Goal: Task Accomplishment & Management: Manage account settings

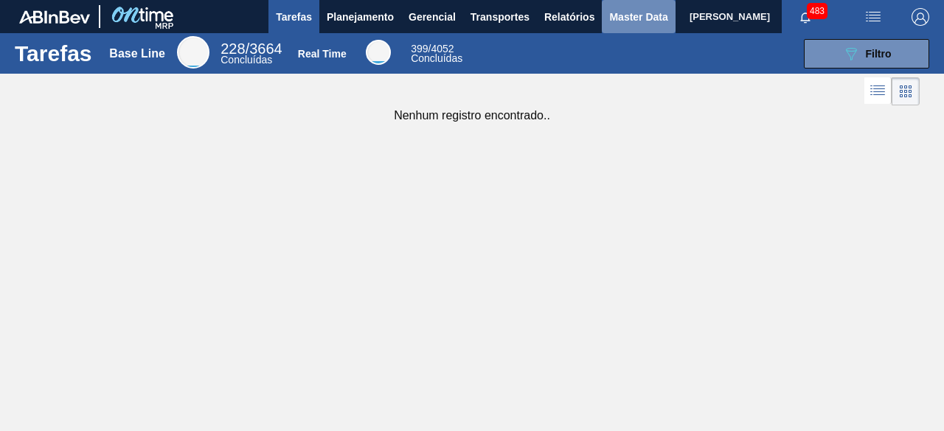
click at [626, 15] on span "Master Data" at bounding box center [638, 17] width 58 height 18
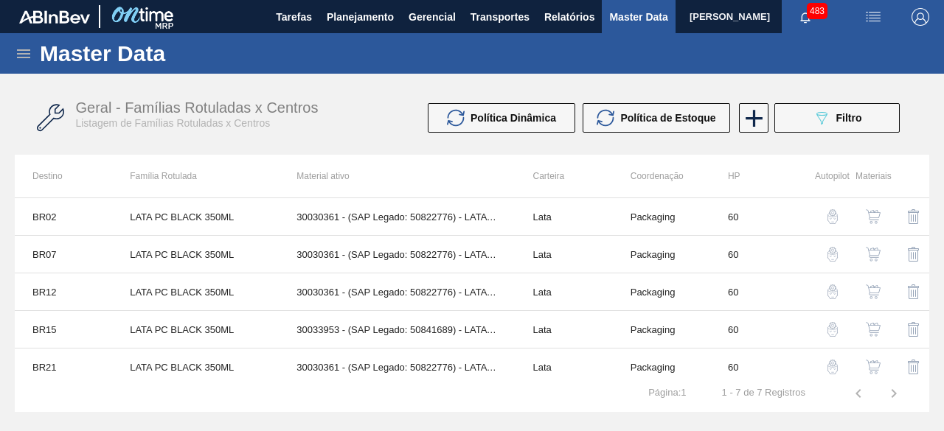
click at [870, 18] on img "button" at bounding box center [873, 17] width 18 height 18
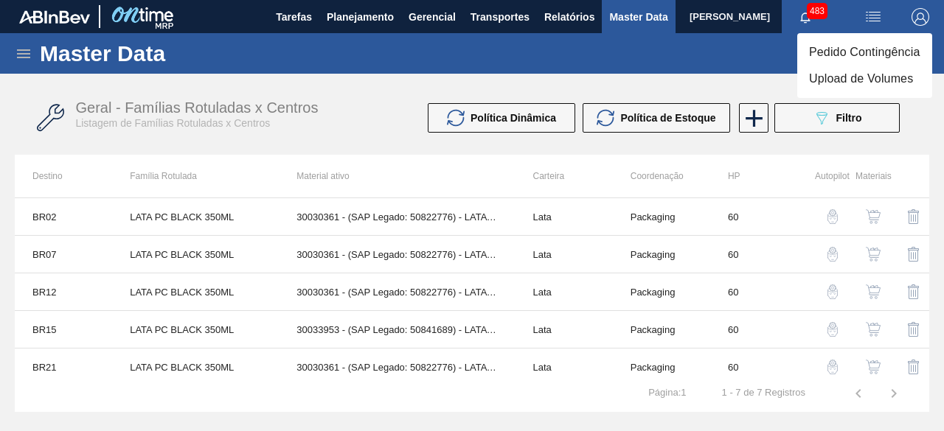
click at [855, 75] on li "Upload de Volumes" at bounding box center [864, 79] width 135 height 27
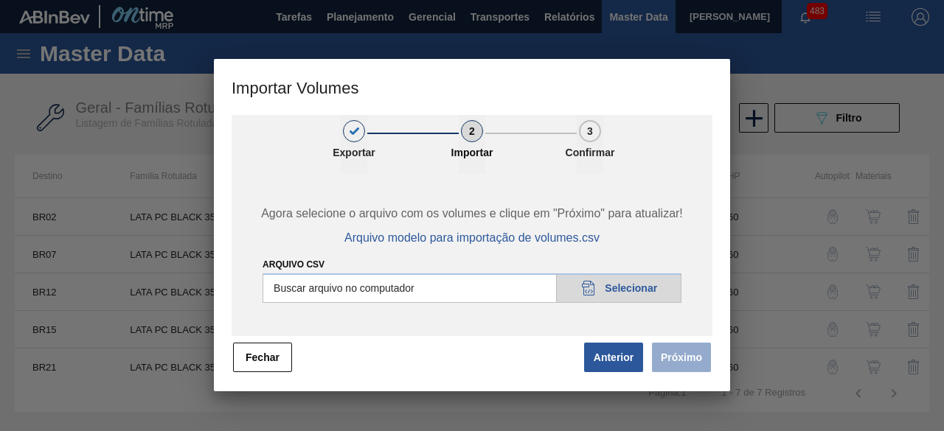
click at [658, 297] on input "Arquivo csv" at bounding box center [471, 287] width 419 height 29
type input "C:\fakepath\Subida Ball D0 + D3 18.08.csv"
click at [680, 365] on button "Próximo" at bounding box center [681, 357] width 59 height 29
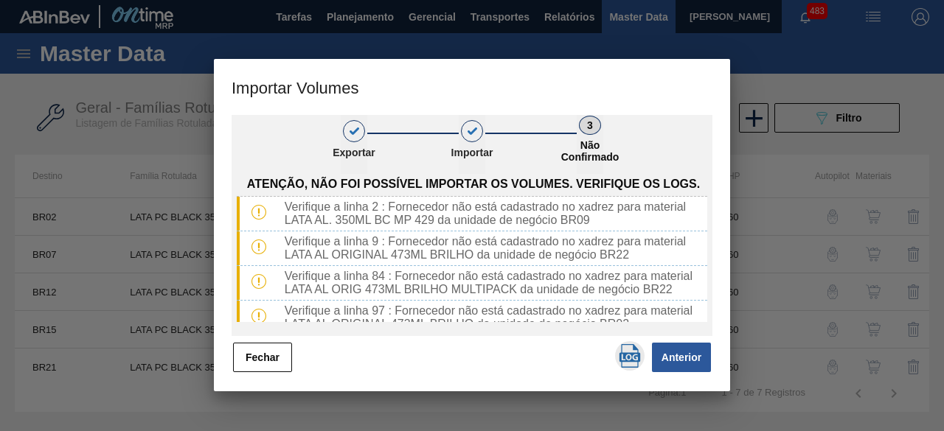
click at [633, 359] on img "button" at bounding box center [630, 356] width 24 height 24
click at [240, 361] on button "Fechar" at bounding box center [262, 357] width 59 height 29
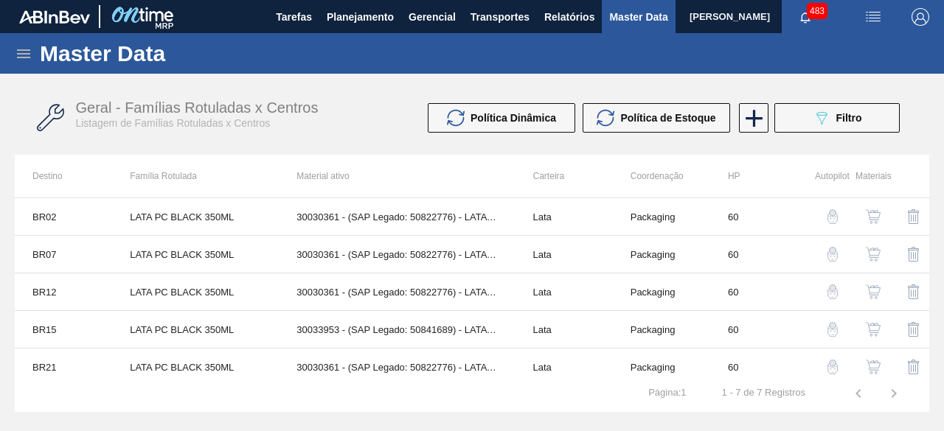
click at [21, 52] on icon at bounding box center [24, 54] width 18 height 18
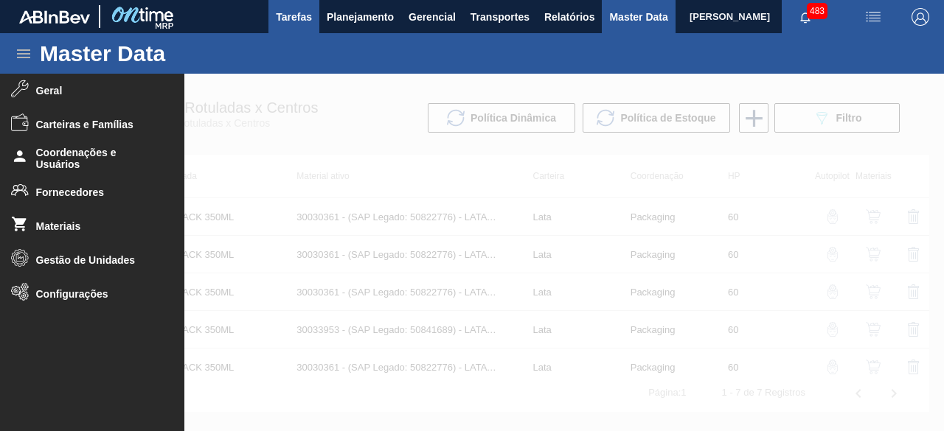
drag, startPoint x: 69, startPoint y: 231, endPoint x: 270, endPoint y: 24, distance: 287.8
click at [69, 231] on span "Materiais" at bounding box center [97, 226] width 122 height 12
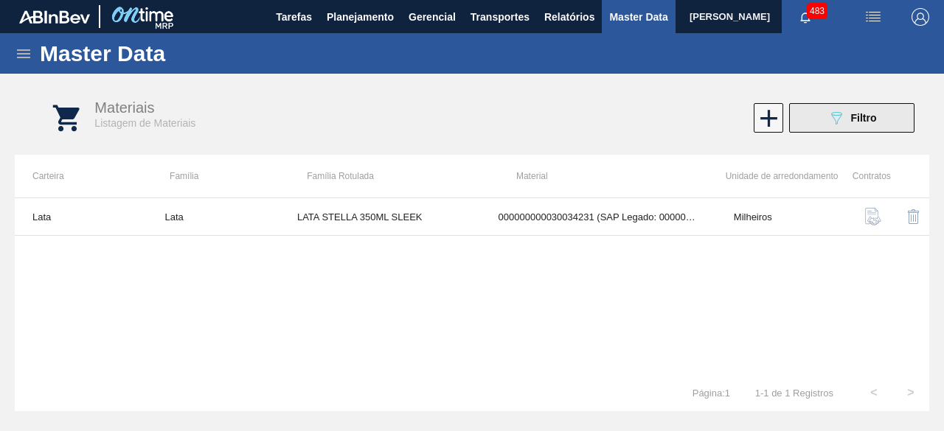
click at [843, 122] on icon "089F7B8B-B2A5-4AFE-B5C0-19BA573D28AC" at bounding box center [836, 118] width 18 height 18
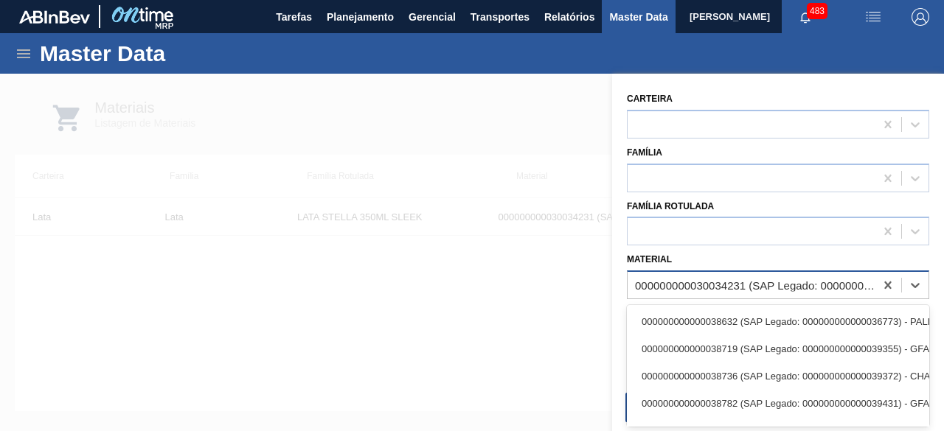
click at [759, 293] on div "000000000030034231 (SAP Legado: 000000000050847073) - LATA AL STELLA 350ML SLK …" at bounding box center [750, 285] width 247 height 21
paste input "30034237"
type input "30034237"
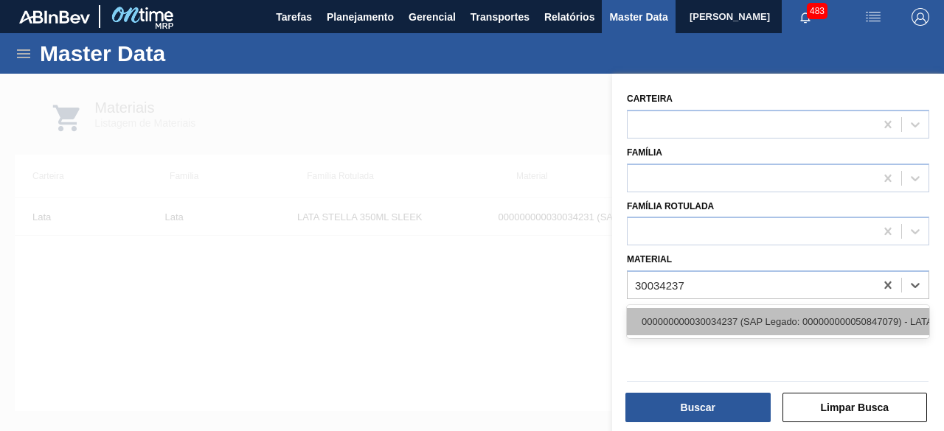
click at [756, 321] on div "000000000030034237 (SAP Legado: 000000000050847079) - LATA AL ORIGINAL 473ML BR…" at bounding box center [778, 321] width 302 height 27
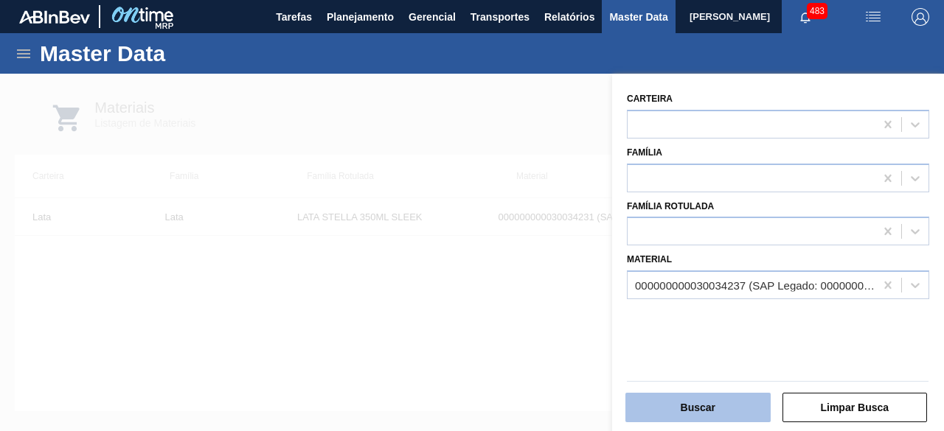
click at [745, 405] on button "Buscar" at bounding box center [697, 407] width 145 height 29
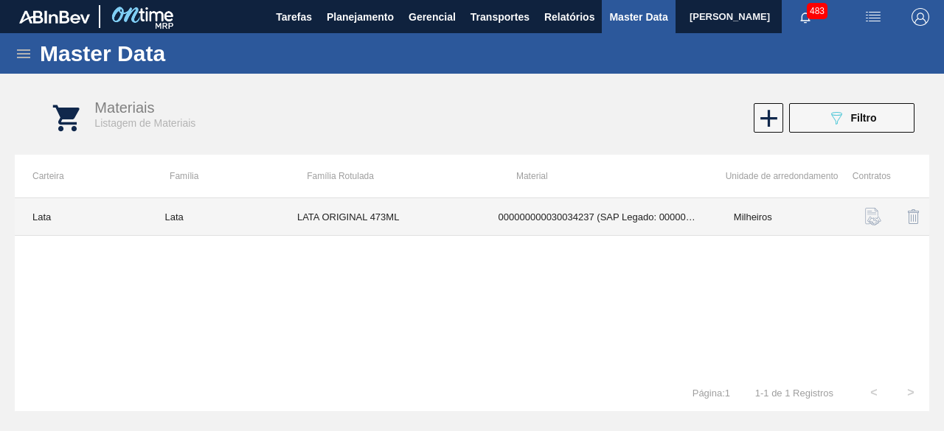
click at [363, 212] on td "LATA ORIGINAL 473ML" at bounding box center [379, 217] width 201 height 38
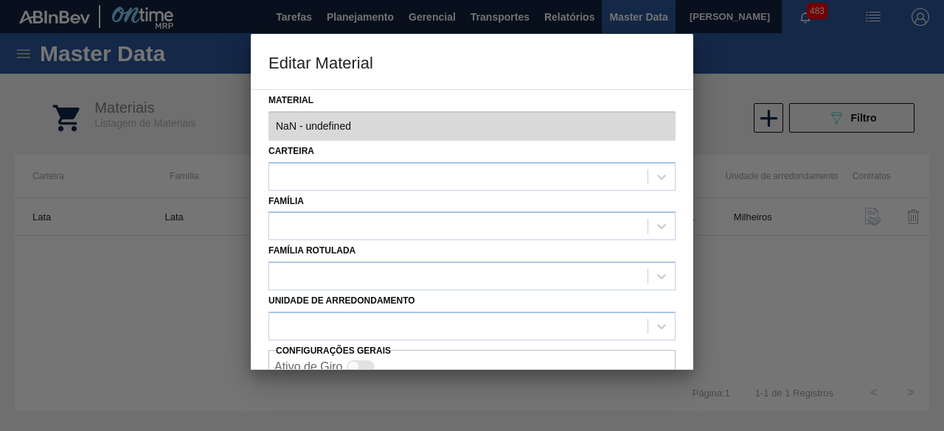
type input "30034237 - 000000000030034237 (SAP Legado: 000000000050847079) - LATA AL ORIGIN…"
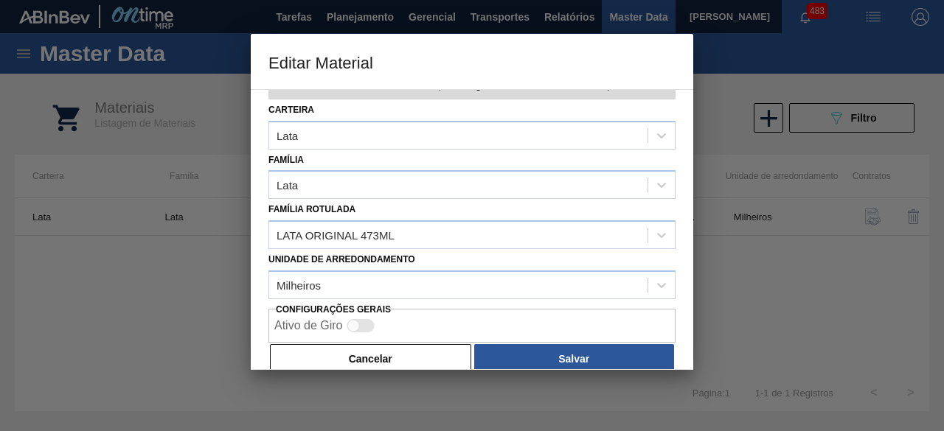
scroll to position [62, 0]
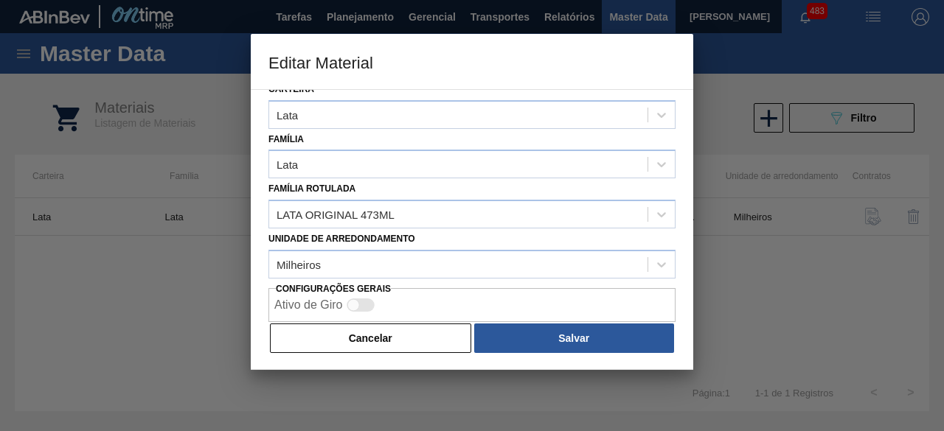
drag, startPoint x: 398, startPoint y: 344, endPoint x: 457, endPoint y: 305, distance: 70.7
click at [402, 344] on button "Cancelar" at bounding box center [370, 338] width 201 height 29
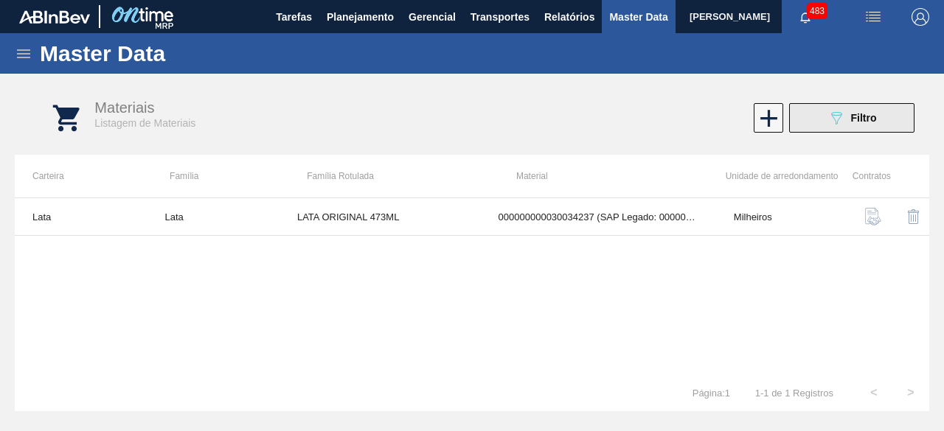
click at [851, 122] on span "Filtro" at bounding box center [864, 118] width 26 height 12
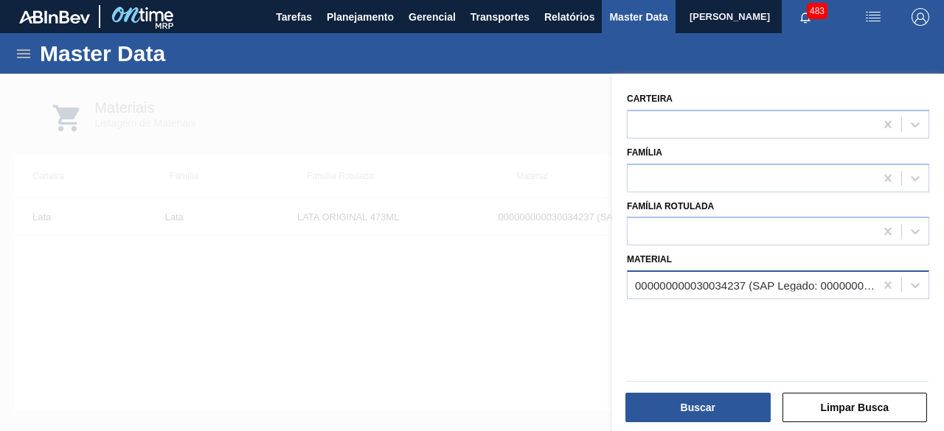
click at [668, 276] on div "000000000030034237 (SAP Legado: 000000000050847079) - LATA AL ORIGINAL 473ML BR…" at bounding box center [750, 285] width 247 height 21
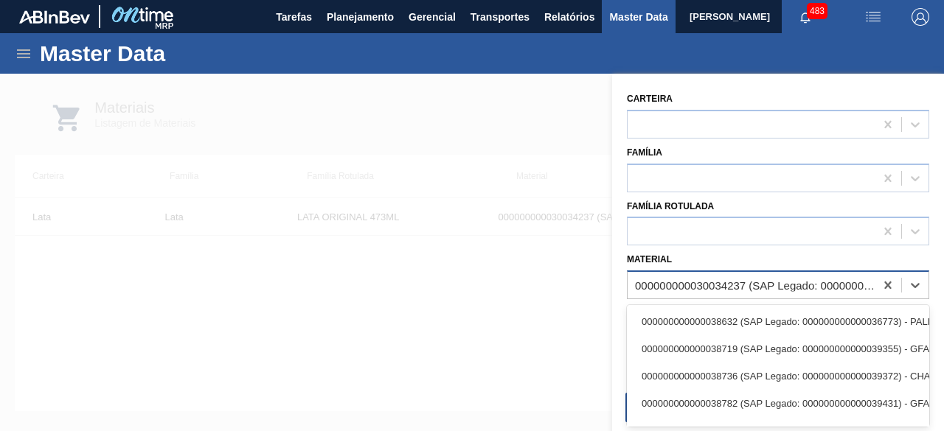
paste input "30034407"
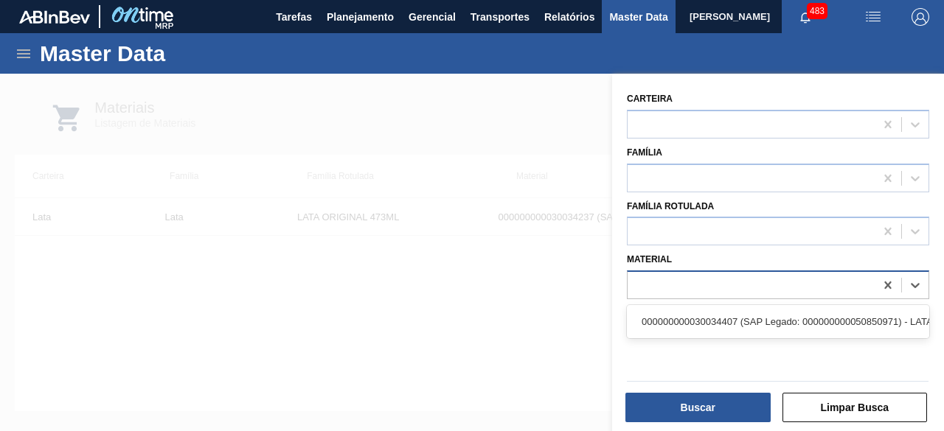
type input "30034407"
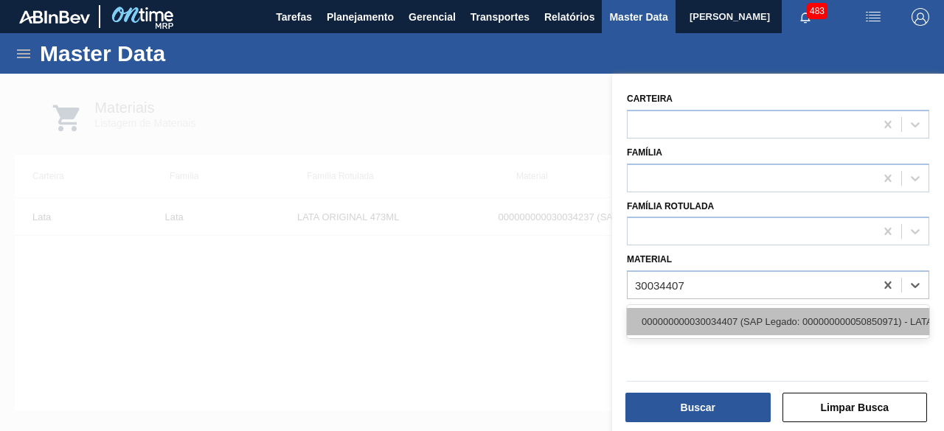
click at [680, 320] on div "000000000030034407 (SAP Legado: 000000000050850971) - LATA AL ORIG 473ML BRILHO…" at bounding box center [778, 321] width 302 height 27
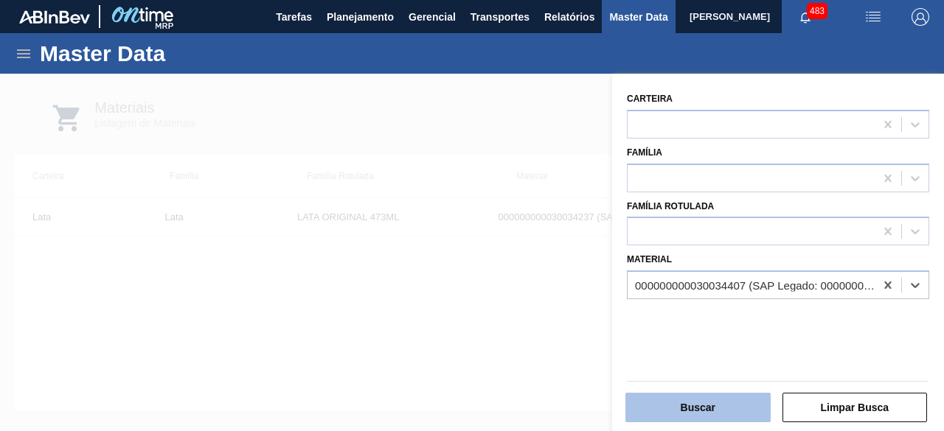
click at [697, 403] on button "Buscar" at bounding box center [697, 407] width 145 height 29
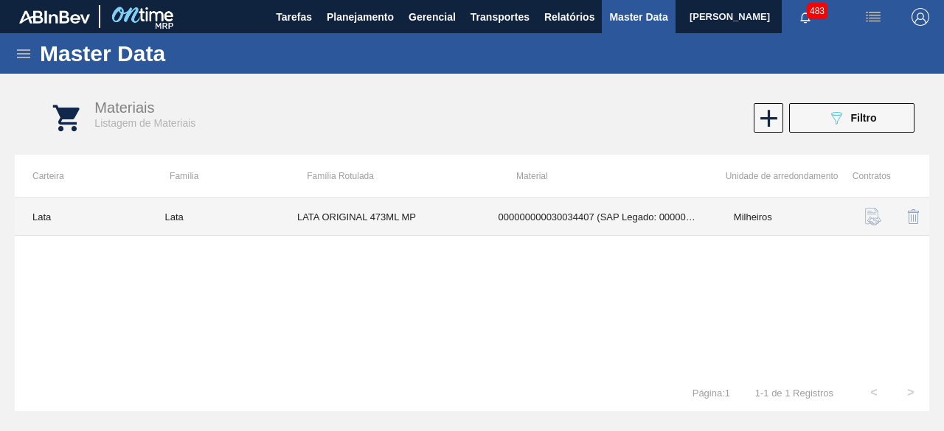
click at [443, 226] on td "LATA ORIGINAL 473ML MP" at bounding box center [379, 217] width 201 height 38
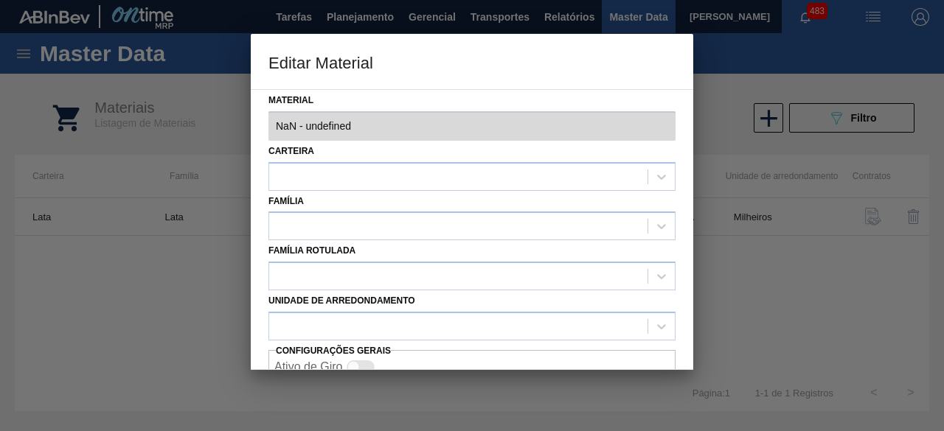
type input "30034407 - 000000000030034407 (SAP Legado: 000000000050850971) - LATA AL ORIG 4…"
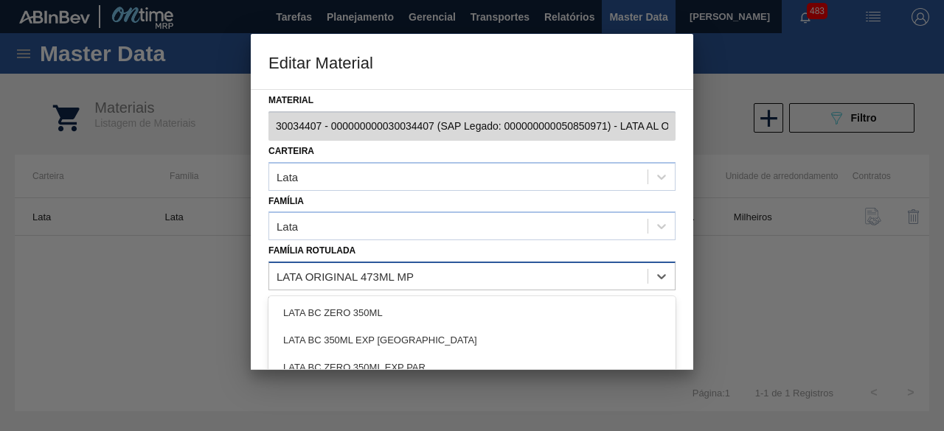
click at [544, 266] on div "LATA ORIGINAL 473ML MP" at bounding box center [458, 276] width 378 height 21
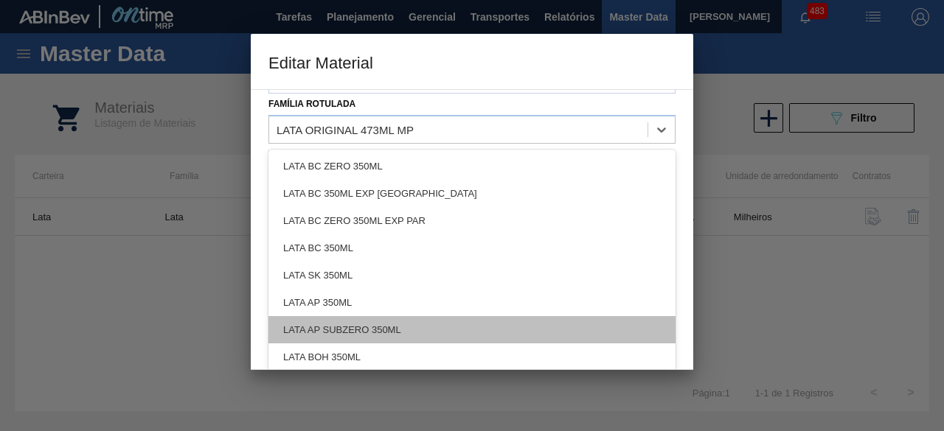
click at [414, 333] on div "LATA AP SUBZERO 350ML" at bounding box center [471, 329] width 407 height 27
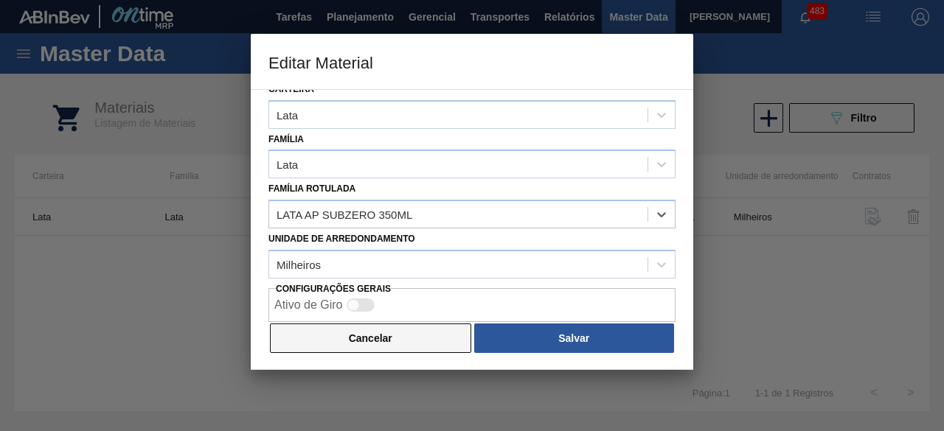
click at [428, 346] on button "Cancelar" at bounding box center [370, 338] width 201 height 29
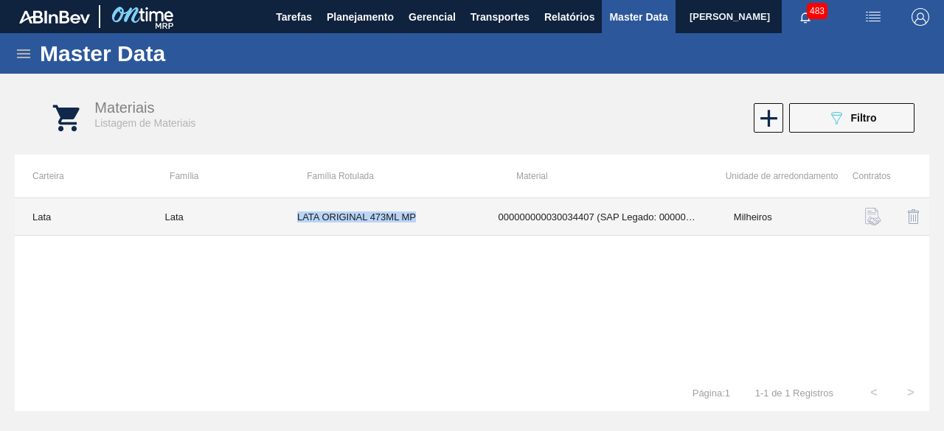
drag, startPoint x: 294, startPoint y: 215, endPoint x: 436, endPoint y: 225, distance: 142.6
click at [436, 225] on td "LATA ORIGINAL 473ML MP" at bounding box center [379, 217] width 201 height 38
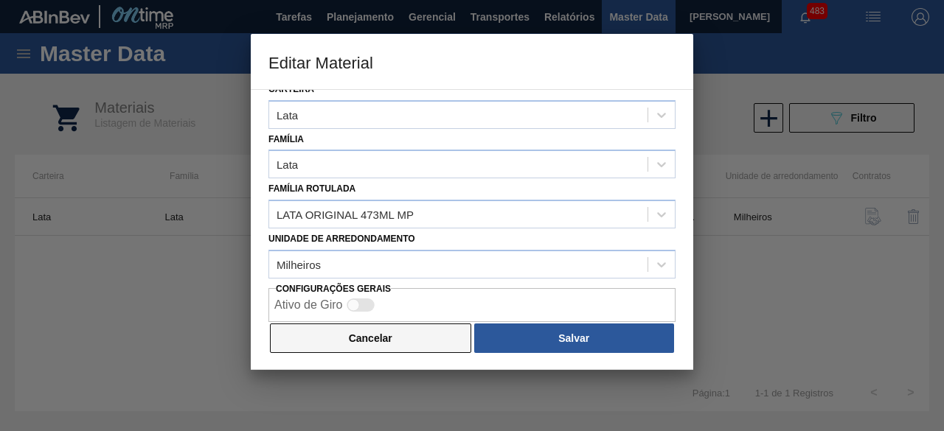
click at [381, 334] on button "Cancelar" at bounding box center [370, 338] width 201 height 29
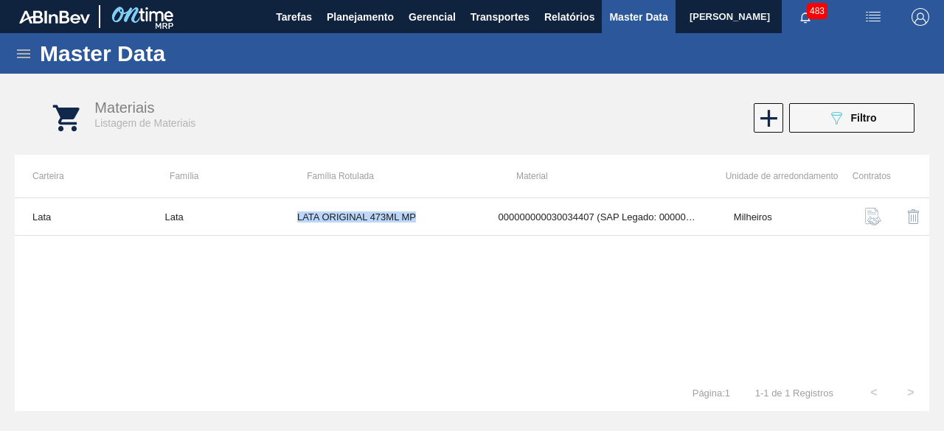
copy td "LATA ORIGINAL 473ML MP"
click at [882, 125] on button "089F7B8B-B2A5-4AFE-B5C0-19BA573D28AC Filtro" at bounding box center [851, 117] width 125 height 29
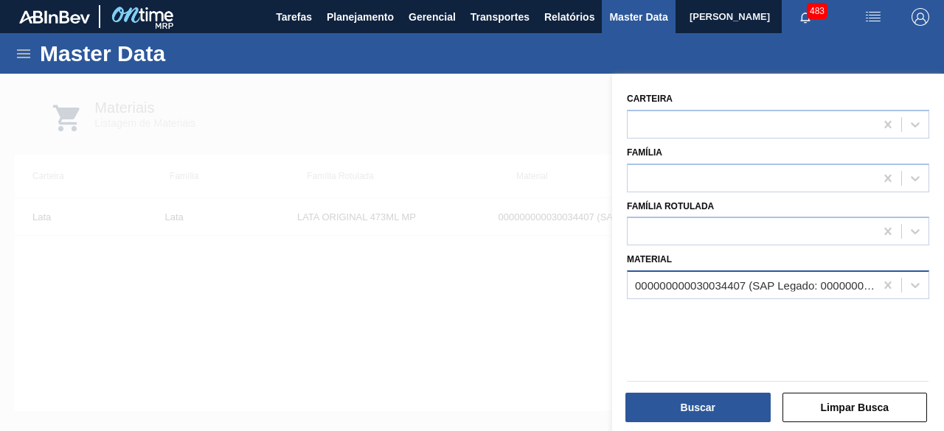
click at [709, 287] on div "000000000030034407 (SAP Legado: 000000000050850971) - LATA AL ORIG 473ML BRILHO…" at bounding box center [755, 285] width 241 height 13
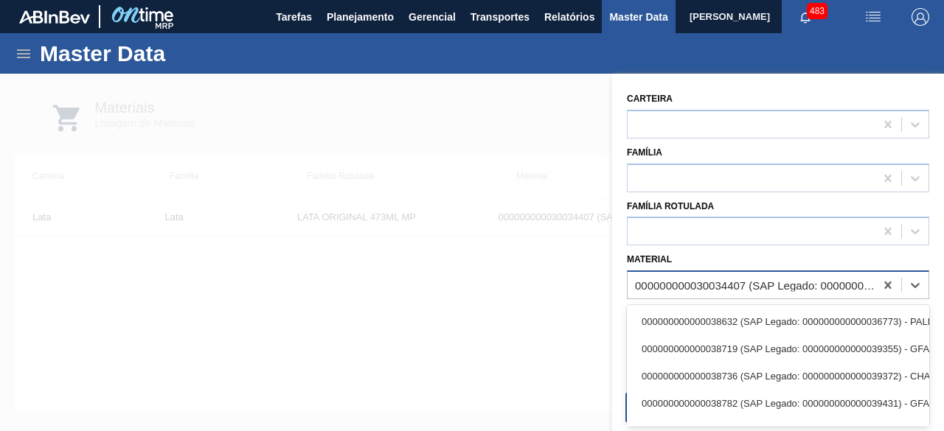
paste input "30034237"
type input "30034237"
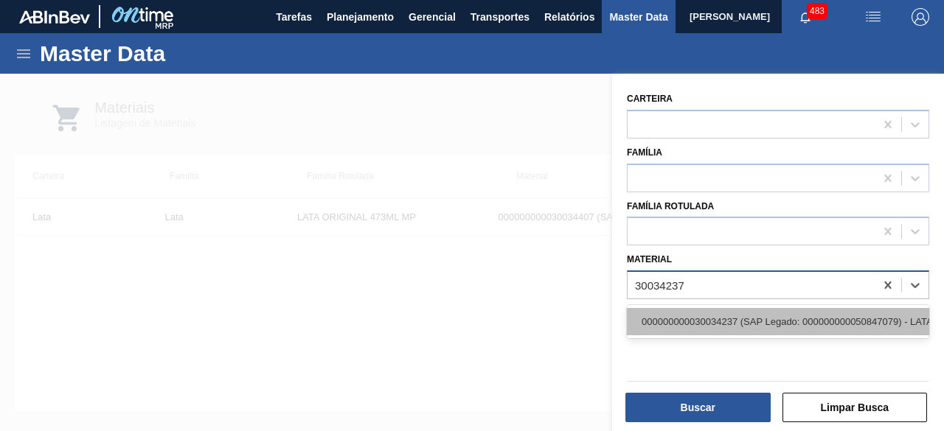
click at [703, 321] on div "000000000030034237 (SAP Legado: 000000000050847079) - LATA AL ORIGINAL 473ML BR…" at bounding box center [778, 321] width 302 height 27
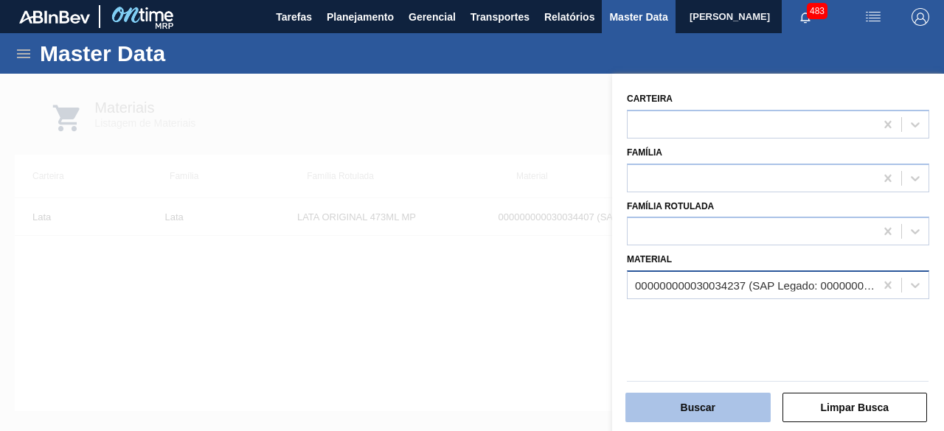
click at [711, 411] on button "Buscar" at bounding box center [697, 407] width 145 height 29
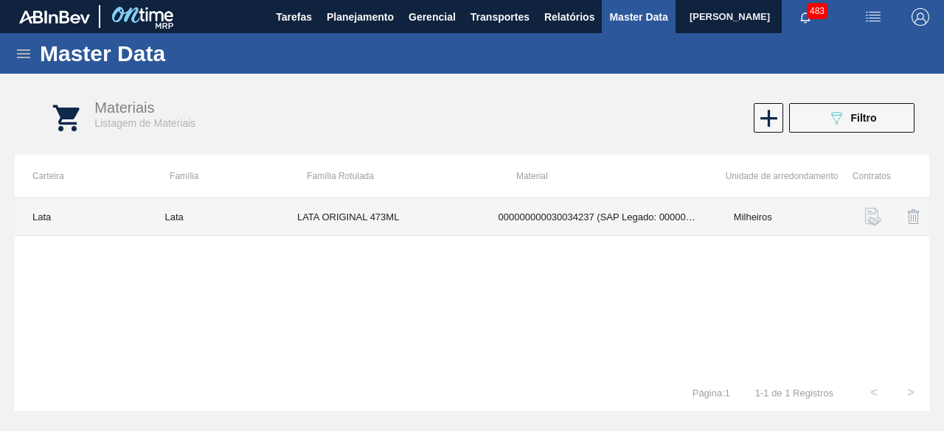
click at [417, 216] on td "LATA ORIGINAL 473ML" at bounding box center [379, 217] width 201 height 38
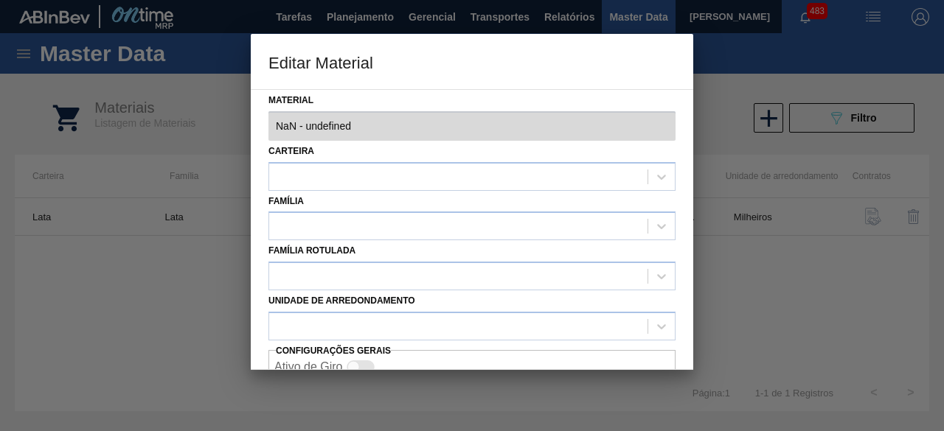
type input "30034237 - 000000000030034237 (SAP Legado: 000000000050847079) - LATA AL ORIGIN…"
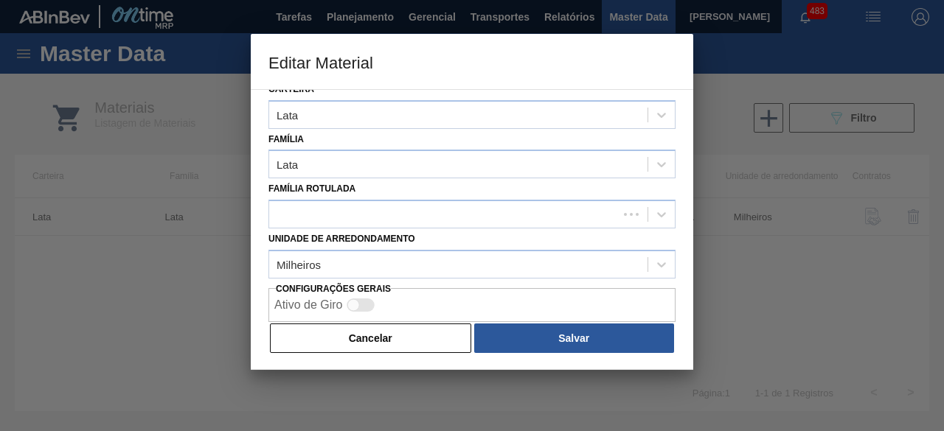
drag, startPoint x: 426, startPoint y: 338, endPoint x: 730, endPoint y: 100, distance: 386.4
click at [428, 336] on button "Cancelar" at bounding box center [370, 338] width 201 height 29
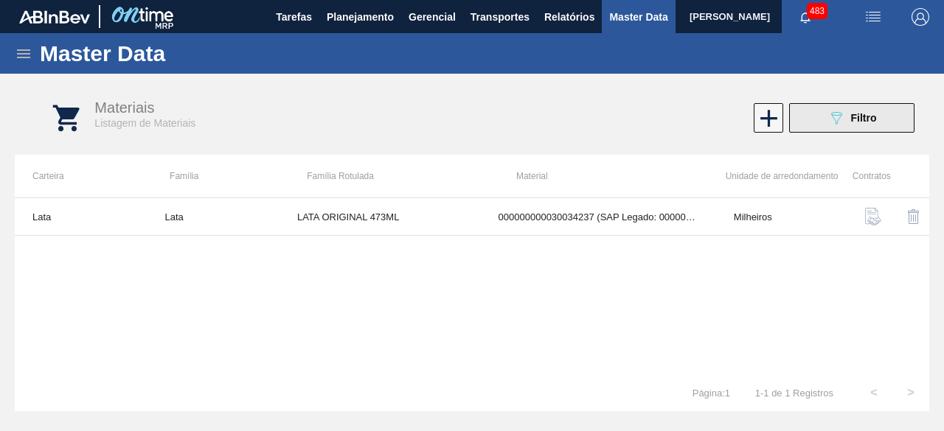
click at [855, 120] on span "Filtro" at bounding box center [864, 118] width 26 height 12
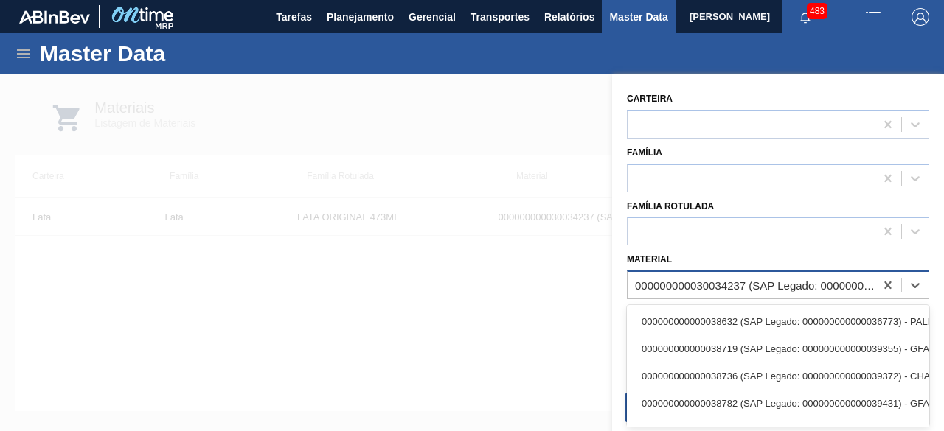
click at [700, 290] on div "000000000030034237 (SAP Legado: 000000000050847079) - LATA AL ORIGINAL 473ML BR…" at bounding box center [755, 285] width 241 height 13
paste input "30034237"
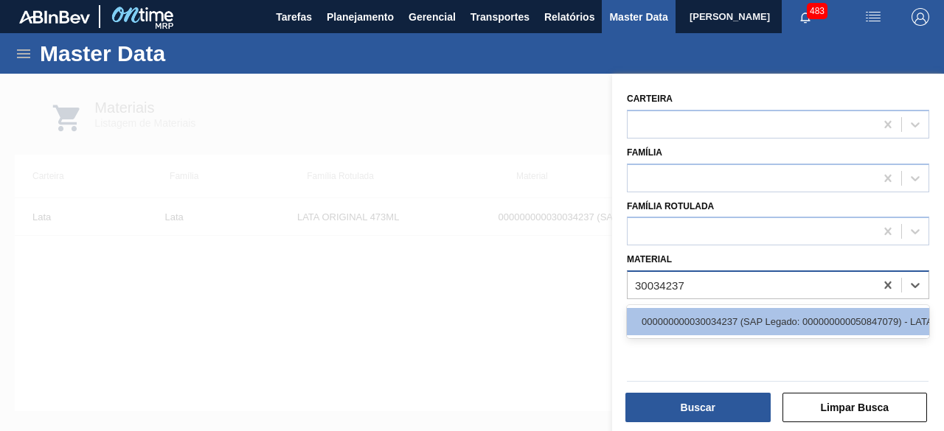
type input "30034237"
drag, startPoint x: 456, startPoint y: 271, endPoint x: 582, endPoint y: 359, distance: 154.0
click at [456, 273] on div at bounding box center [472, 289] width 944 height 431
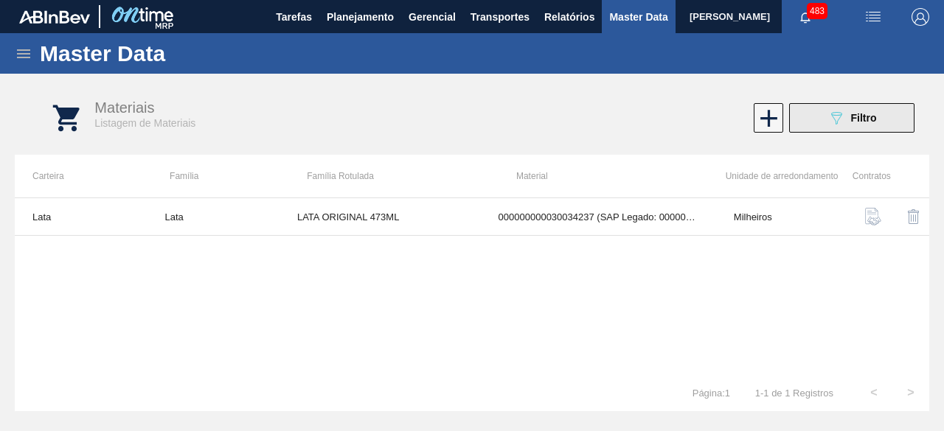
click at [812, 116] on button "089F7B8B-B2A5-4AFE-B5C0-19BA573D28AC Filtro" at bounding box center [851, 117] width 125 height 29
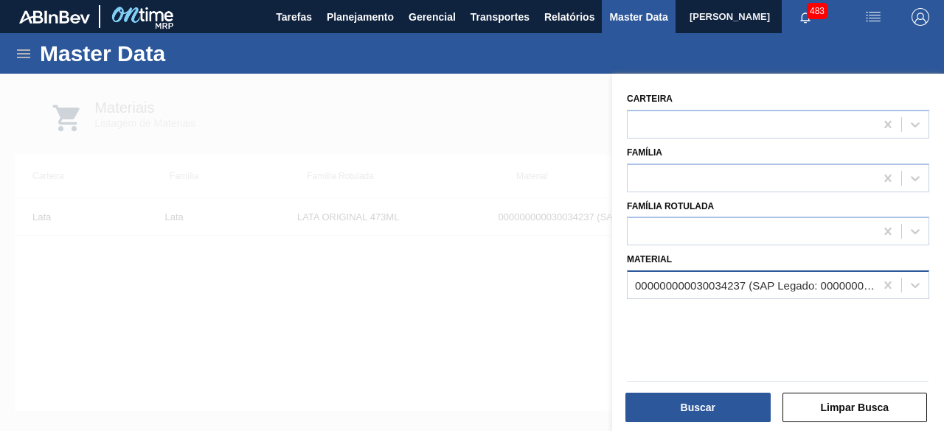
click at [742, 293] on div "000000000030034237 (SAP Legado: 000000000050847079) - LATA AL ORIGINAL 473ML BR…" at bounding box center [750, 285] width 247 height 21
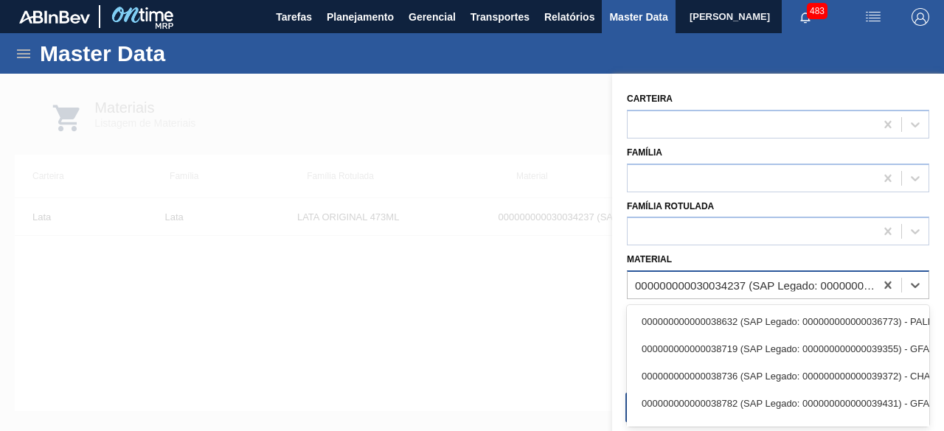
paste input "30034237"
type input "30034237"
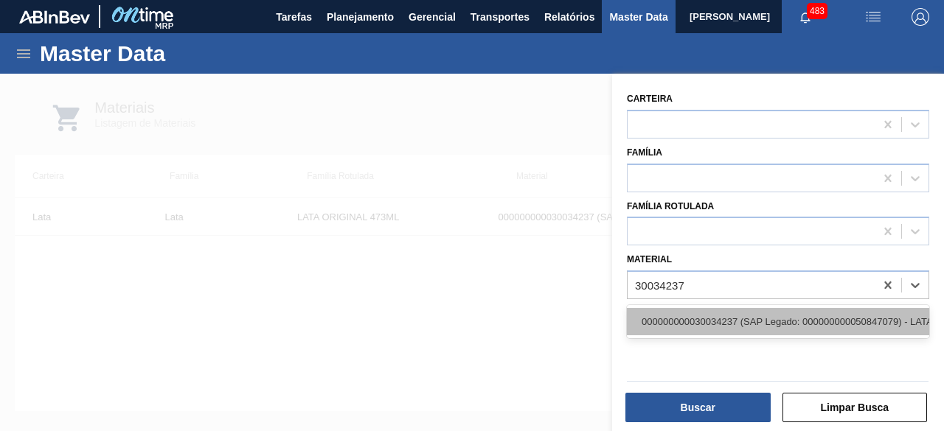
click at [733, 310] on div "000000000030034237 (SAP Legado: 000000000050847079) - LATA AL ORIGINAL 473ML BR…" at bounding box center [778, 321] width 302 height 27
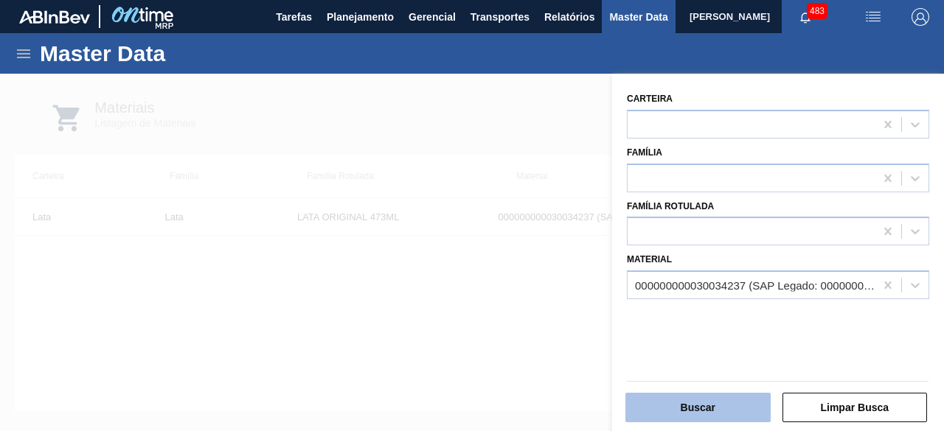
click at [712, 400] on button "Buscar" at bounding box center [697, 407] width 145 height 29
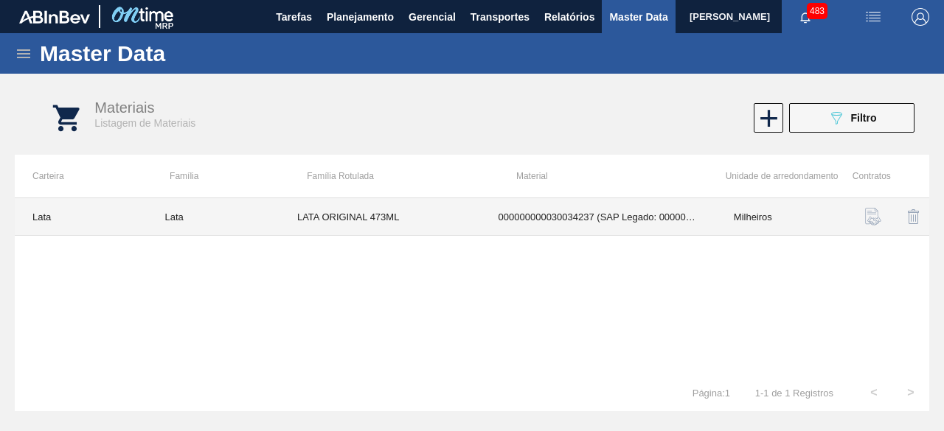
click at [454, 231] on td "LATA ORIGINAL 473ML" at bounding box center [379, 217] width 201 height 38
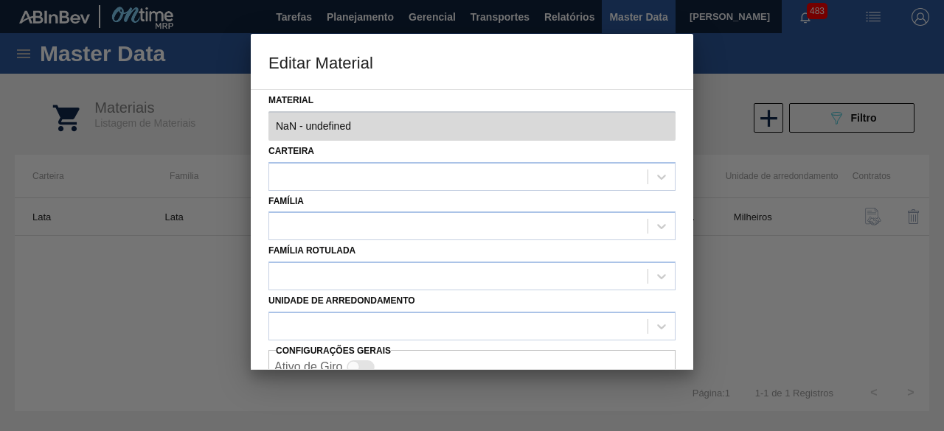
type input "30034237 - 000000000030034237 (SAP Legado: 000000000050847079) - LATA AL ORIGIN…"
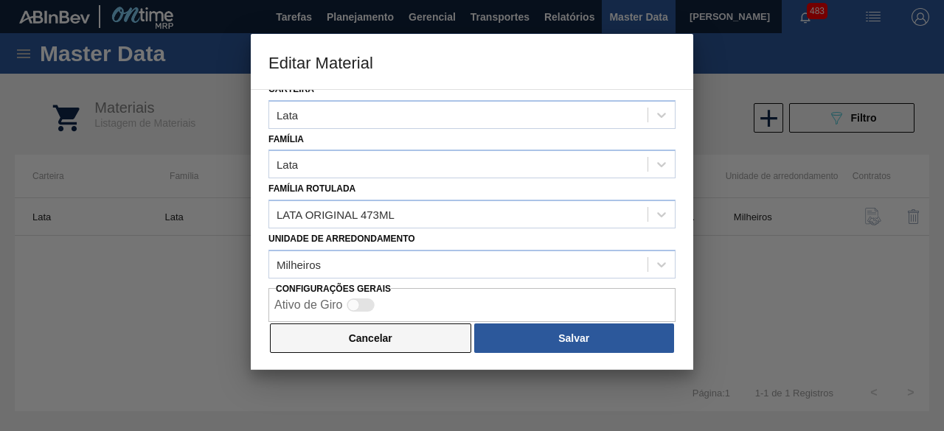
click at [443, 340] on button "Cancelar" at bounding box center [370, 338] width 201 height 29
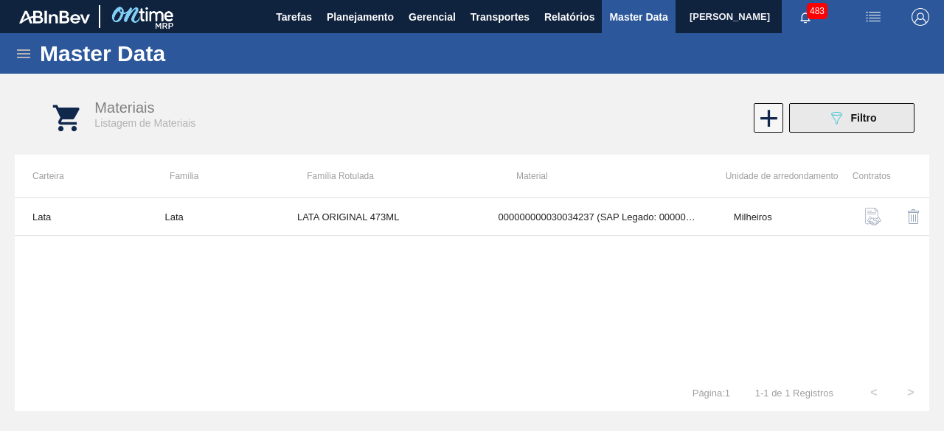
click at [812, 125] on button "089F7B8B-B2A5-4AFE-B5C0-19BA573D28AC Filtro" at bounding box center [851, 117] width 125 height 29
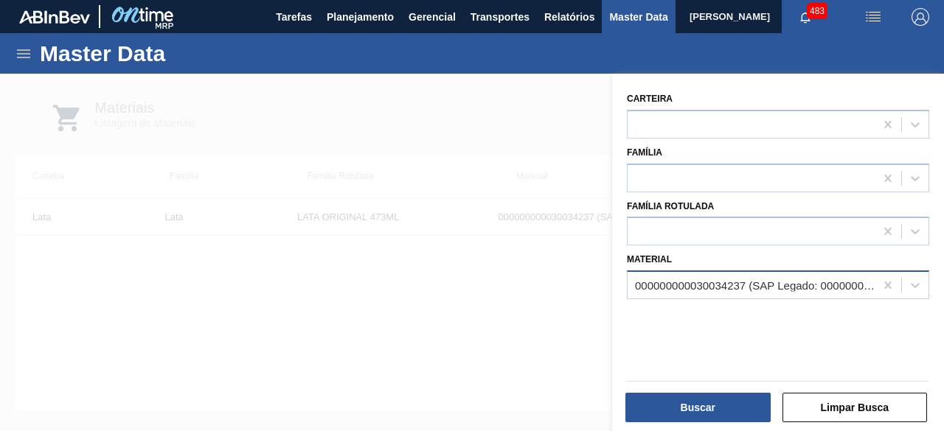
click at [747, 276] on div "000000000030034237 (SAP Legado: 000000000050847079) - LATA AL ORIGINAL 473ML BR…" at bounding box center [750, 285] width 247 height 21
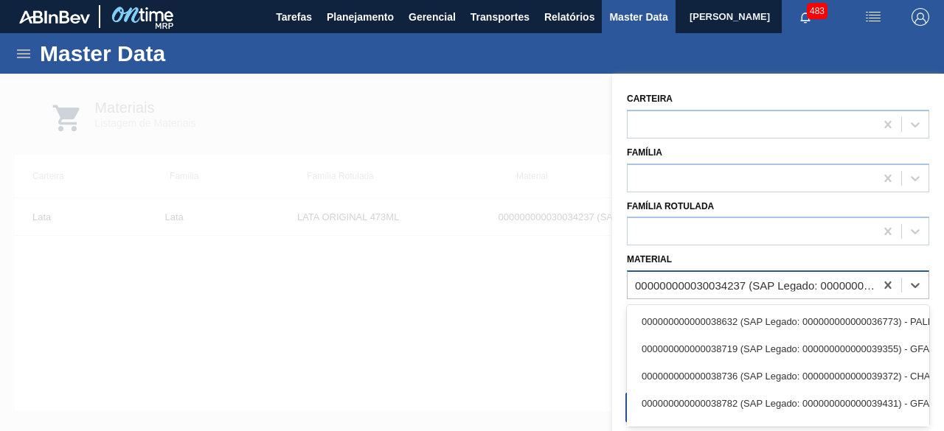
paste input "30012346"
type input "30012346"
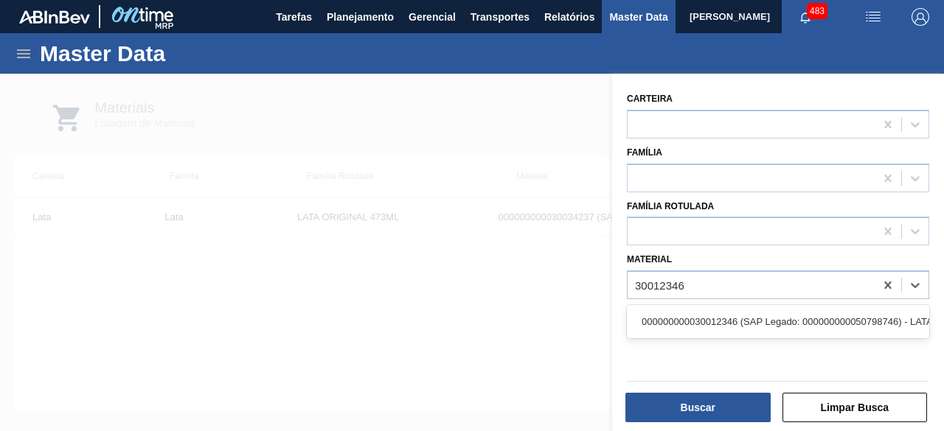
click at [739, 328] on div "000000000030012346 (SAP Legado: 000000000050798746) - LATA AL. 350ML BC MP 429" at bounding box center [778, 321] width 302 height 27
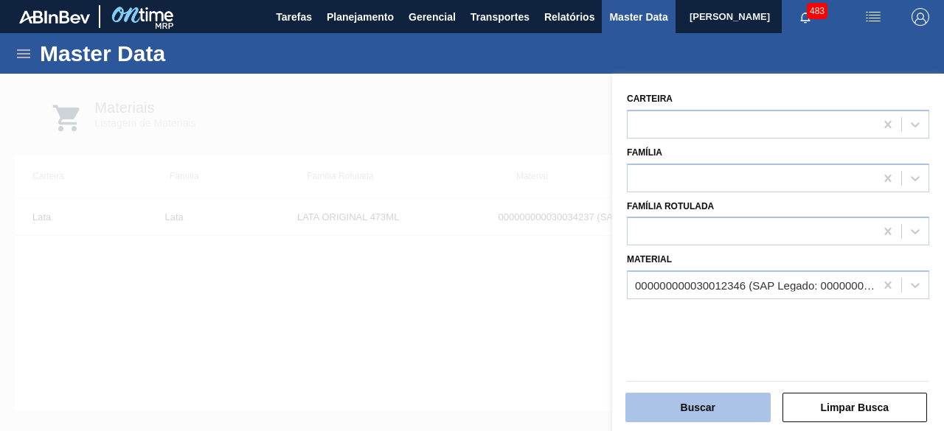
click at [730, 403] on button "Buscar" at bounding box center [697, 407] width 145 height 29
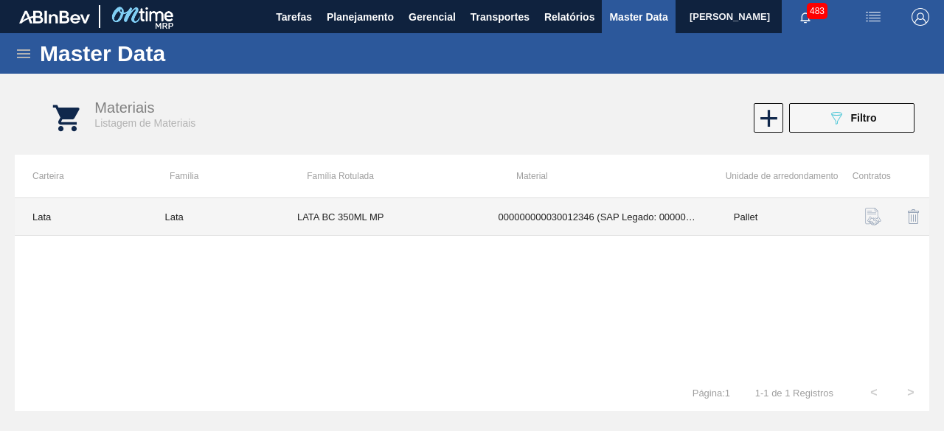
click at [404, 213] on td "LATA BC 350ML MP" at bounding box center [379, 217] width 201 height 38
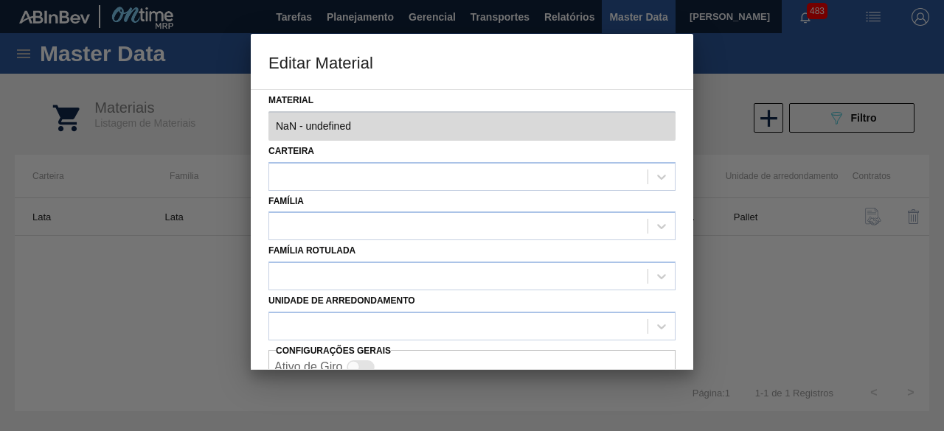
type input "30012346 - 000000000030012346 (SAP Legado: 000000000050798746) - LATA AL. 350ML…"
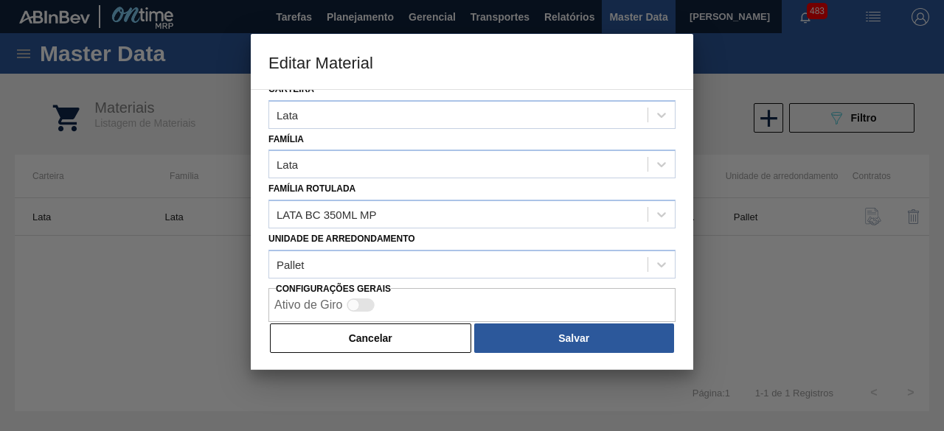
drag, startPoint x: 402, startPoint y: 325, endPoint x: 460, endPoint y: 256, distance: 90.0
click at [409, 324] on button "Cancelar" at bounding box center [370, 338] width 201 height 29
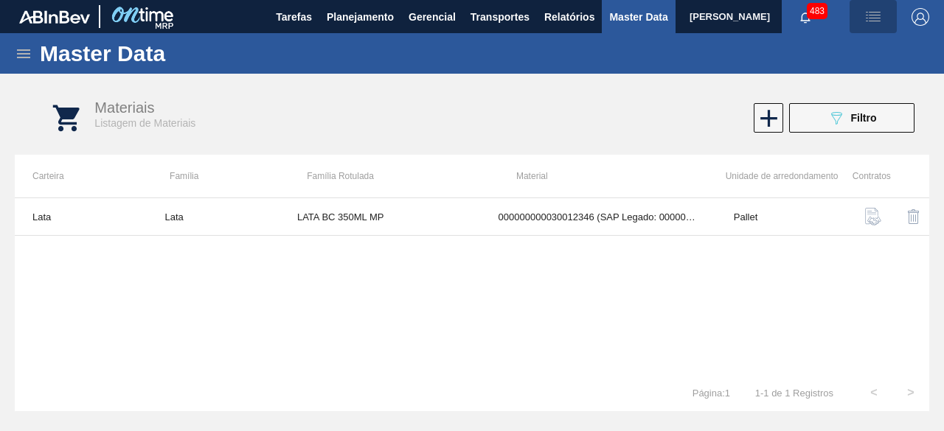
click at [879, 18] on img "button" at bounding box center [873, 17] width 18 height 18
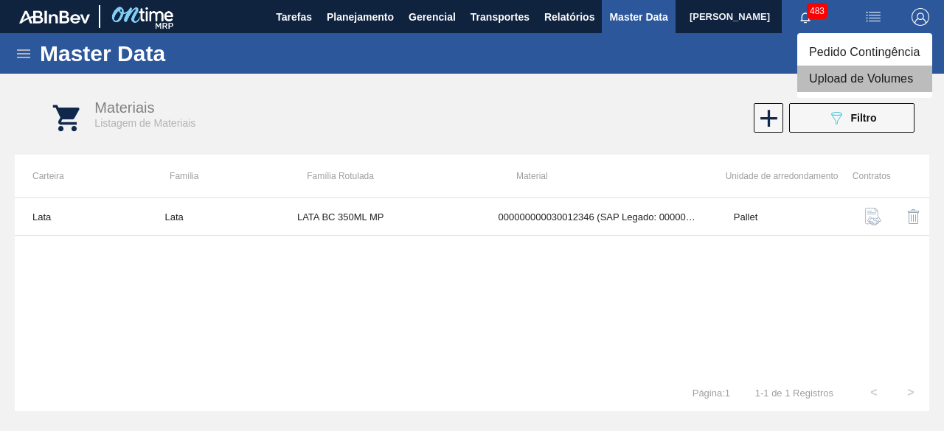
click at [862, 76] on li "Upload de Volumes" at bounding box center [864, 79] width 135 height 27
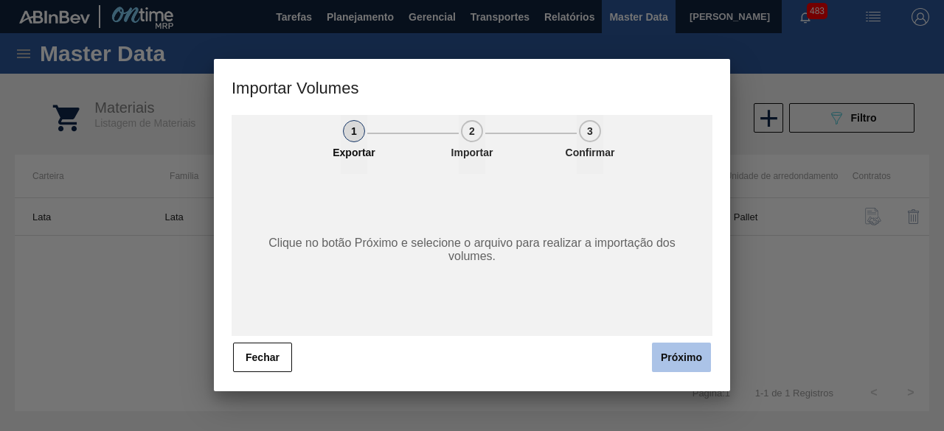
click at [667, 352] on button "Próximo" at bounding box center [681, 357] width 59 height 29
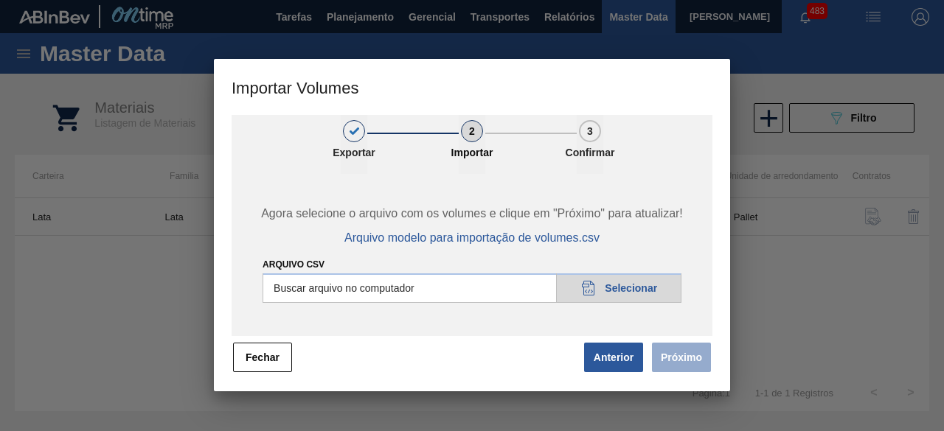
click at [661, 292] on input "Arquivo csv" at bounding box center [471, 287] width 419 height 29
type input "C:\fakepath\Subida Ball D0 + D3 18.08.csv"
click at [683, 365] on button "Próximo" at bounding box center [681, 357] width 59 height 29
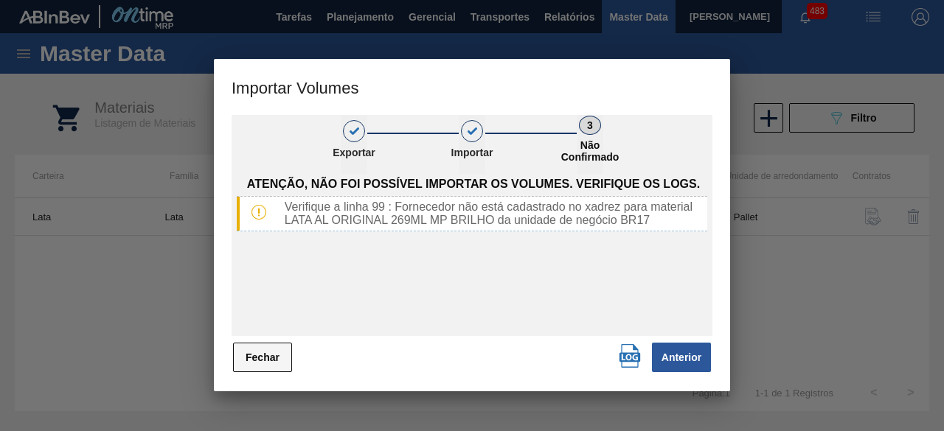
click at [257, 356] on button "Fechar" at bounding box center [262, 357] width 59 height 29
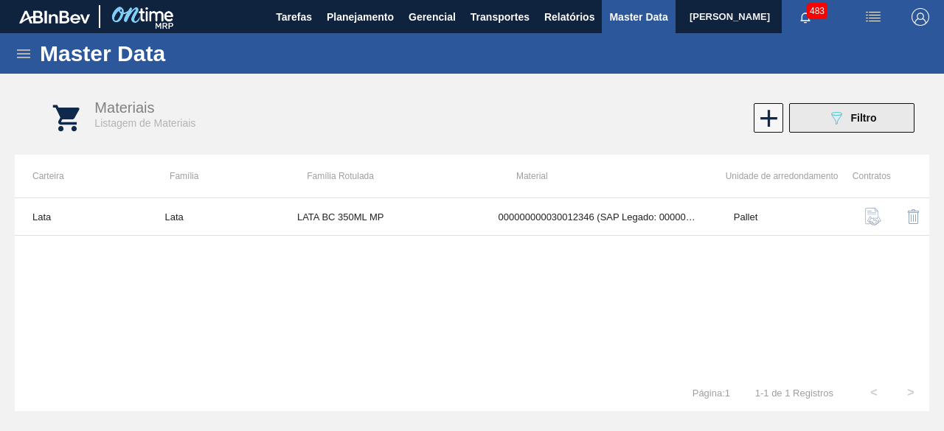
click at [828, 111] on icon "089F7B8B-B2A5-4AFE-B5C0-19BA573D28AC" at bounding box center [836, 118] width 18 height 18
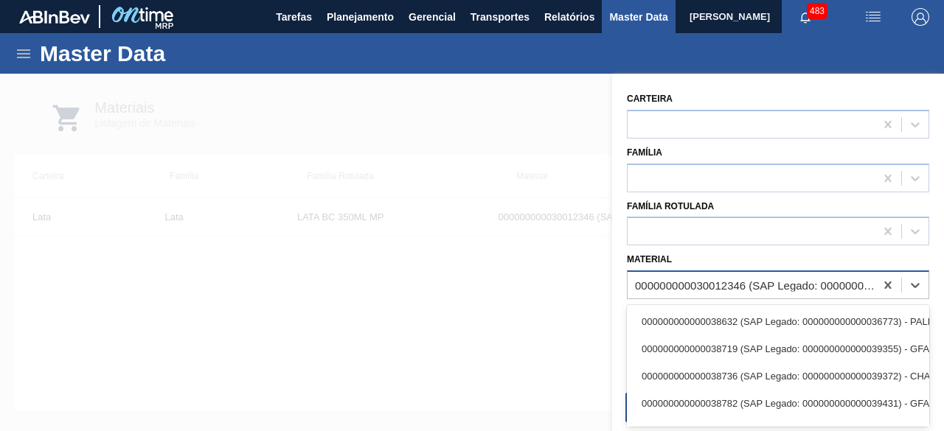
click at [701, 285] on div "000000000030012346 (SAP Legado: 000000000050798746) - LATA AL. 350ML BC MP 429" at bounding box center [755, 285] width 241 height 13
paste input "30034235"
type input "30034235"
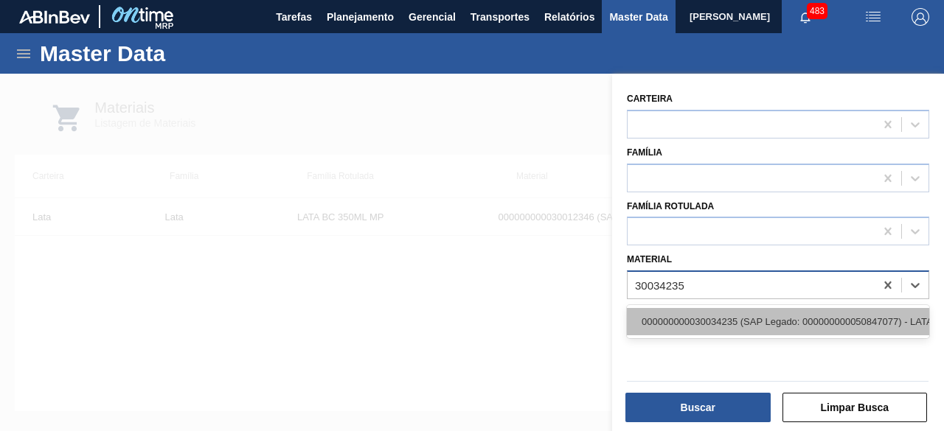
click at [715, 316] on div "000000000030034235 (SAP Legado: 000000000050847077) - LATA AL ORIGINAL 269ML MP…" at bounding box center [778, 321] width 302 height 27
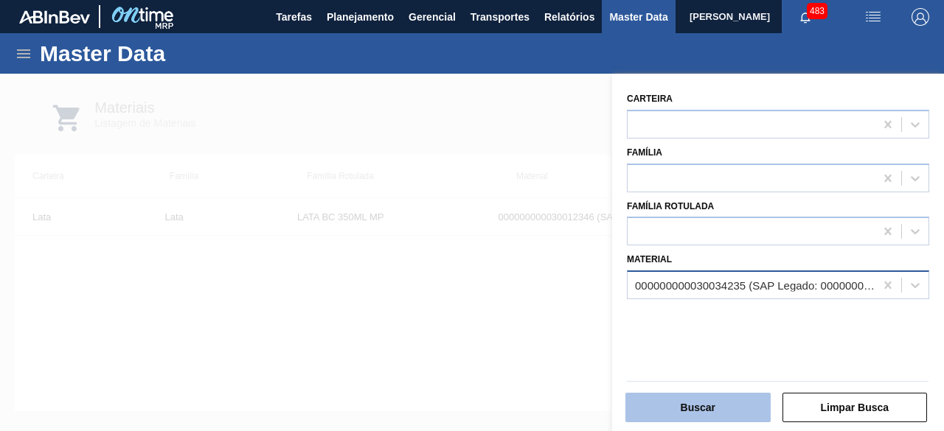
click at [731, 414] on button "Buscar" at bounding box center [697, 407] width 145 height 29
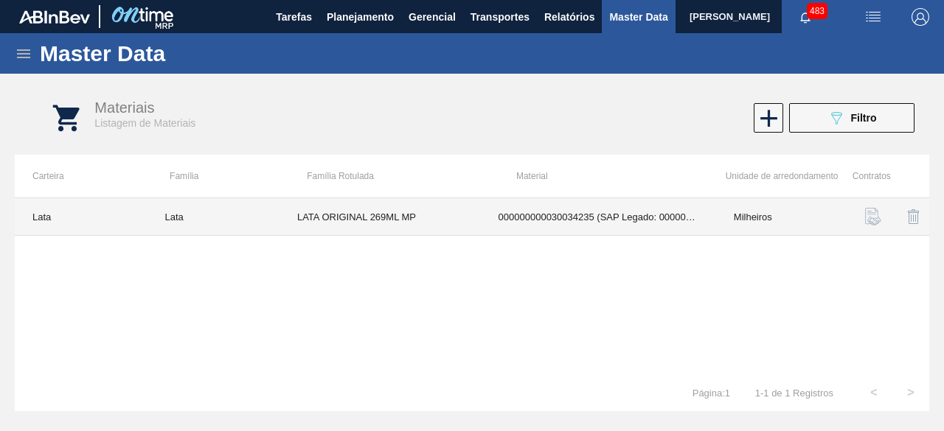
click at [448, 226] on td "LATA ORIGINAL 269ML MP" at bounding box center [379, 217] width 201 height 38
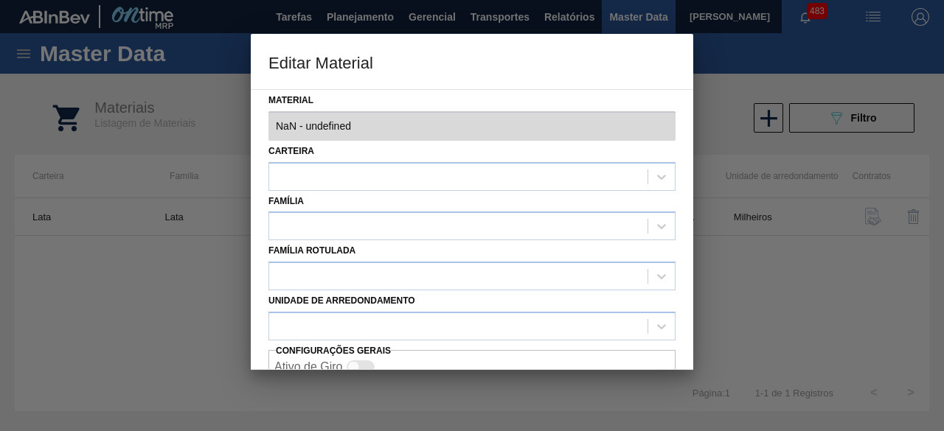
type input "30034235 - 000000000030034235 (SAP Legado: 000000000050847077) - LATA AL ORIGIN…"
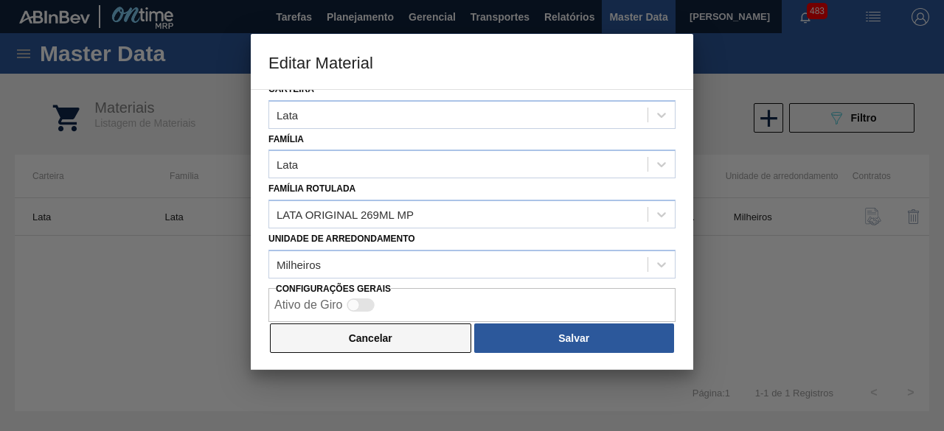
click at [436, 335] on button "Cancelar" at bounding box center [370, 338] width 201 height 29
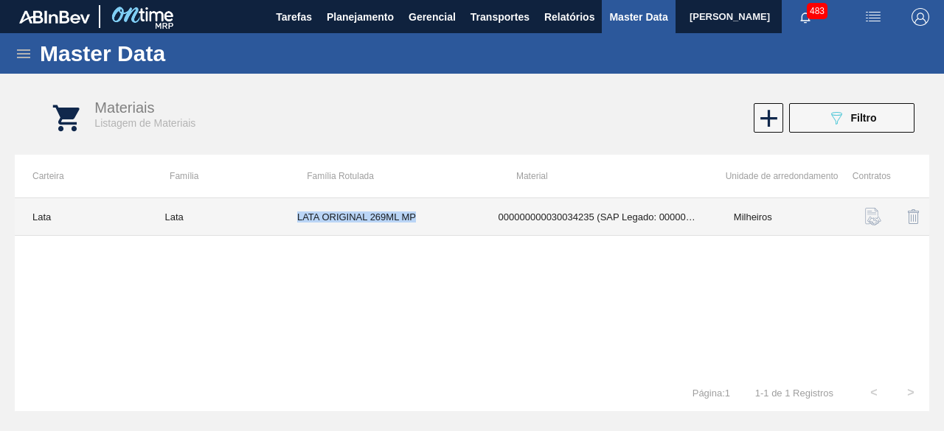
drag, startPoint x: 297, startPoint y: 216, endPoint x: 417, endPoint y: 226, distance: 119.9
click at [417, 226] on td "LATA ORIGINAL 269ML MP" at bounding box center [379, 217] width 201 height 38
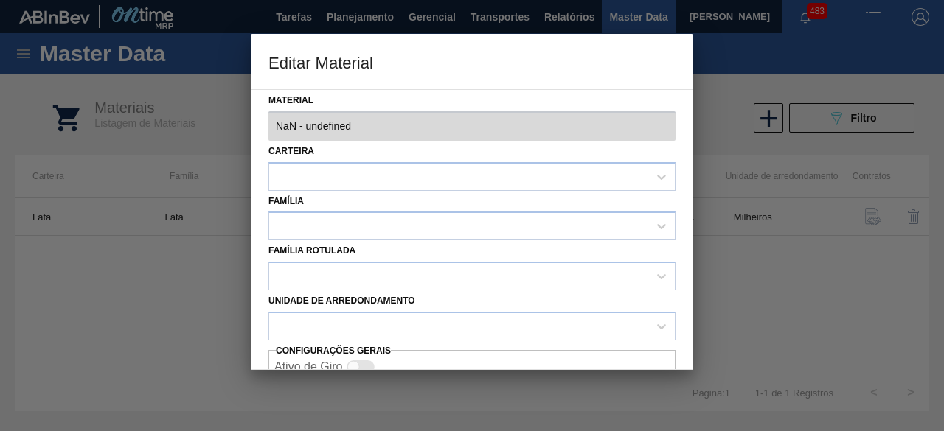
type input "30034235 - 000000000030034235 (SAP Legado: 000000000050847077) - LATA AL ORIGIN…"
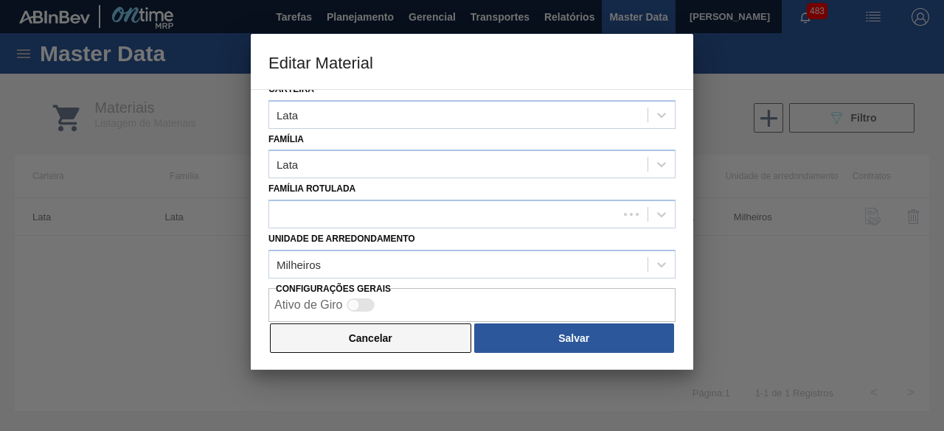
click at [410, 340] on button "Cancelar" at bounding box center [370, 338] width 201 height 29
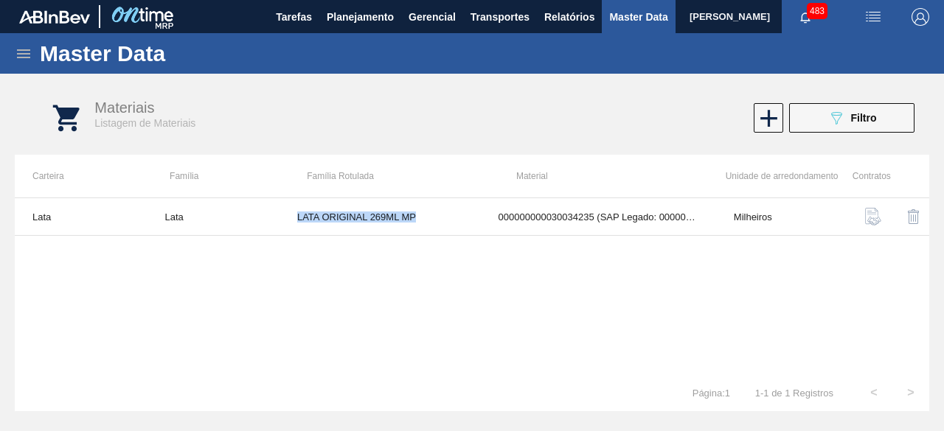
copy td "LATA ORIGINAL 269ML MP"
click at [859, 15] on span "button" at bounding box center [872, 17] width 35 height 18
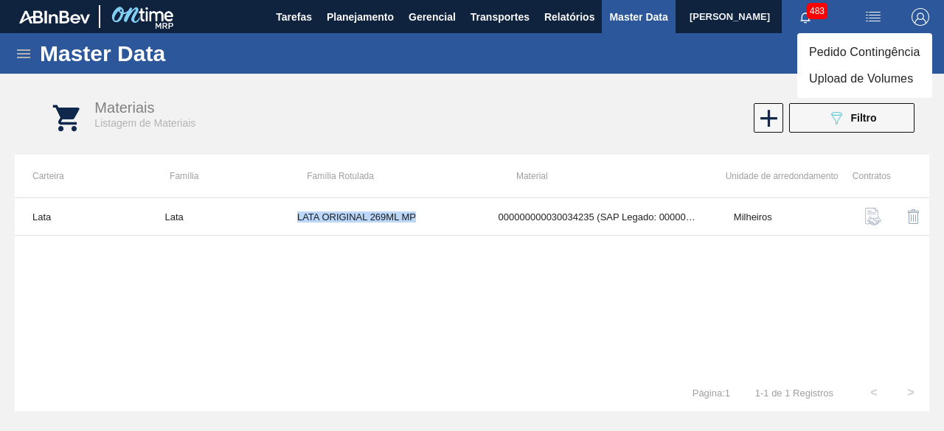
click at [832, 81] on li "Upload de Volumes" at bounding box center [864, 79] width 135 height 27
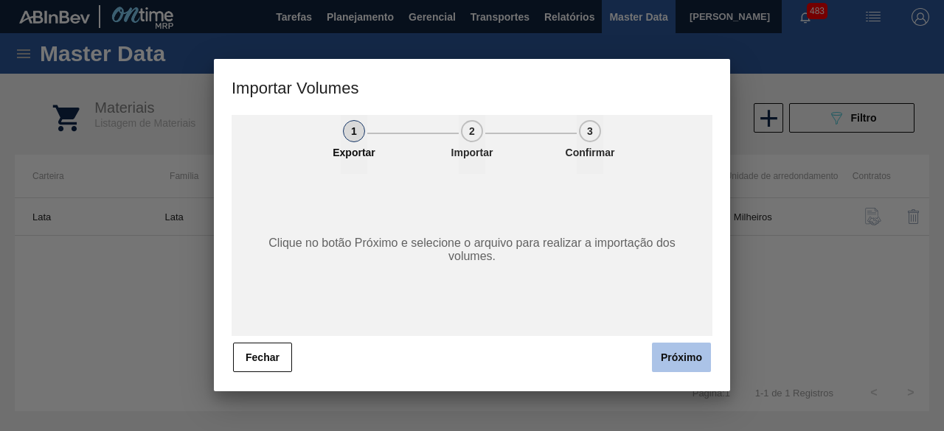
click at [684, 349] on button "Próximo" at bounding box center [681, 357] width 59 height 29
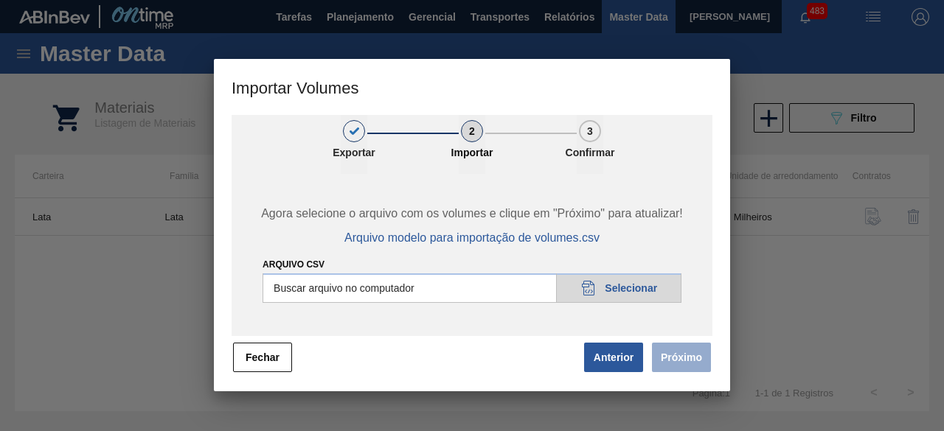
click at [647, 284] on input "Arquivo csv" at bounding box center [471, 287] width 419 height 29
type input "C:\fakepath\Subida Ball D0 + D3 18.08.csv"
click at [676, 355] on button "Próximo" at bounding box center [681, 357] width 59 height 29
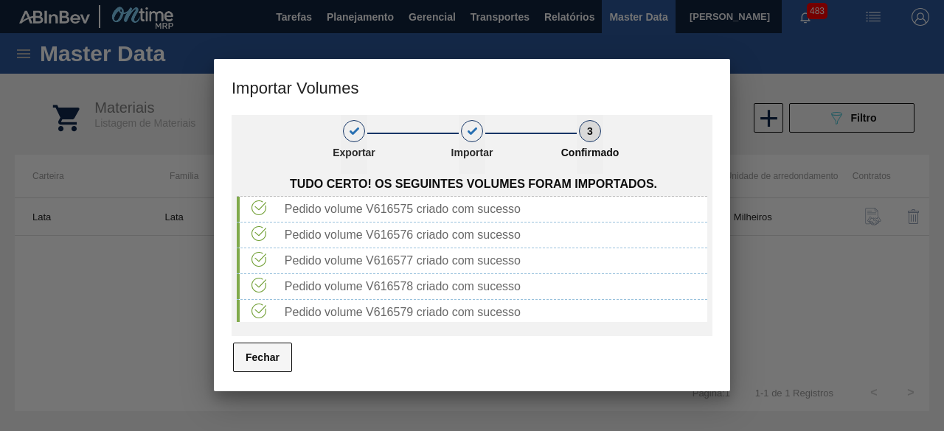
click at [254, 360] on button "Fechar" at bounding box center [262, 357] width 59 height 29
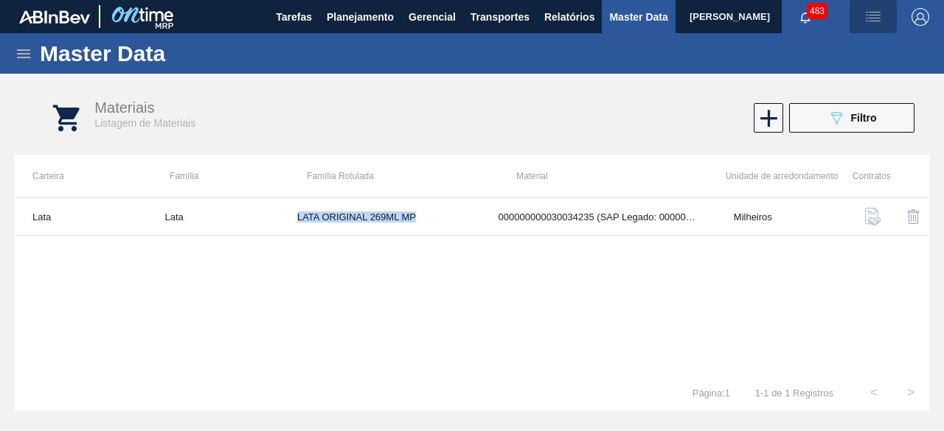
click at [873, 22] on img "button" at bounding box center [873, 17] width 18 height 18
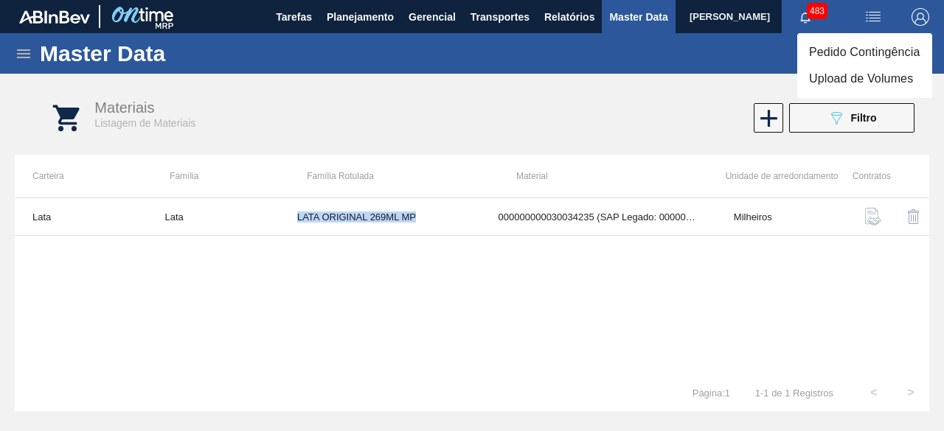
click at [855, 80] on li "Upload de Volumes" at bounding box center [864, 79] width 135 height 27
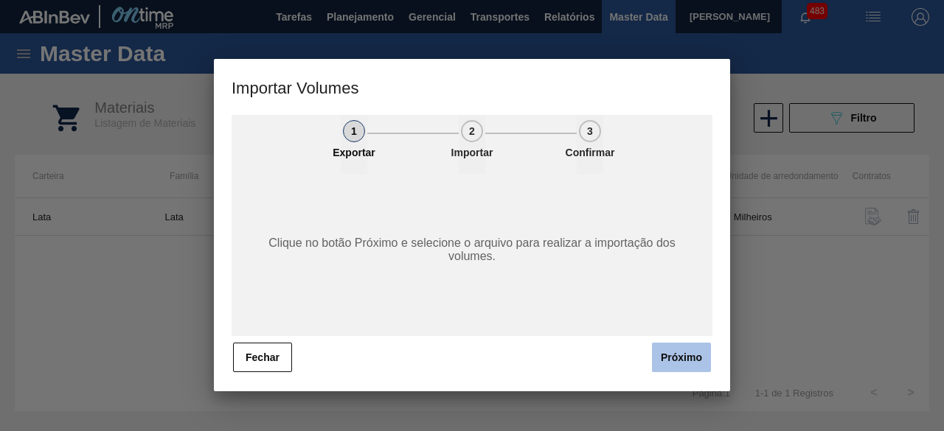
click at [696, 360] on button "Próximo" at bounding box center [681, 357] width 59 height 29
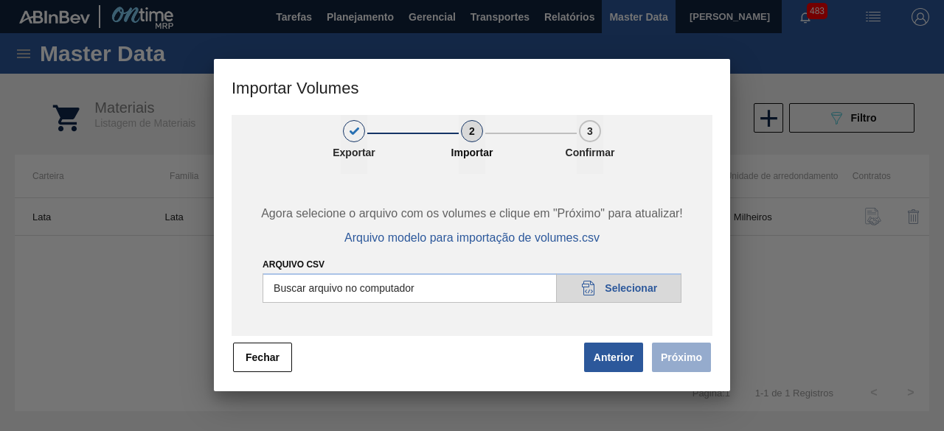
click at [625, 293] on input "Arquivo csv" at bounding box center [471, 287] width 419 height 29
type input "C:\fakepath\Subida Ball D0 + D3 18.08 2.csv"
click at [680, 358] on button "Próximo" at bounding box center [681, 357] width 59 height 29
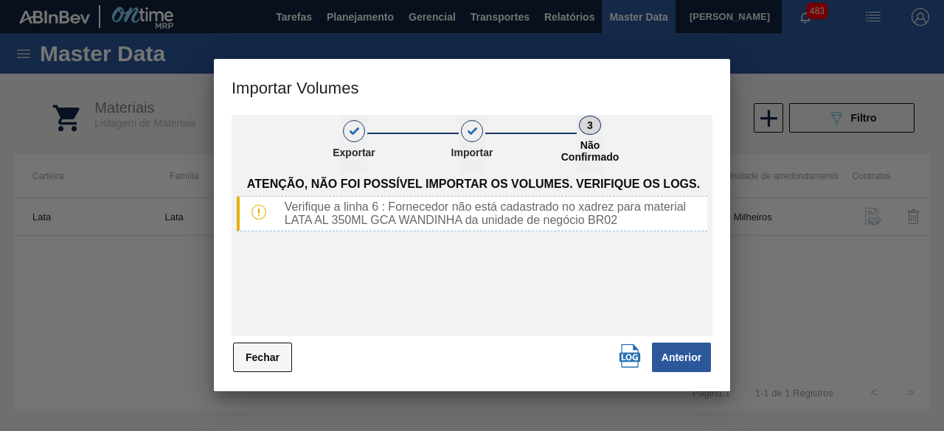
click at [273, 352] on button "Fechar" at bounding box center [262, 357] width 59 height 29
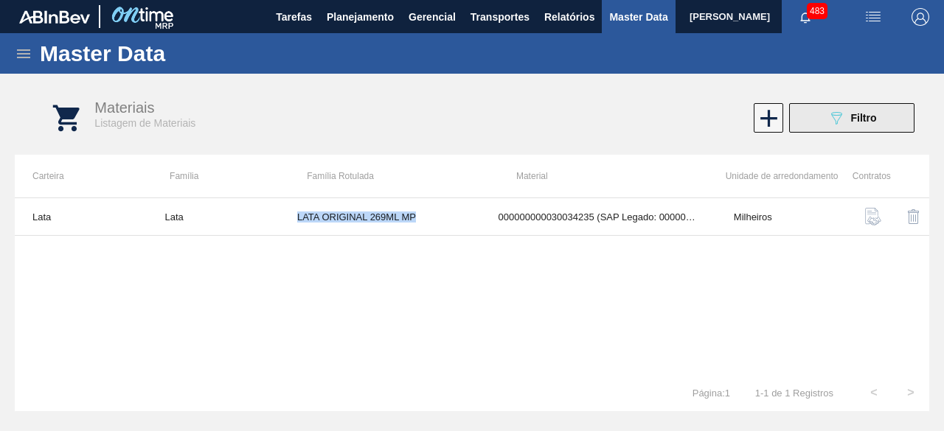
click at [812, 117] on button "089F7B8B-B2A5-4AFE-B5C0-19BA573D28AC Filtro" at bounding box center [851, 117] width 125 height 29
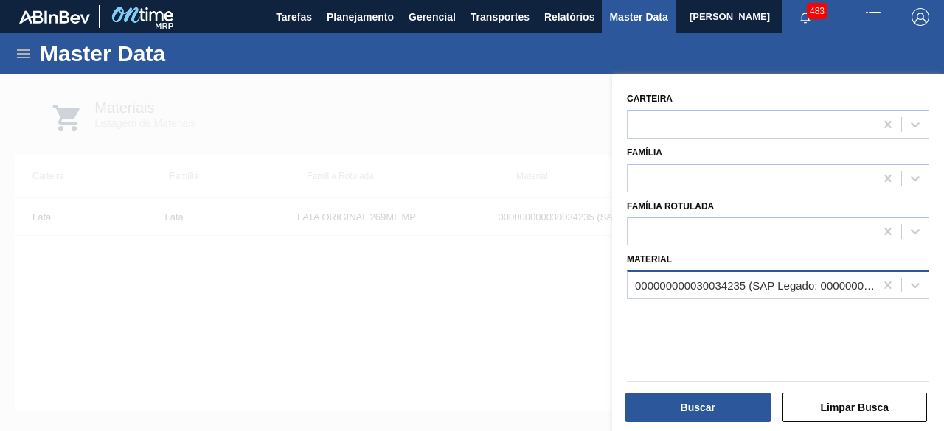
click at [723, 287] on div "000000000030034235 (SAP Legado: 000000000050847077) - LATA AL ORIGINAL 269ML MP…" at bounding box center [755, 285] width 241 height 13
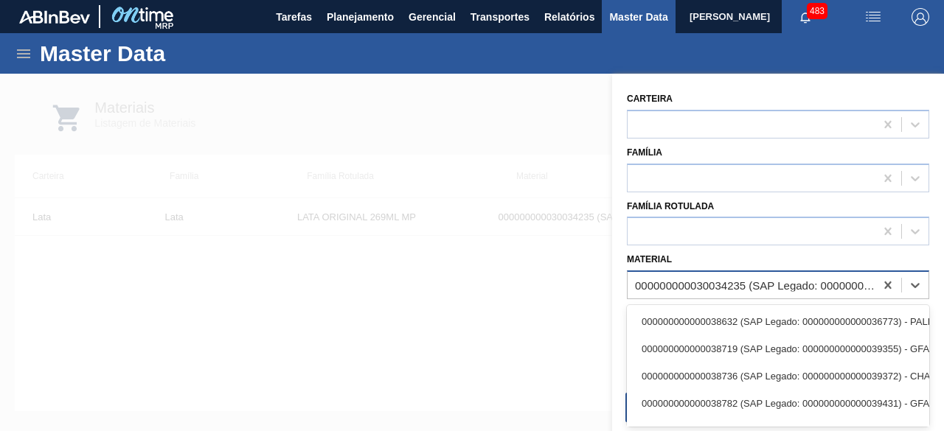
paste input "30034438"
type input "30034438"
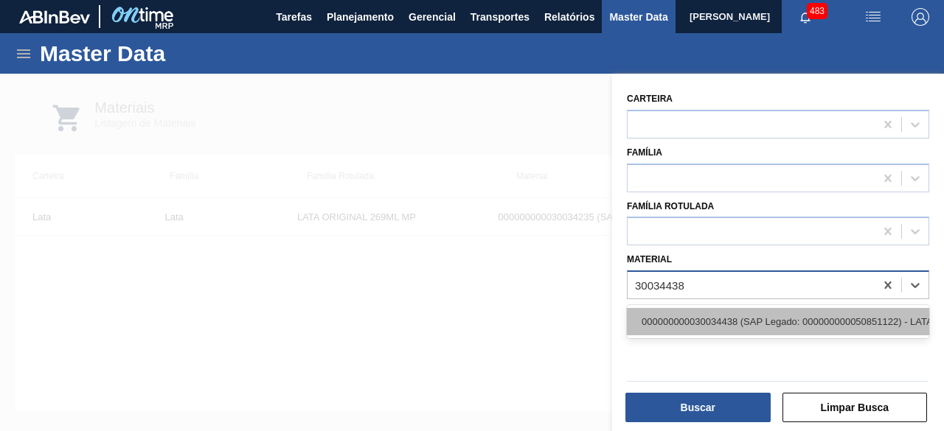
click at [718, 316] on div "000000000030034438 (SAP Legado: 000000000050851122) - LATA AL 350ML GCA WANDINHA" at bounding box center [778, 321] width 302 height 27
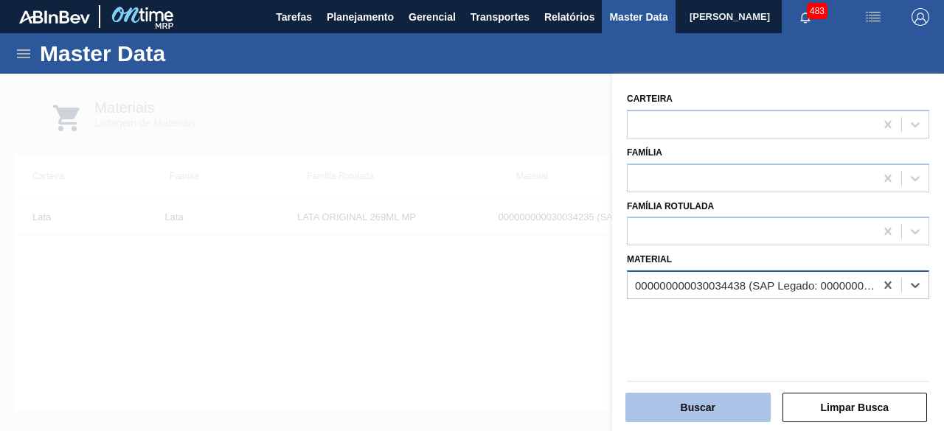
click at [705, 408] on button "Buscar" at bounding box center [697, 407] width 145 height 29
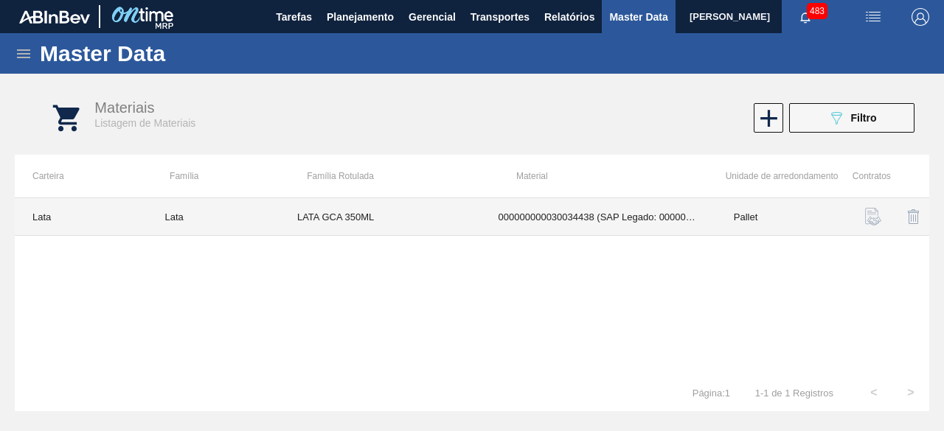
click at [450, 216] on td "LATA GCA 350ML" at bounding box center [379, 217] width 201 height 38
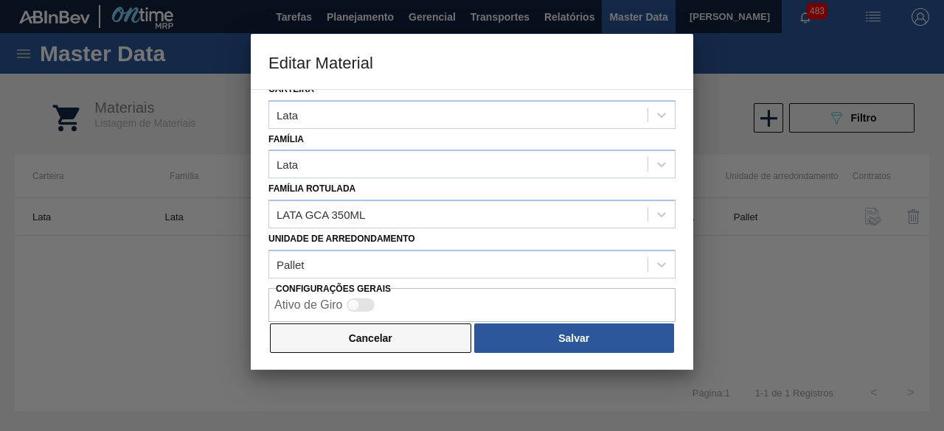
click at [441, 334] on button "Cancelar" at bounding box center [370, 338] width 201 height 29
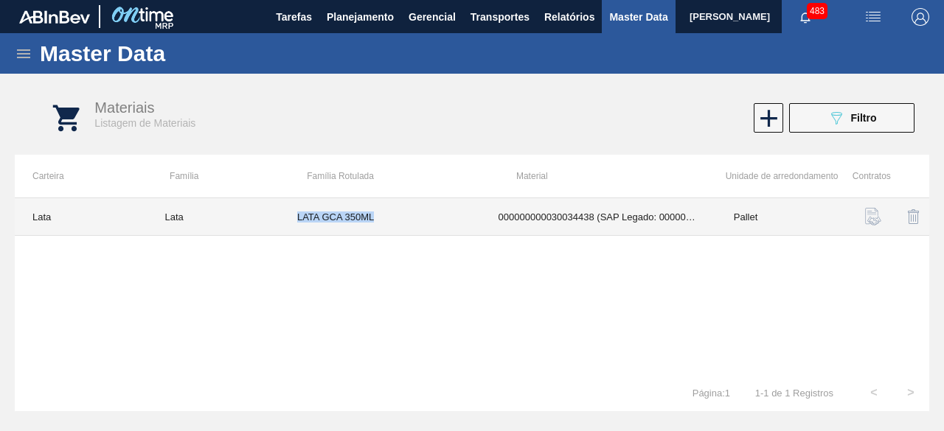
drag, startPoint x: 293, startPoint y: 217, endPoint x: 405, endPoint y: 213, distance: 111.4
click at [405, 213] on td "LATA GCA 350ML" at bounding box center [379, 217] width 201 height 38
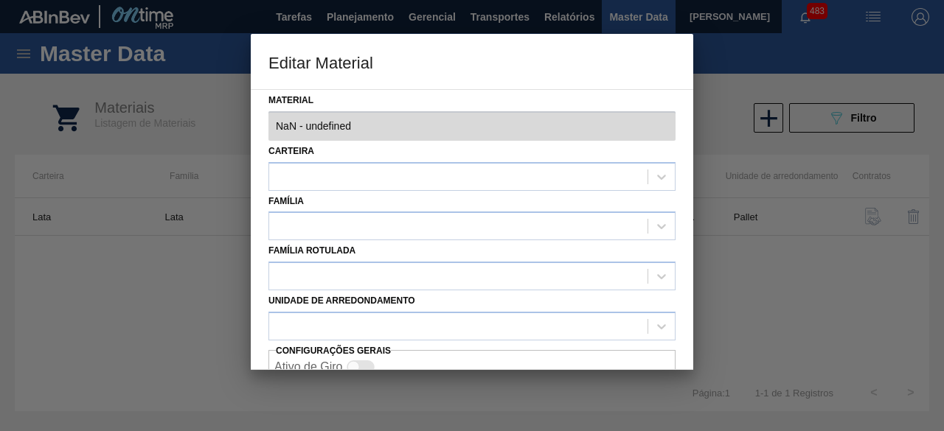
type input "30034438 - 000000000030034438 (SAP Legado: 000000000050851122) - LATA AL 350ML …"
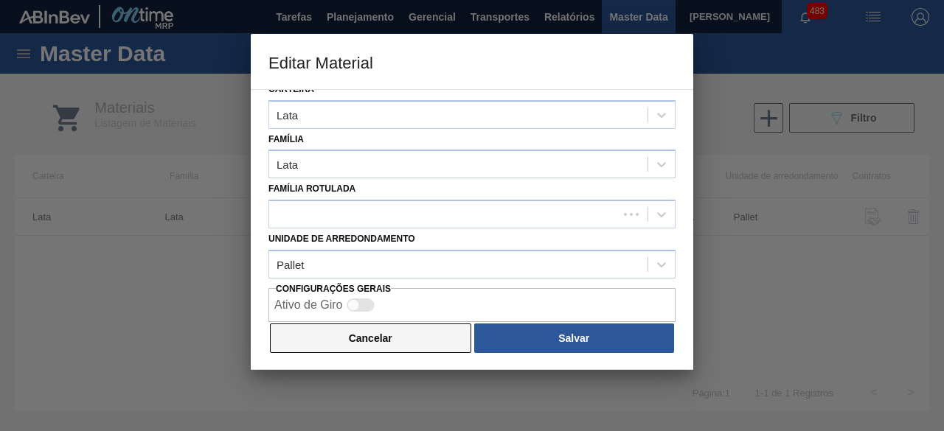
click at [394, 339] on button "Cancelar" at bounding box center [370, 338] width 201 height 29
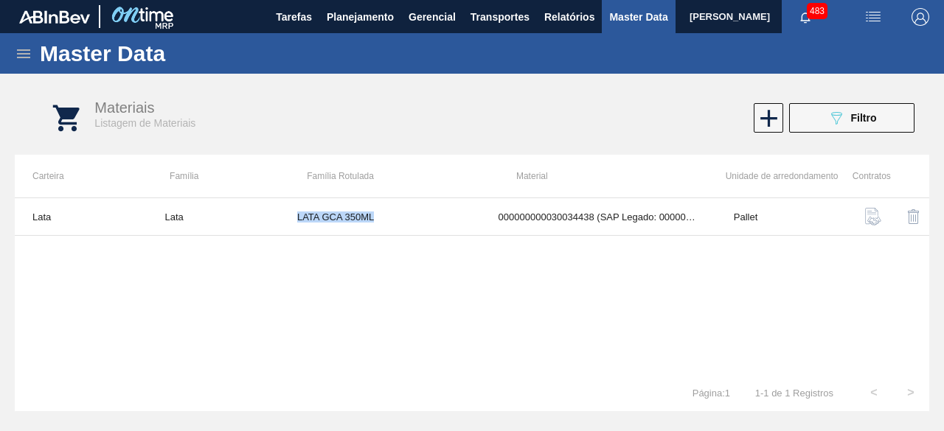
copy td "LATA GCA 350ML"
click at [868, 13] on img "button" at bounding box center [873, 17] width 18 height 18
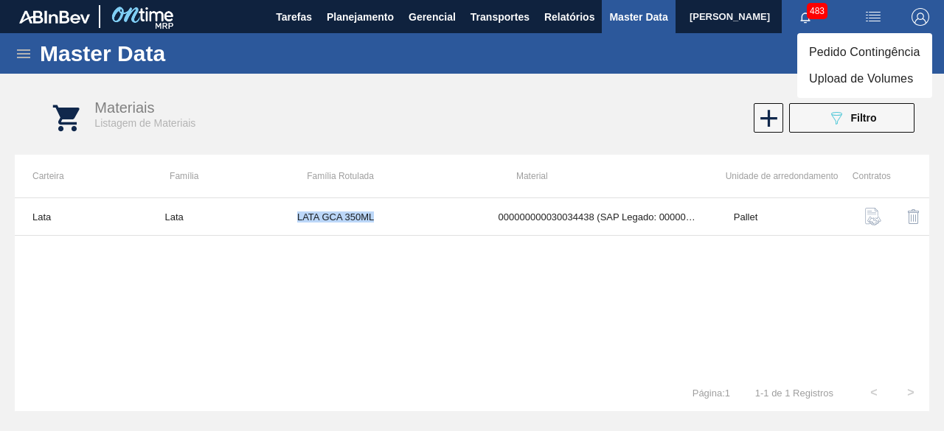
click at [861, 79] on li "Upload de Volumes" at bounding box center [864, 79] width 135 height 27
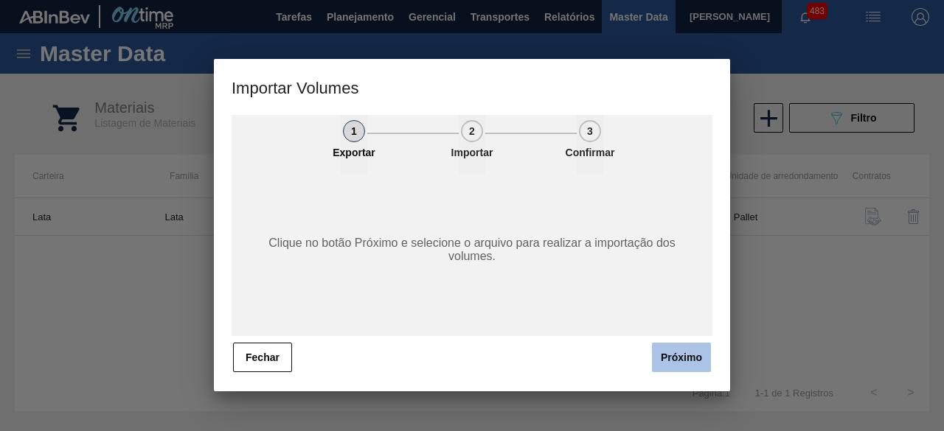
click at [701, 358] on button "Próximo" at bounding box center [681, 357] width 59 height 29
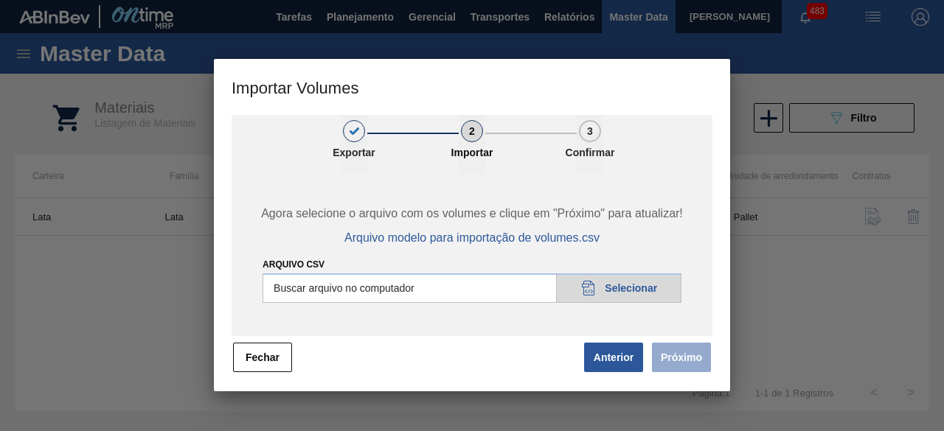
click at [654, 295] on input "Arquivo csv" at bounding box center [471, 287] width 419 height 29
type input "C:\fakepath\Subida Ball D0 + D3 18.08 2.csv"
click at [688, 357] on button "Próximo" at bounding box center [681, 357] width 59 height 29
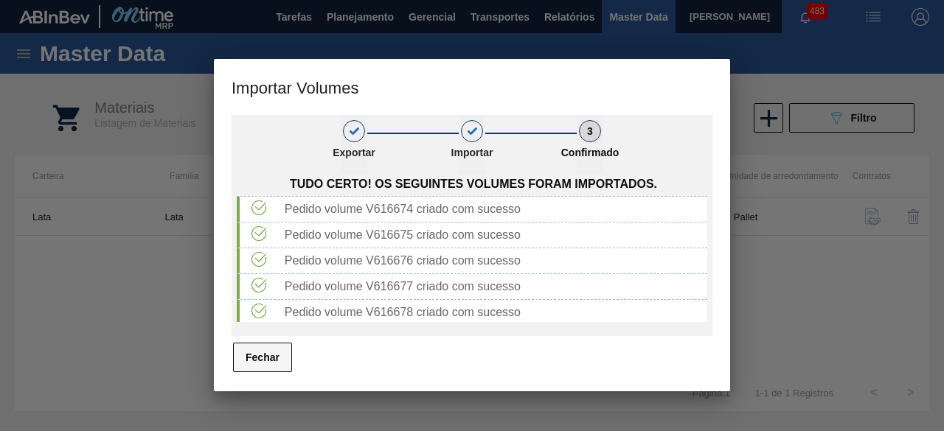
click at [262, 352] on button "Fechar" at bounding box center [262, 357] width 59 height 29
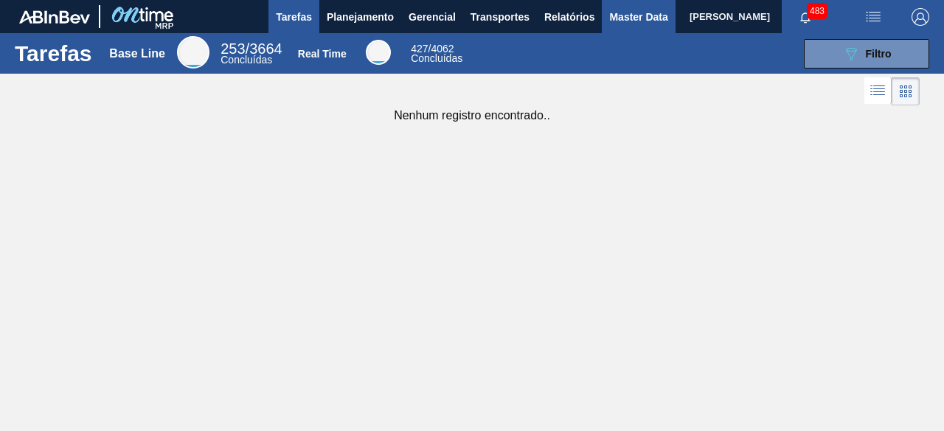
click at [625, 18] on span "Master Data" at bounding box center [638, 17] width 58 height 18
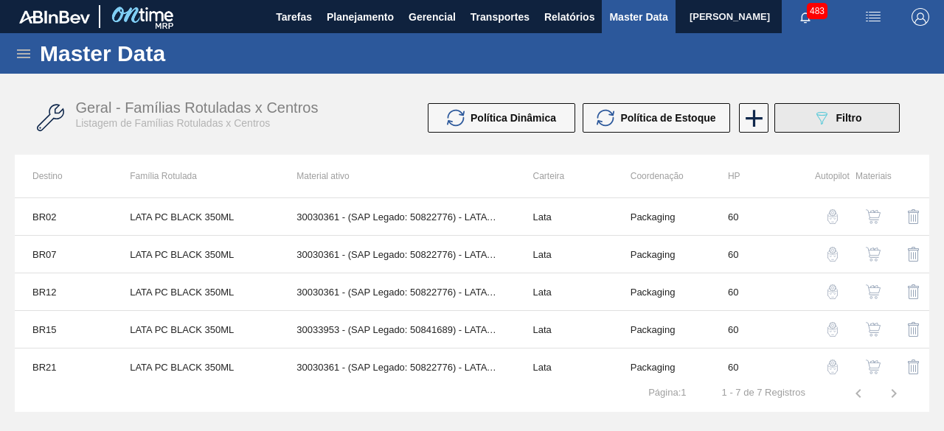
click at [815, 125] on icon "089F7B8B-B2A5-4AFE-B5C0-19BA573D28AC" at bounding box center [821, 118] width 18 height 18
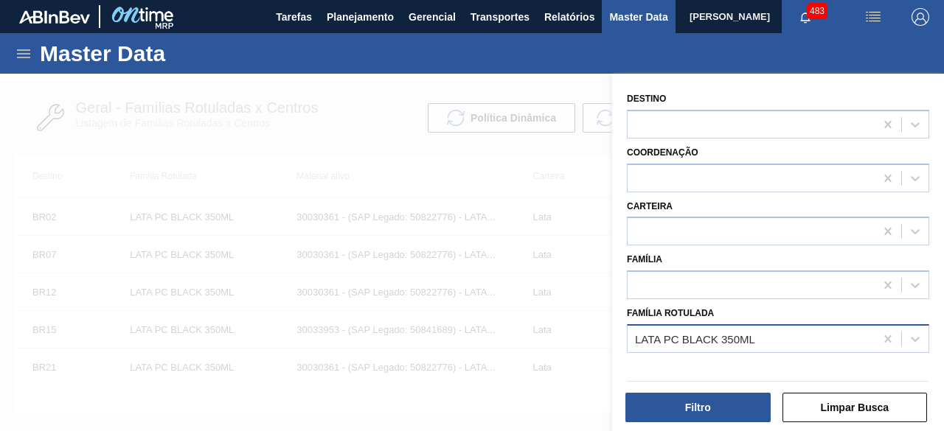
click at [733, 335] on div "LATA PC BLACK 350ML" at bounding box center [695, 338] width 120 height 13
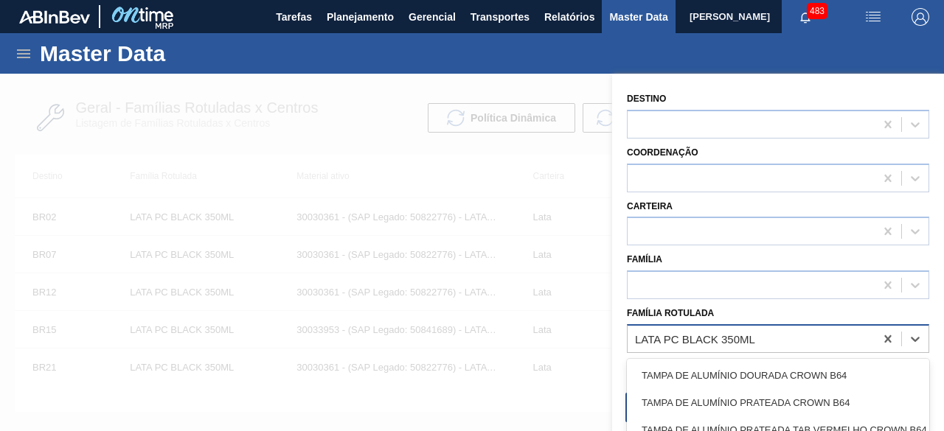
paste Rotulada "LATA ORIGINAL 473ML MP"
type Rotulada "LATA ORIGINAL 473ML MP"
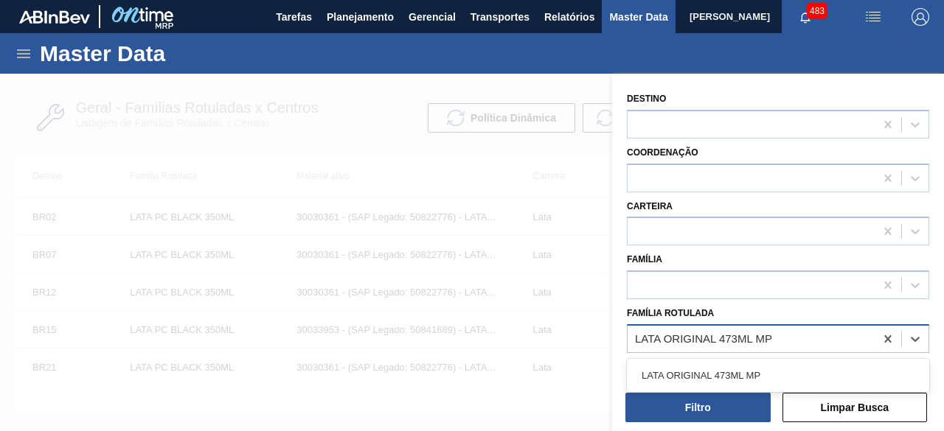
click at [723, 373] on div "LATA ORIGINAL 473ML MP" at bounding box center [778, 375] width 302 height 27
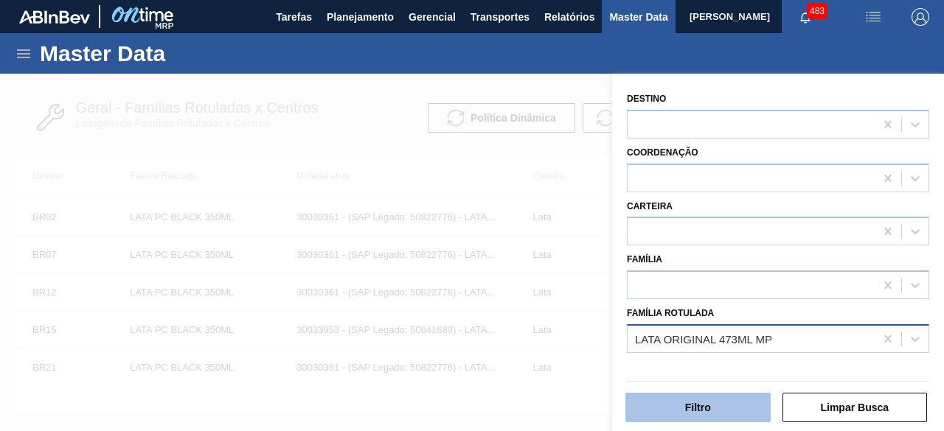
click at [723, 411] on button "Filtro" at bounding box center [697, 407] width 145 height 29
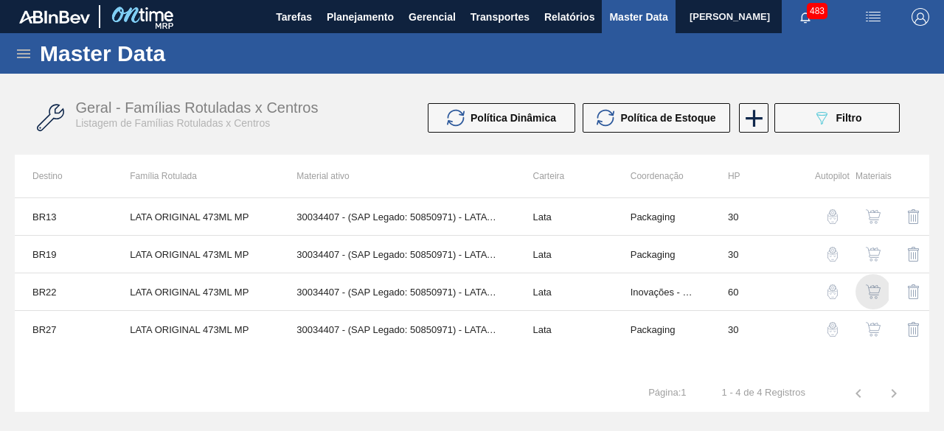
click at [877, 293] on img "button" at bounding box center [872, 292] width 15 height 15
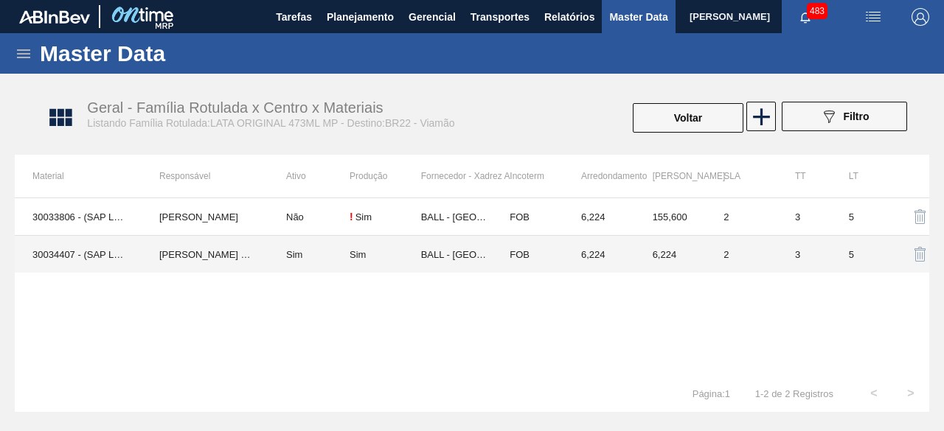
click at [75, 254] on td "30034407 - (SAP Legado: 50850971) - LATA AL ORIG 473ML BRILHO MULTIPACK" at bounding box center [78, 255] width 127 height 38
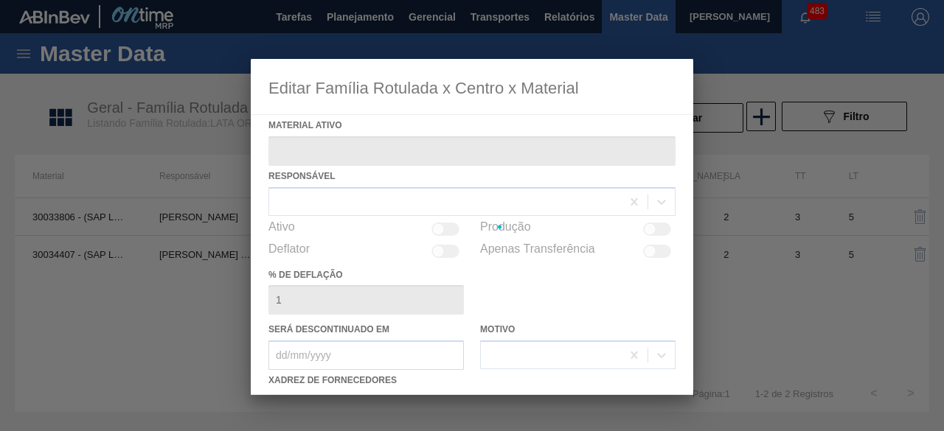
type ativo "30034407 - (SAP Legado: 50850971) - LATA AL ORIG 473ML BRILHO MULTIPACK"
checkbox input "true"
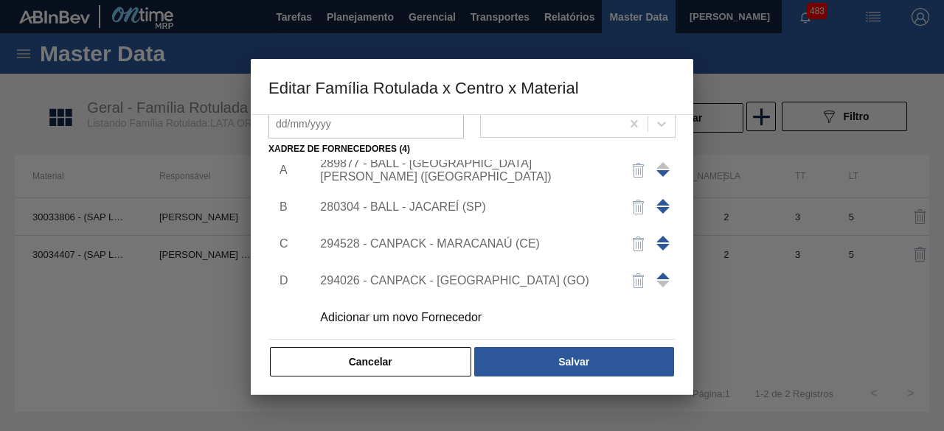
scroll to position [15, 0]
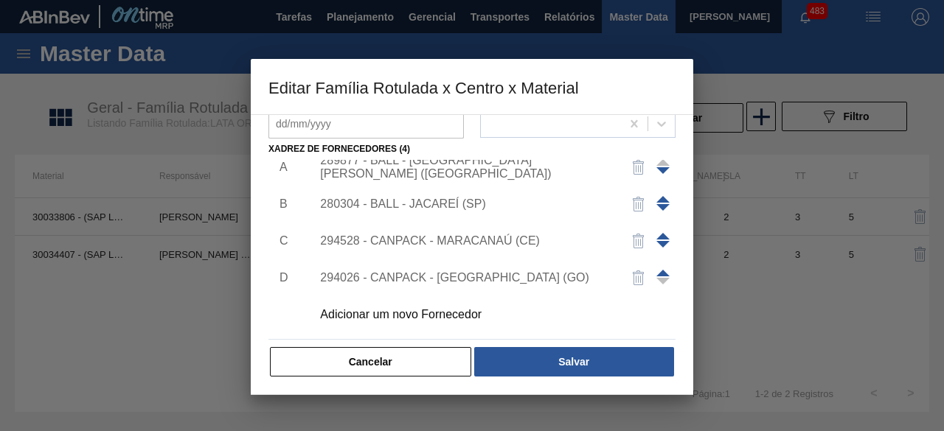
click at [473, 313] on div "Adicionar um novo Fornecedor" at bounding box center [464, 314] width 289 height 13
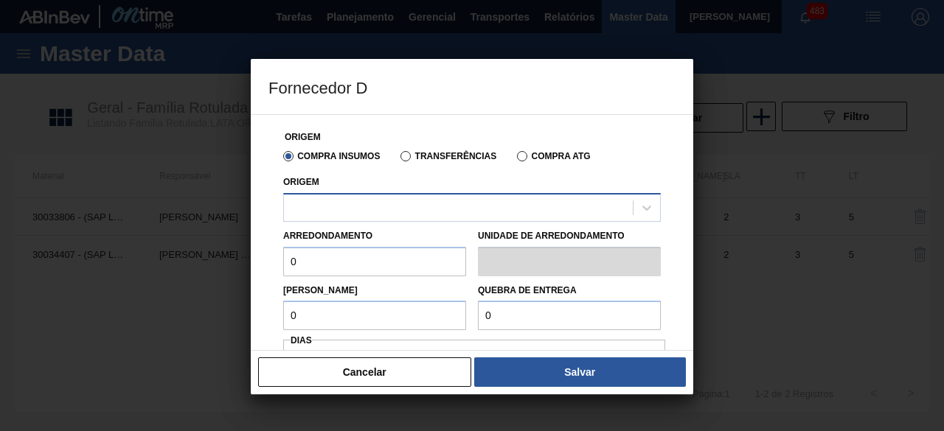
click at [539, 201] on div at bounding box center [458, 207] width 349 height 21
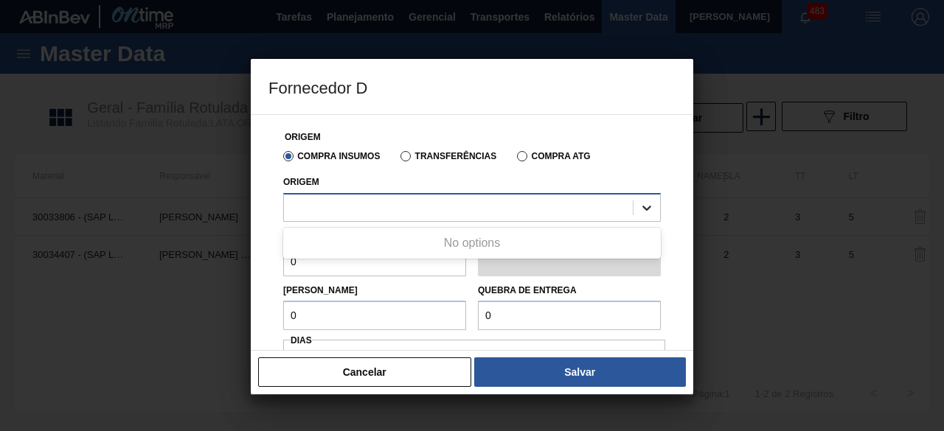
click at [644, 205] on icon at bounding box center [646, 208] width 15 height 15
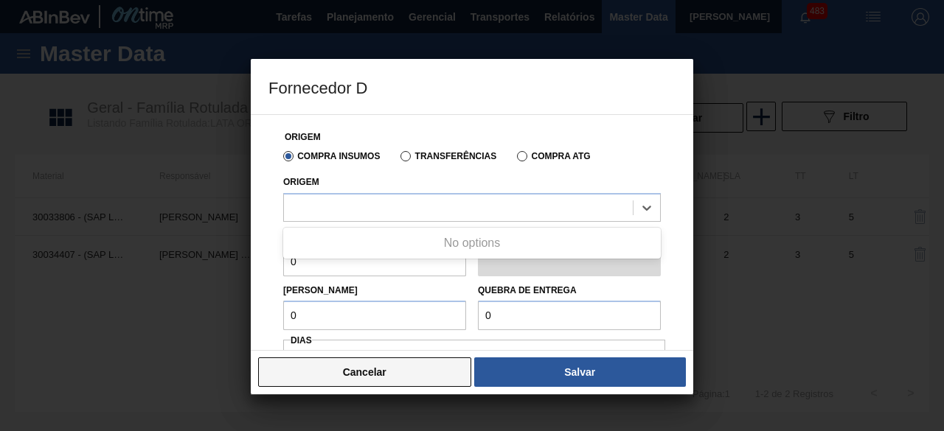
click at [439, 371] on button "Cancelar" at bounding box center [364, 372] width 213 height 29
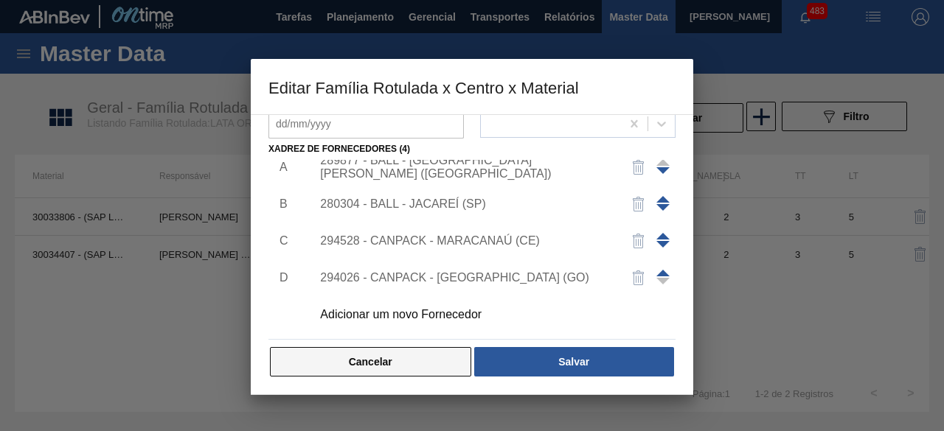
click at [447, 358] on button "Cancelar" at bounding box center [370, 361] width 201 height 29
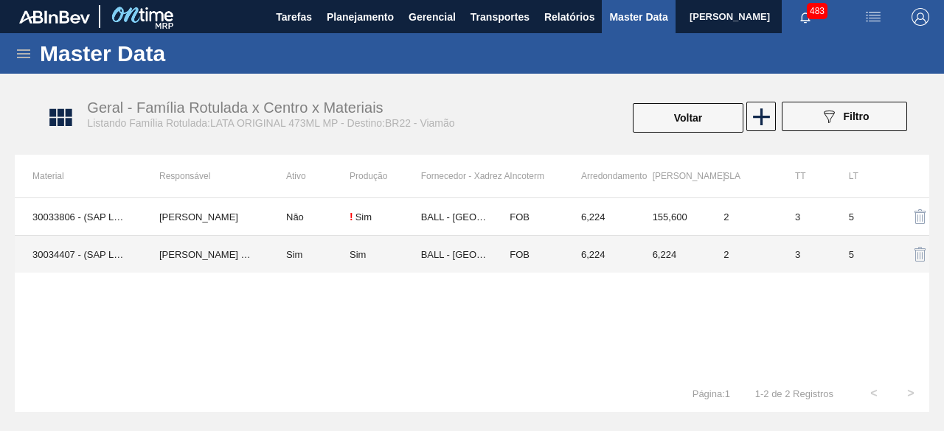
click at [168, 253] on td "BRUNO DE MELLO DUARTE" at bounding box center [205, 255] width 127 height 38
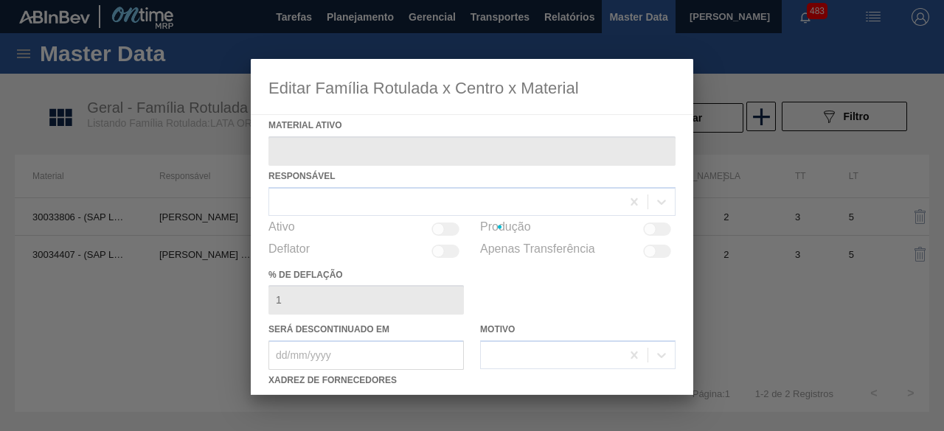
type ativo "30034407 - (SAP Legado: 50850971) - LATA AL ORIG 473ML BRILHO MULTIPACK"
checkbox input "true"
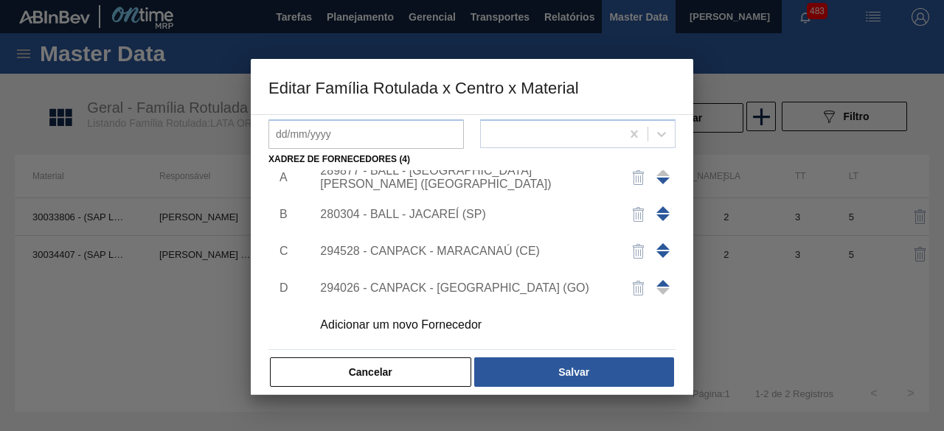
click at [456, 327] on div "Adicionar um novo Fornecedor" at bounding box center [464, 324] width 289 height 13
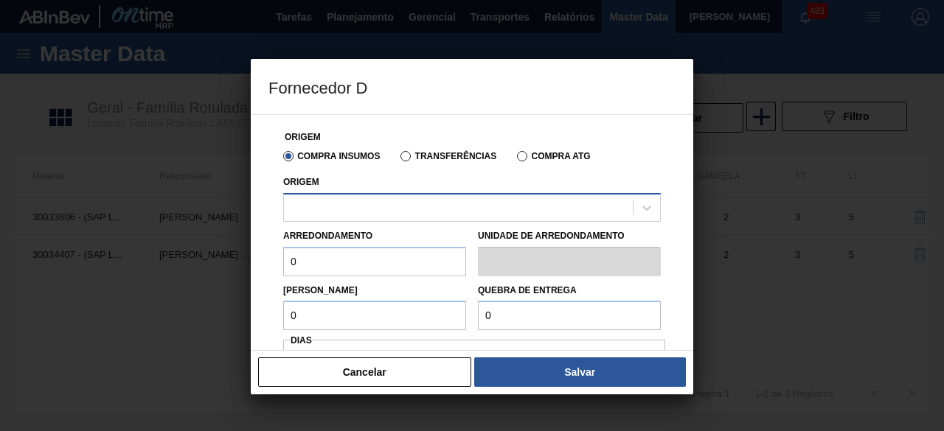
click at [491, 212] on div at bounding box center [458, 207] width 349 height 21
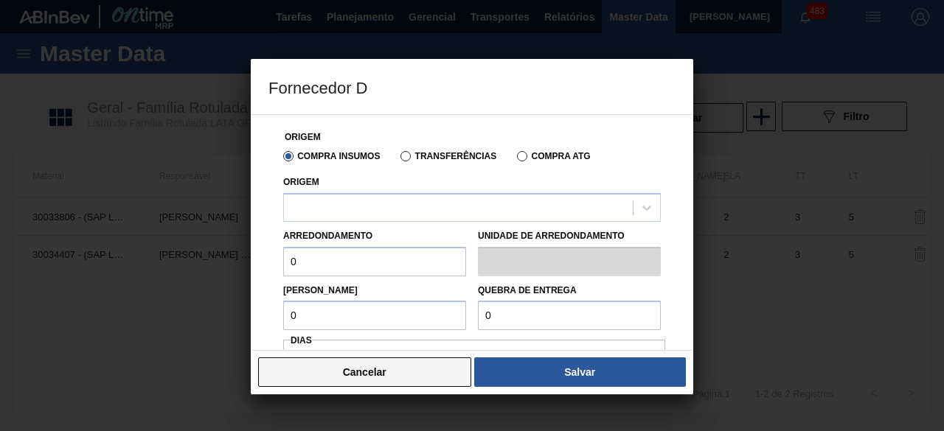
click at [372, 378] on button "Cancelar" at bounding box center [364, 372] width 213 height 29
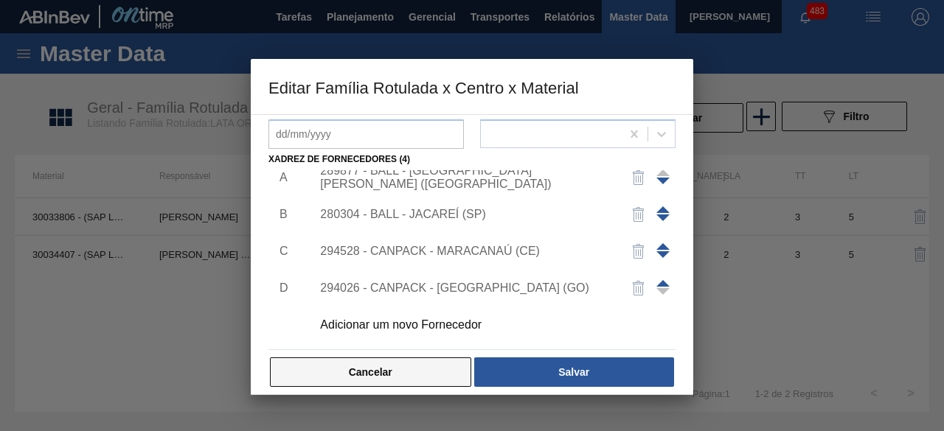
click at [373, 378] on button "Cancelar" at bounding box center [370, 372] width 201 height 29
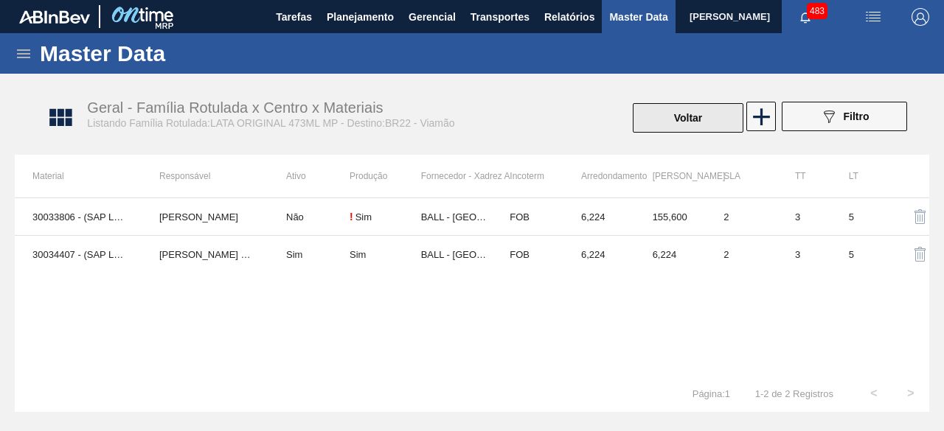
click at [686, 111] on button "Voltar" at bounding box center [687, 117] width 111 height 29
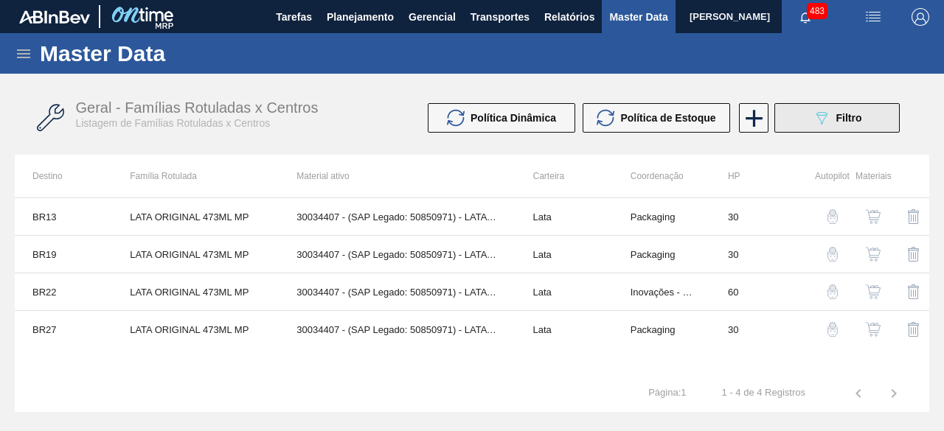
click at [842, 125] on div "089F7B8B-B2A5-4AFE-B5C0-19BA573D28AC Filtro" at bounding box center [836, 118] width 49 height 18
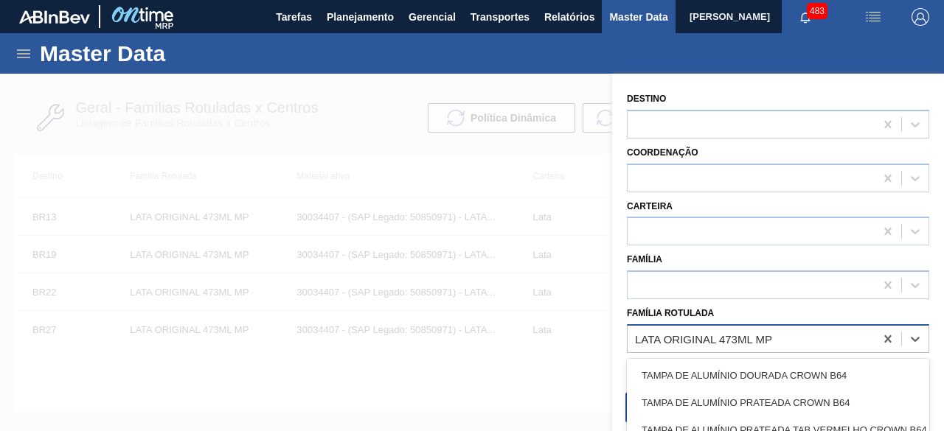
click at [702, 340] on div "LATA ORIGINAL 473ML MP" at bounding box center [703, 338] width 137 height 13
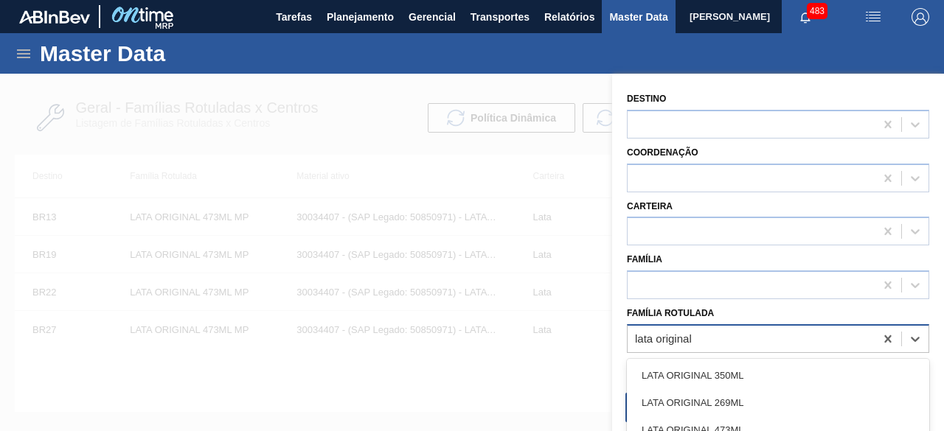
type Rotulada "lata original 4"
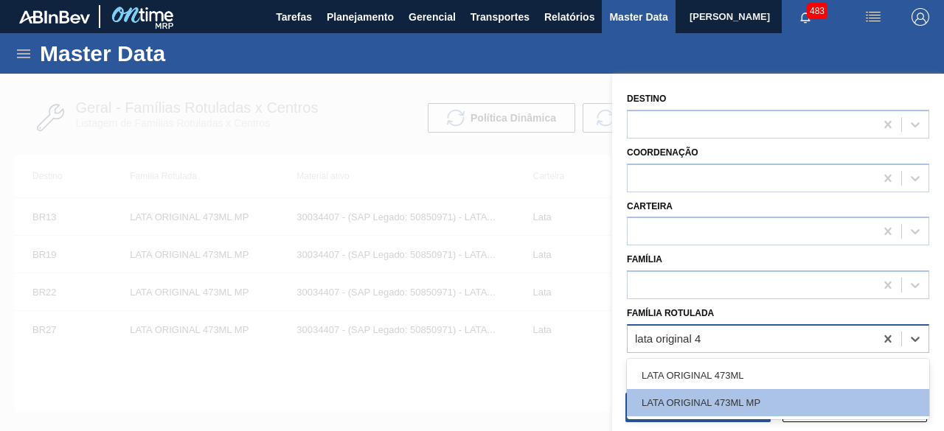
click at [721, 377] on div "LATA ORIGINAL 473ML" at bounding box center [778, 375] width 302 height 27
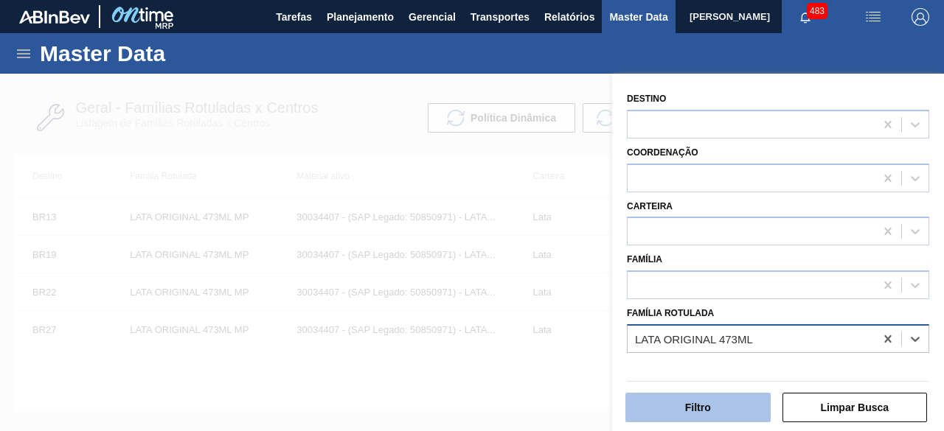
click at [721, 404] on button "Filtro" at bounding box center [697, 407] width 145 height 29
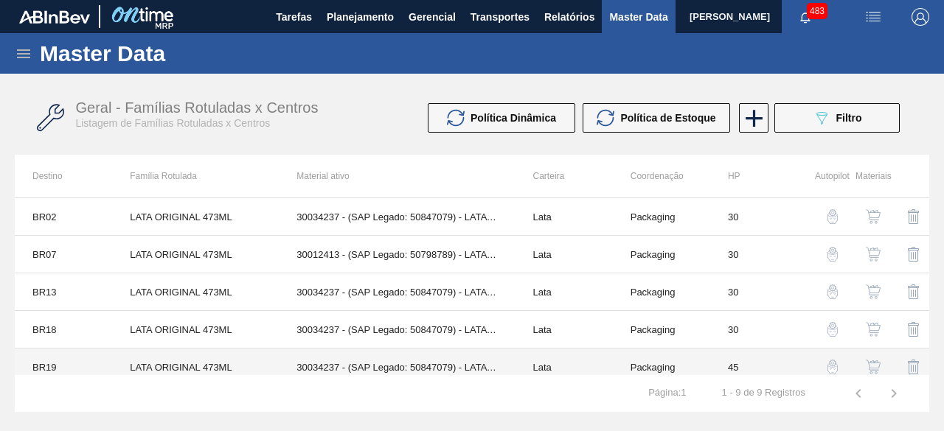
scroll to position [147, 0]
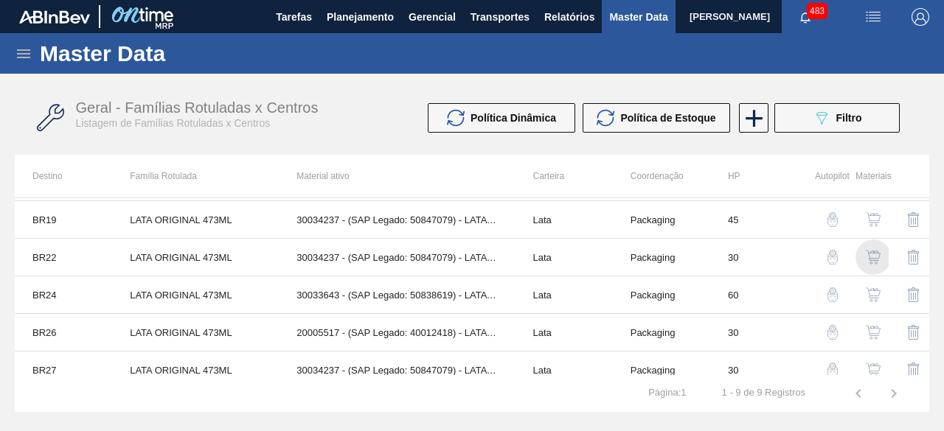
click at [868, 250] on img "button" at bounding box center [872, 257] width 15 height 15
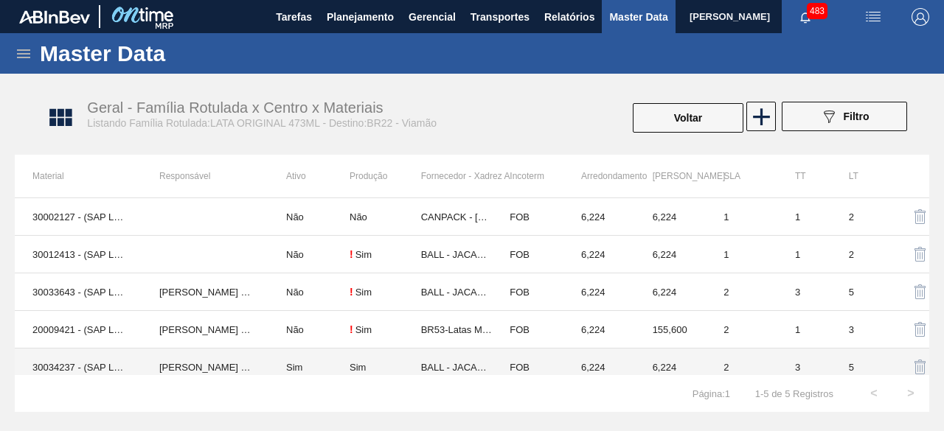
click at [75, 360] on td "30034237 - (SAP Legado: 50847079) - LATA AL ORIGINAL 473ML BRILHO" at bounding box center [78, 368] width 127 height 38
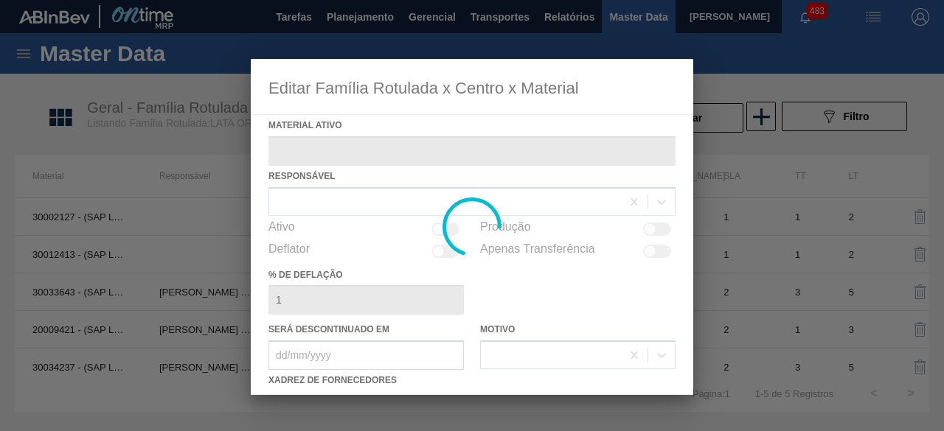
type ativo "30034237 - (SAP Legado: 50847079) - LATA AL ORIGINAL 473ML BRILHO"
checkbox input "true"
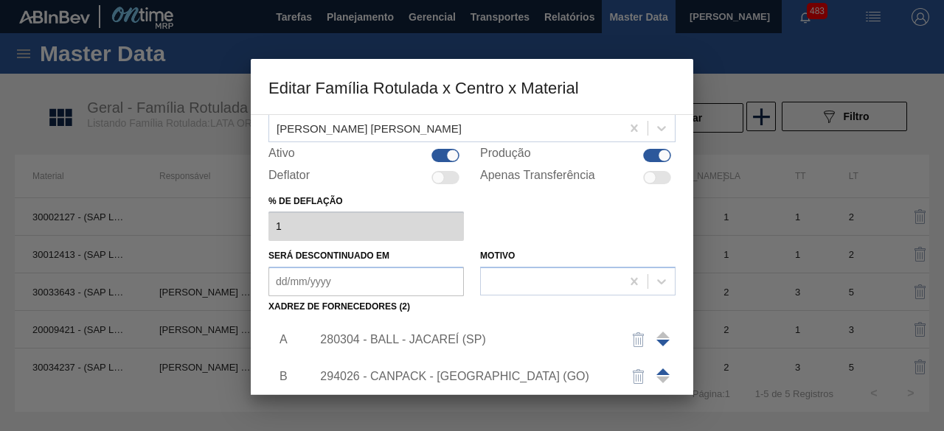
scroll to position [221, 0]
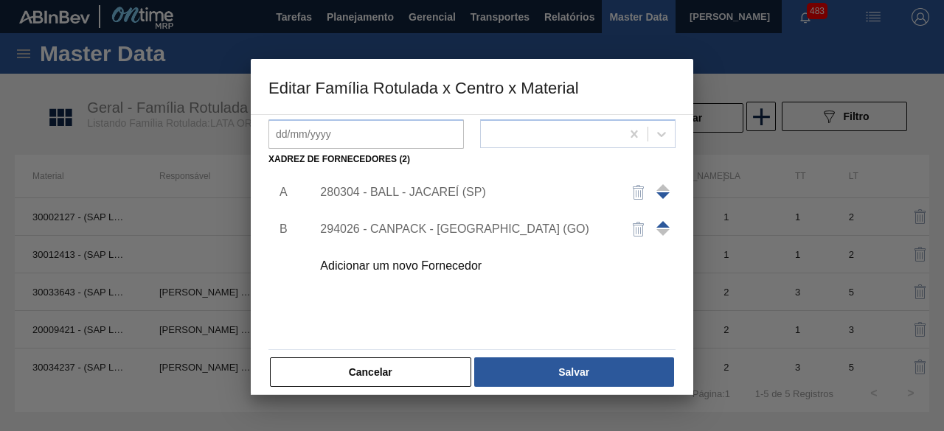
click at [453, 261] on div "Adicionar um novo Fornecedor" at bounding box center [464, 265] width 289 height 13
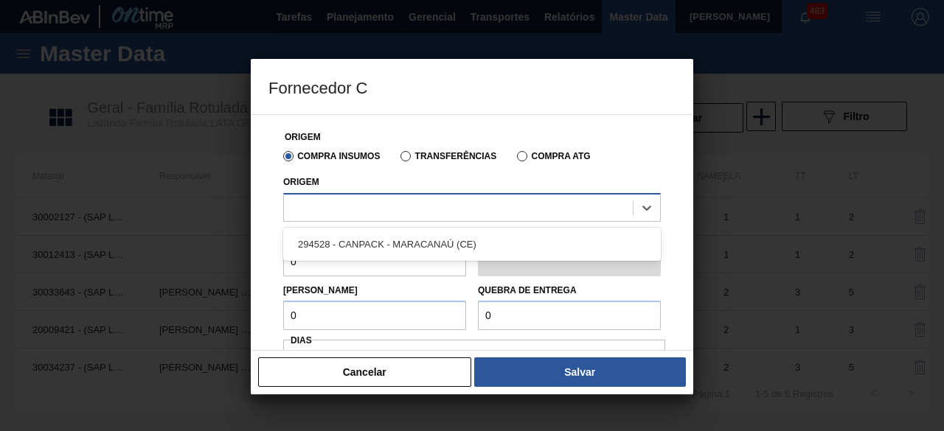
click at [501, 206] on div at bounding box center [458, 207] width 349 height 21
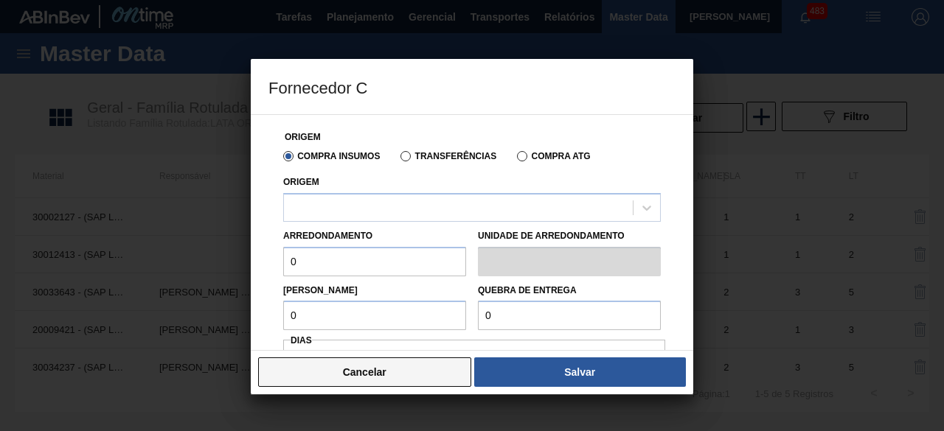
click at [439, 382] on button "Cancelar" at bounding box center [364, 372] width 213 height 29
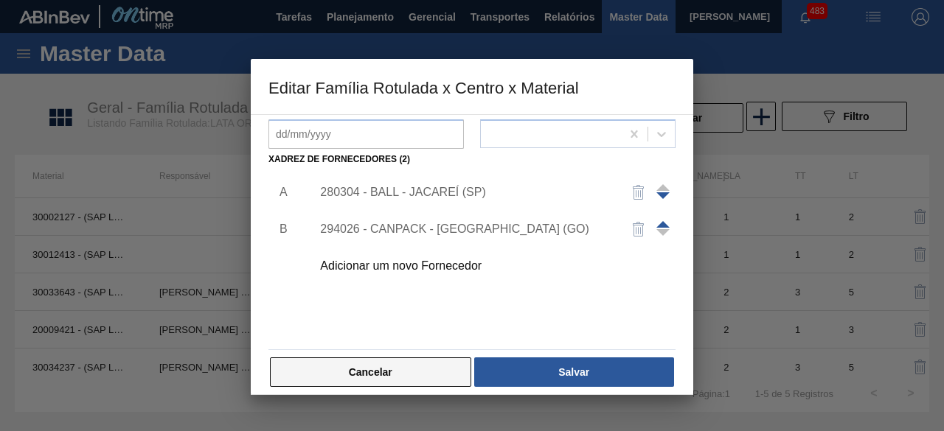
click at [425, 360] on button "Cancelar" at bounding box center [370, 372] width 201 height 29
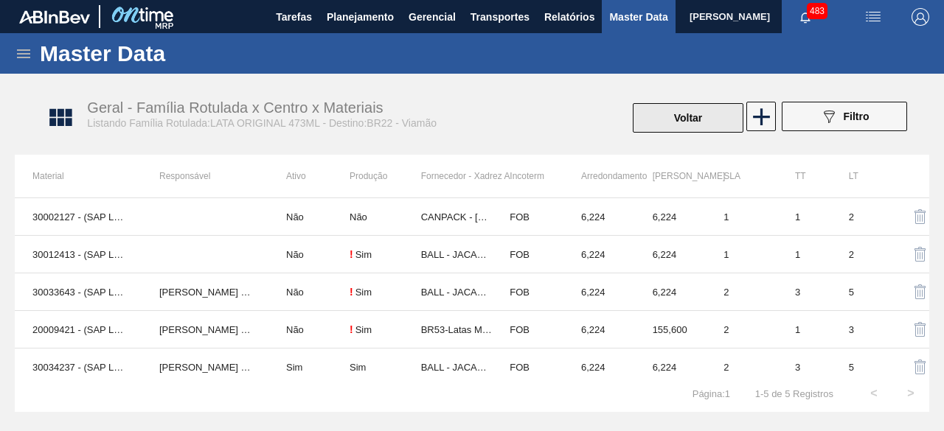
click at [676, 114] on button "Voltar" at bounding box center [687, 117] width 111 height 29
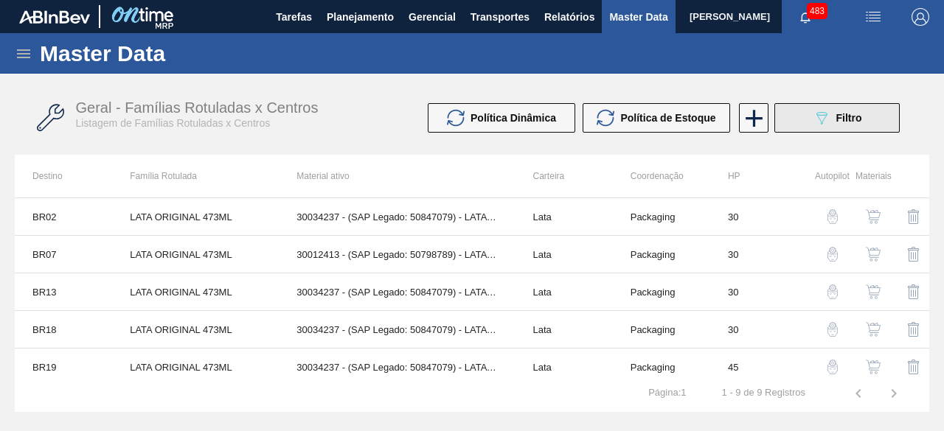
click at [821, 113] on icon at bounding box center [821, 118] width 11 height 13
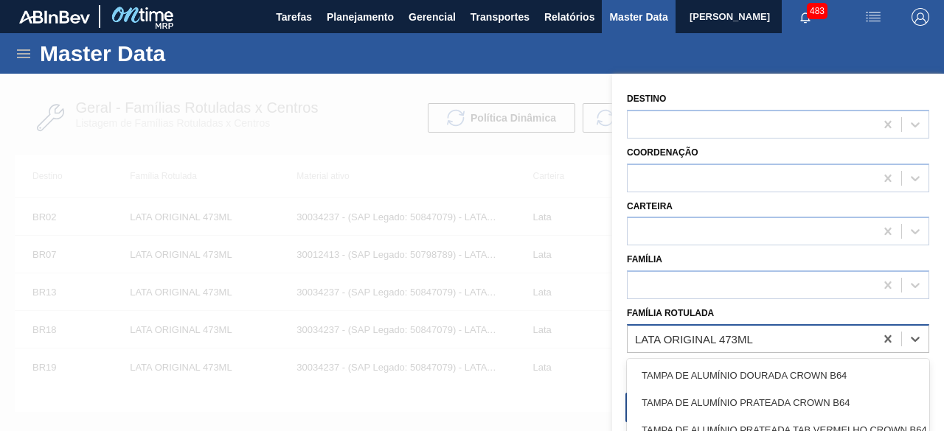
click at [732, 331] on div "LATA ORIGINAL 473ML" at bounding box center [750, 338] width 247 height 21
paste Rotulada "LATA ORIGINAL 269ML MP"
type Rotulada "LATA ORIGINAL 269ML MP"
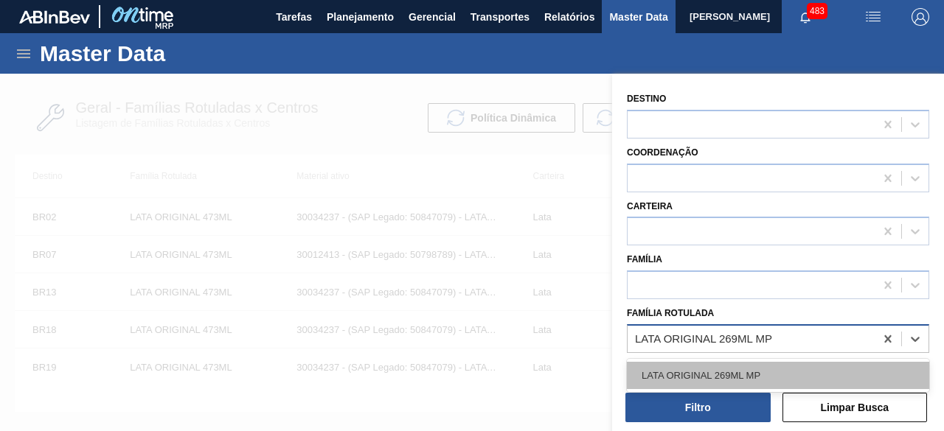
click at [732, 367] on div "LATA ORIGINAL 269ML MP" at bounding box center [778, 375] width 302 height 27
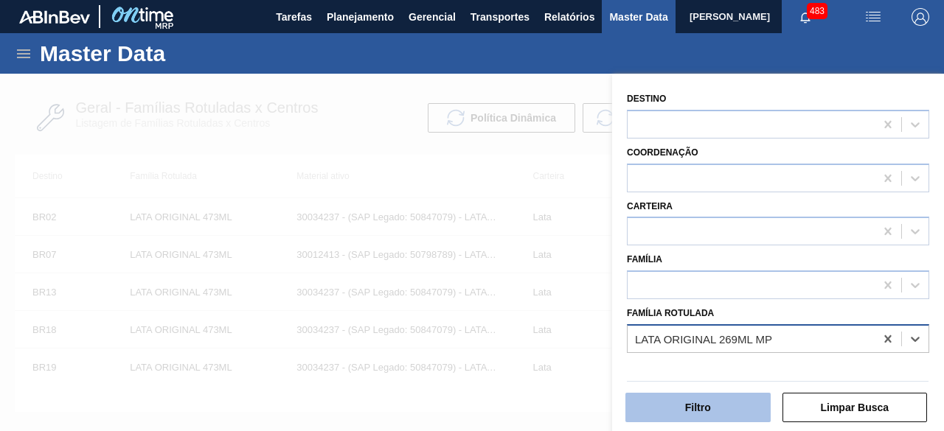
click at [713, 408] on button "Filtro" at bounding box center [697, 407] width 145 height 29
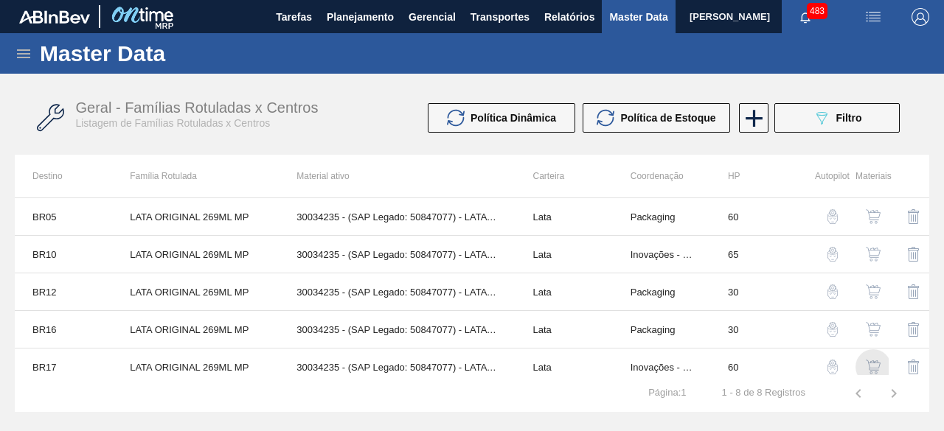
click at [870, 368] on img "button" at bounding box center [872, 367] width 15 height 15
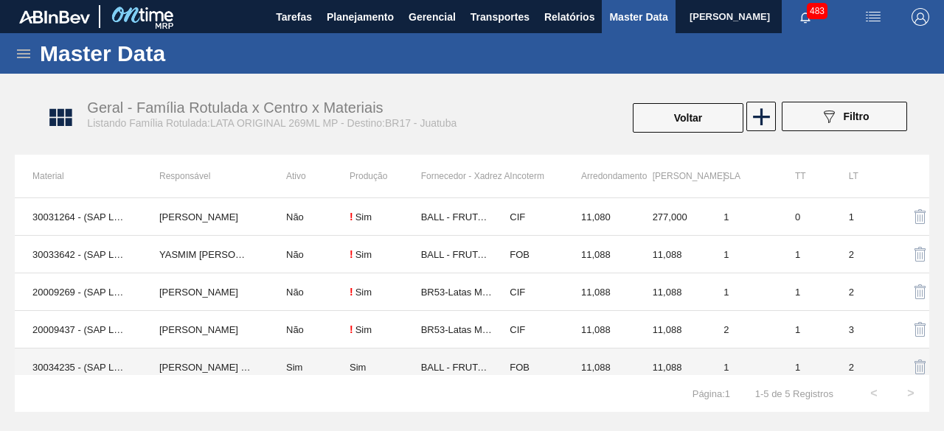
click at [99, 365] on td "30034235 - (SAP Legado: 50847077) - LATA AL ORIGINAL 269ML MP BRILHO" at bounding box center [78, 368] width 127 height 38
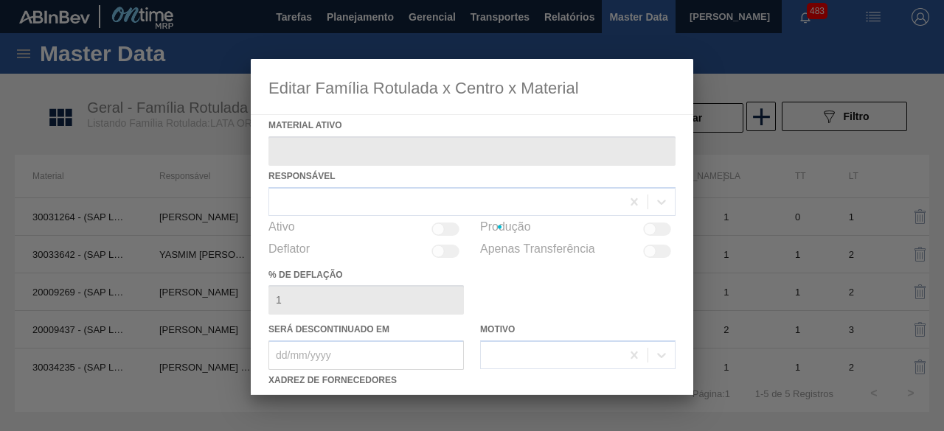
type ativo "30034235 - (SAP Legado: 50847077) - LATA AL ORIGINAL 269ML MP BRILHO"
checkbox input "true"
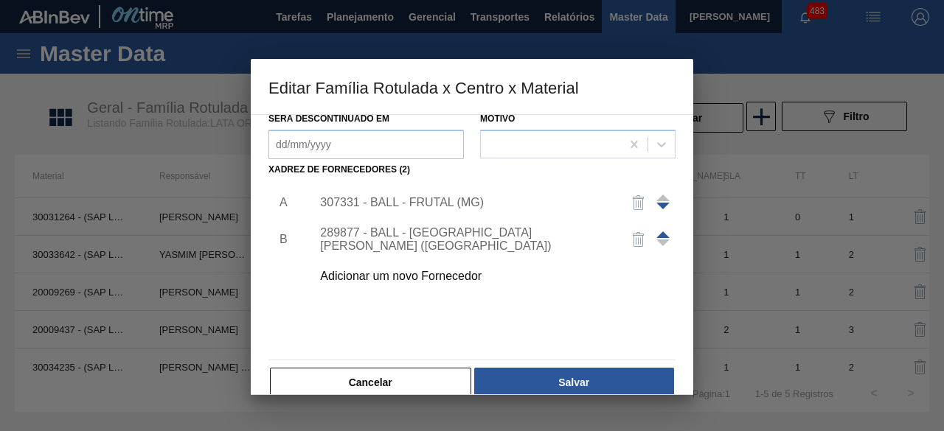
scroll to position [221, 0]
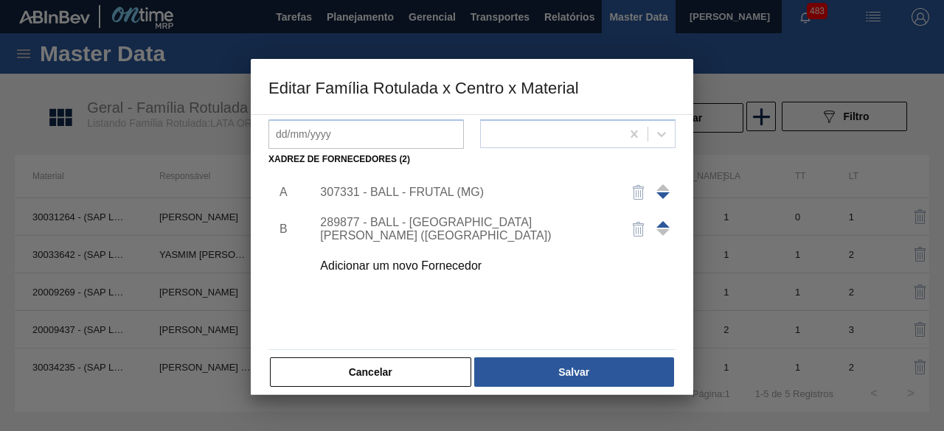
click at [467, 265] on div "Adicionar um novo Fornecedor" at bounding box center [464, 265] width 289 height 13
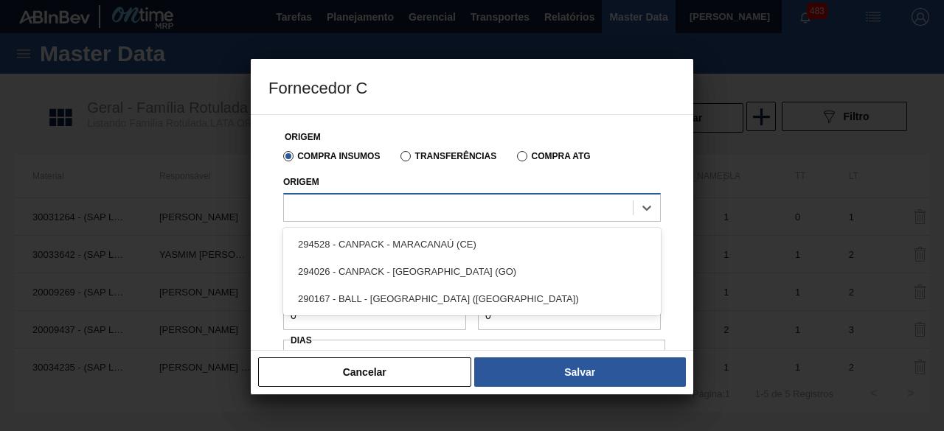
click at [498, 208] on div at bounding box center [458, 207] width 349 height 21
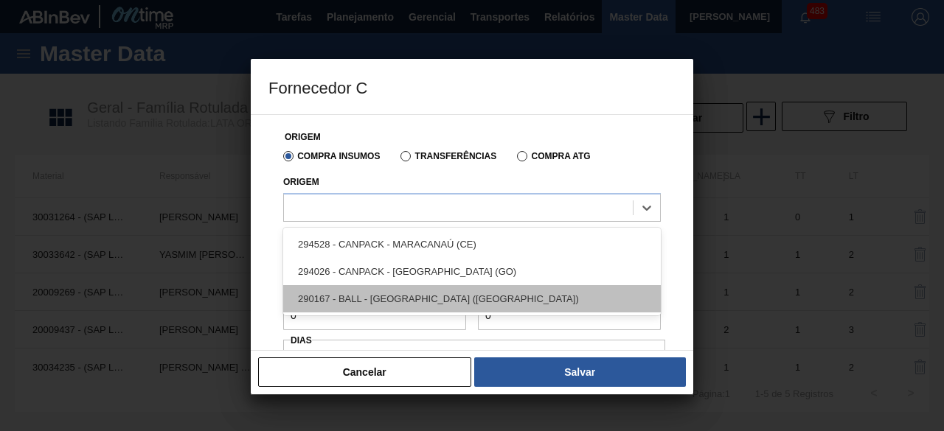
click at [438, 302] on div "290167 - BALL - BRASÍLIA (DF)" at bounding box center [471, 298] width 377 height 27
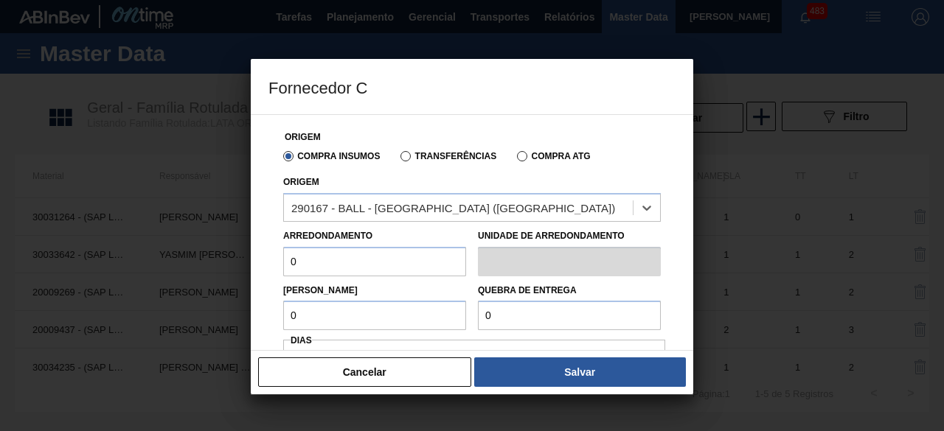
click at [383, 257] on input "0" at bounding box center [374, 261] width 183 height 29
type input "11,088"
click at [383, 318] on input "0" at bounding box center [374, 315] width 183 height 29
type input "11,088"
click at [553, 309] on input "0" at bounding box center [569, 315] width 183 height 29
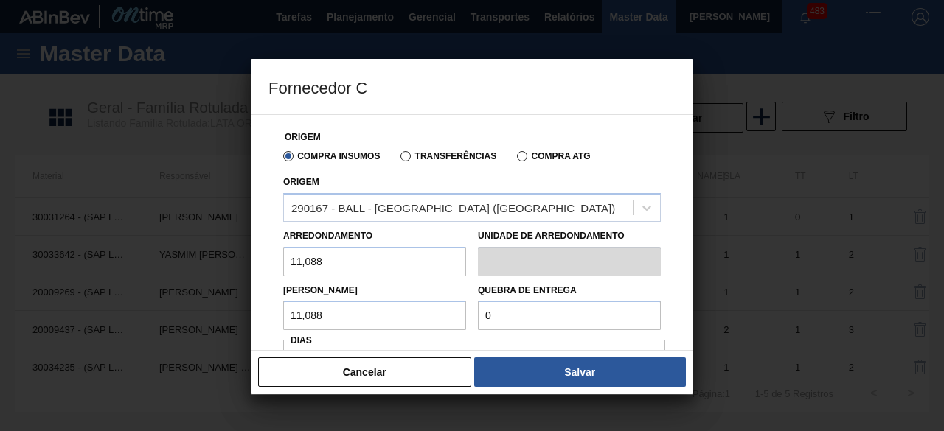
paste input "221,76"
type input "221,76"
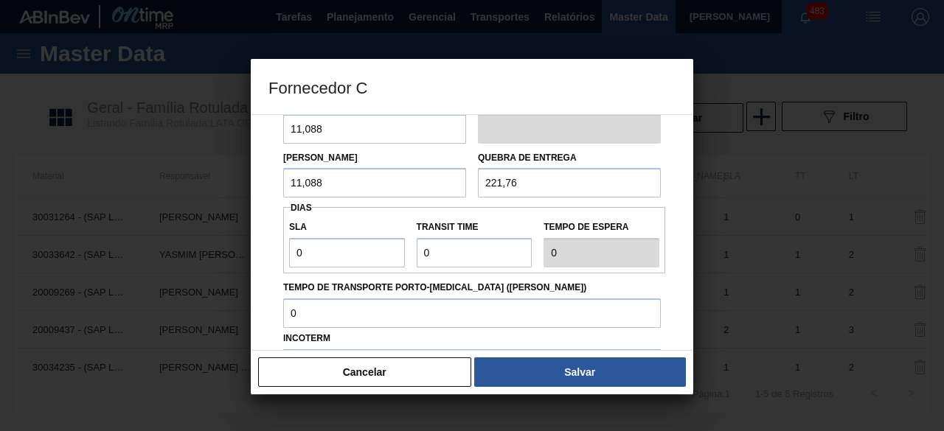
scroll to position [147, 0]
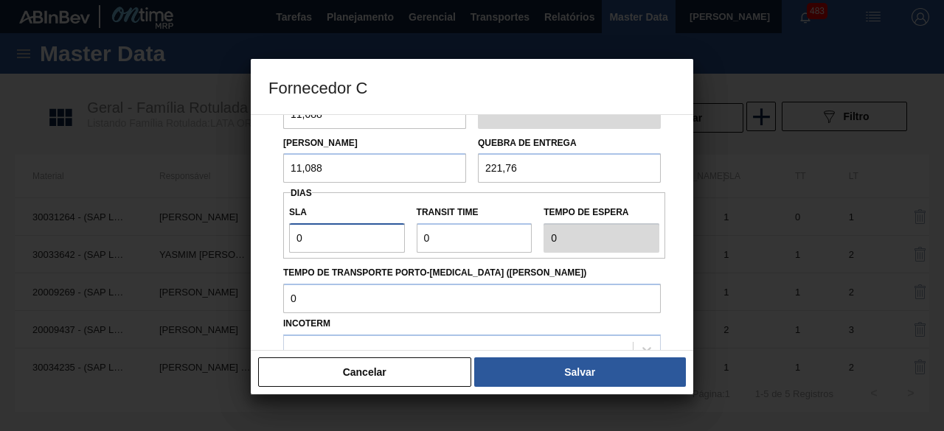
click at [368, 244] on input "0" at bounding box center [347, 237] width 116 height 29
type input "01"
type input "1"
click at [456, 233] on input "Transit Time" at bounding box center [475, 237] width 116 height 29
type input "01"
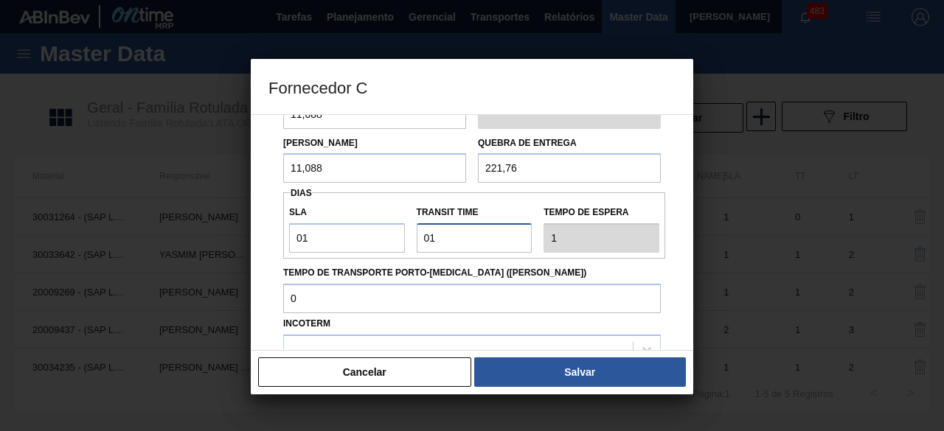
type input "2"
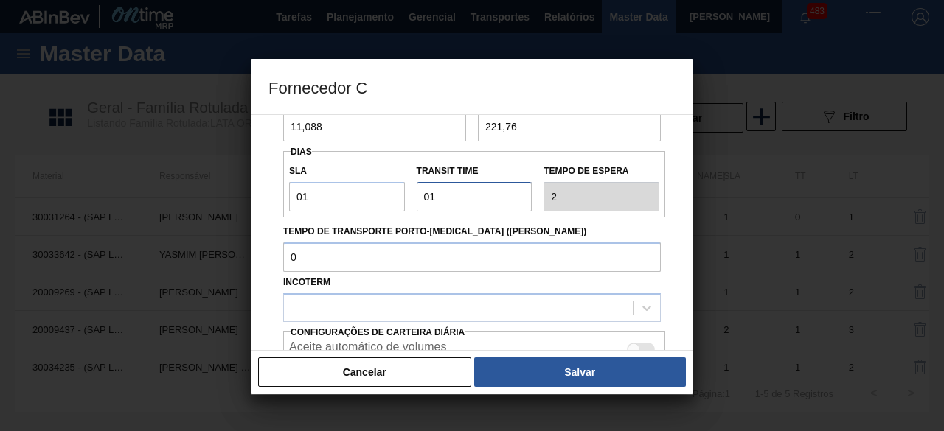
scroll to position [293, 0]
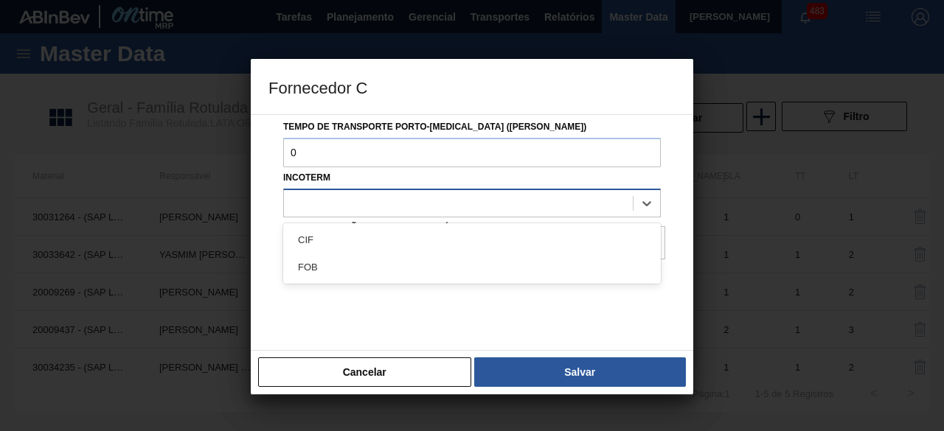
click at [469, 207] on div at bounding box center [458, 202] width 349 height 21
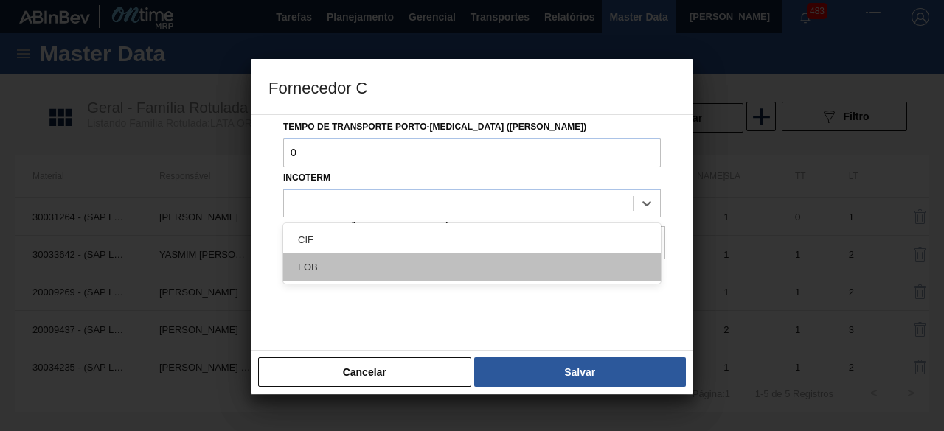
click at [431, 262] on div "FOB" at bounding box center [471, 267] width 377 height 27
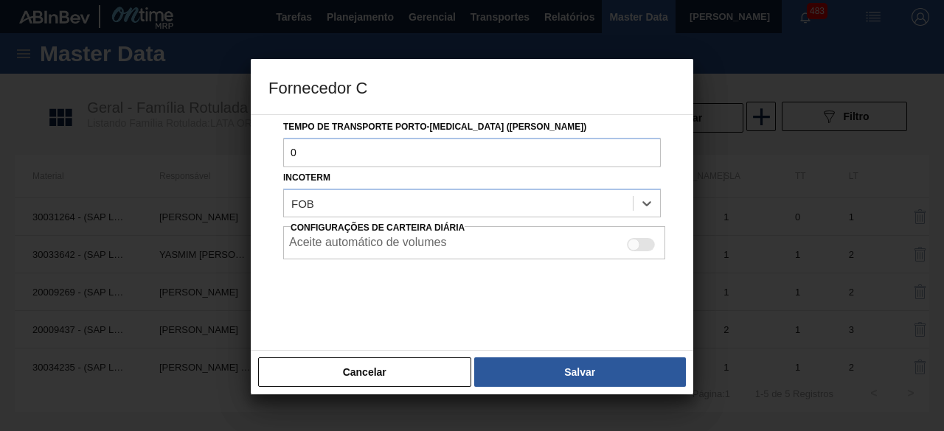
click at [635, 244] on div at bounding box center [633, 245] width 13 height 13
checkbox input "true"
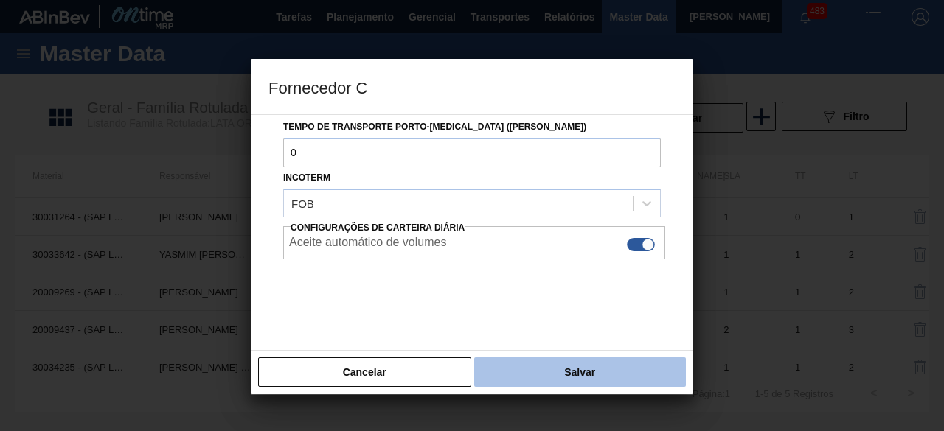
click at [593, 380] on button "Salvar" at bounding box center [580, 372] width 212 height 29
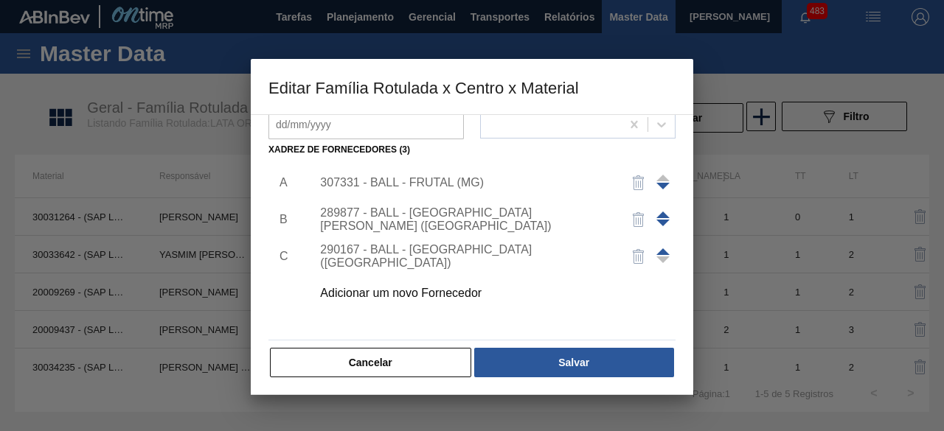
scroll to position [231, 0]
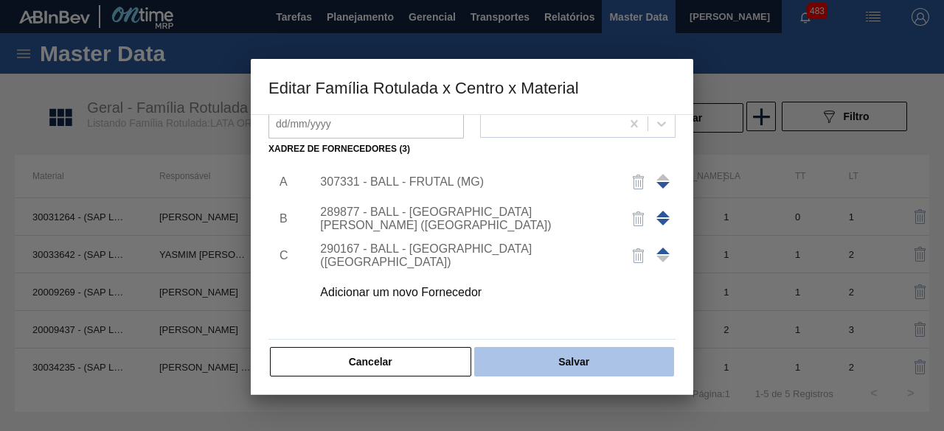
click at [588, 356] on button "Salvar" at bounding box center [574, 361] width 200 height 29
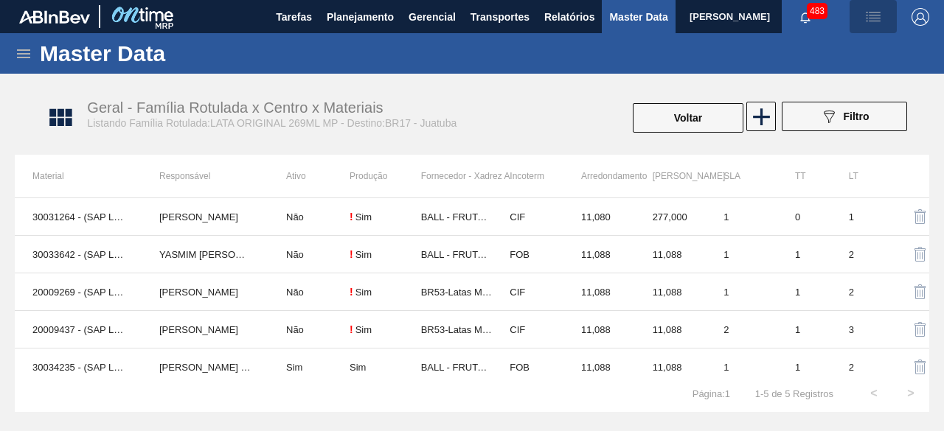
click at [865, 21] on img "button" at bounding box center [873, 17] width 18 height 18
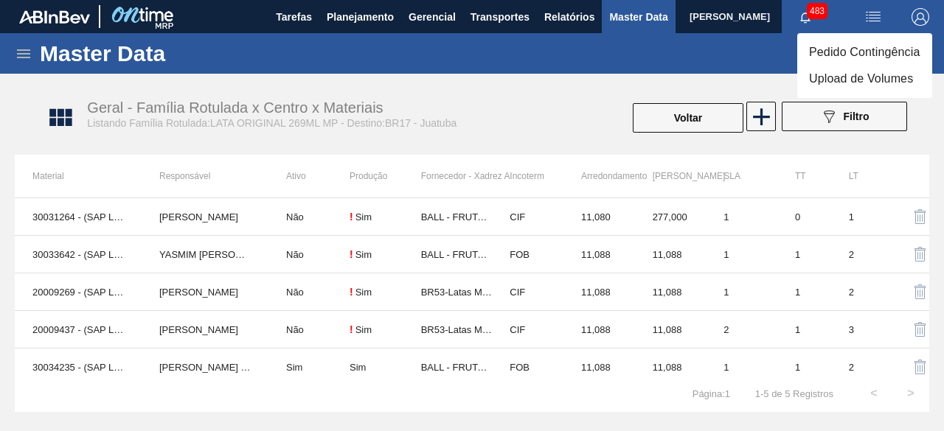
click at [675, 116] on div at bounding box center [472, 215] width 944 height 431
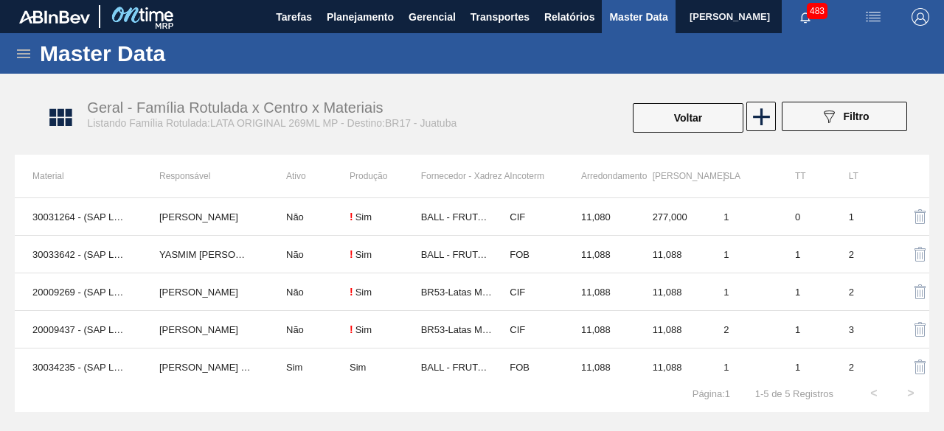
click at [675, 116] on button "Voltar" at bounding box center [687, 117] width 111 height 29
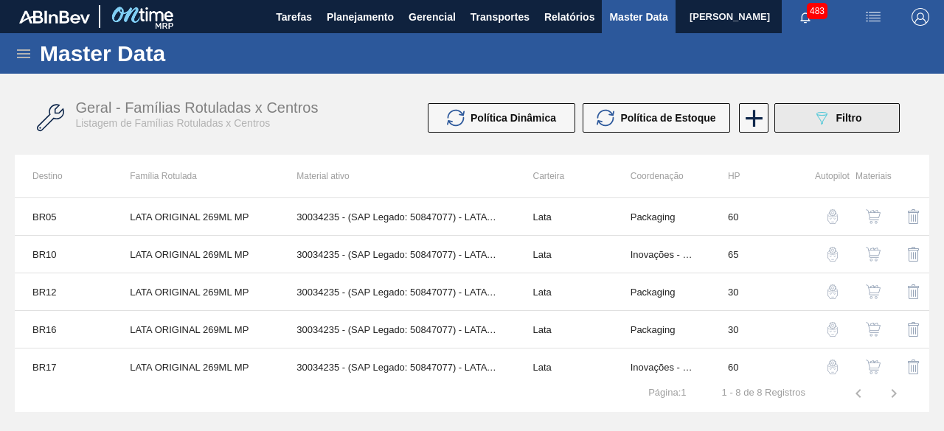
click at [817, 128] on button "089F7B8B-B2A5-4AFE-B5C0-19BA573D28AC Filtro" at bounding box center [836, 117] width 125 height 29
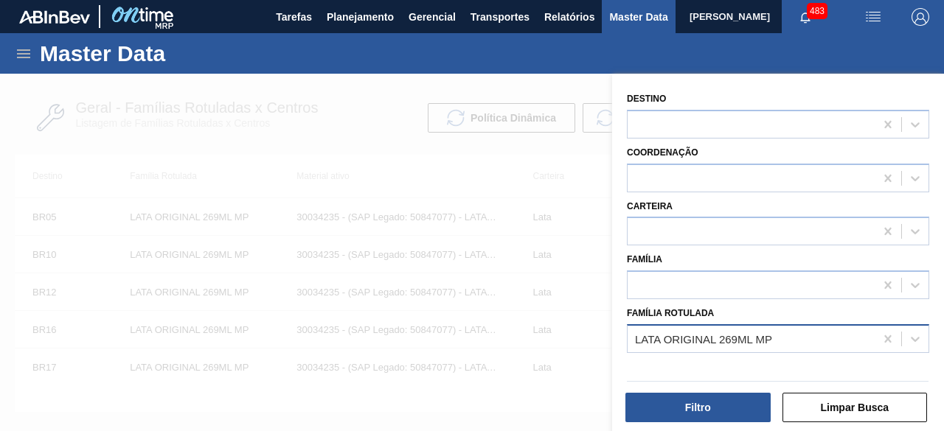
click at [760, 332] on div "LATA ORIGINAL 269ML MP" at bounding box center [703, 338] width 137 height 13
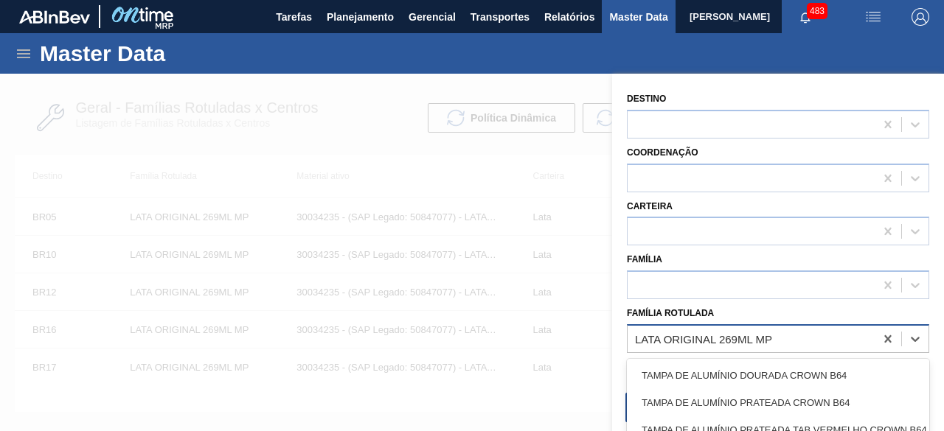
paste Rotulada "LATA GCA 350ML"
type Rotulada "LATA GCA 350ML"
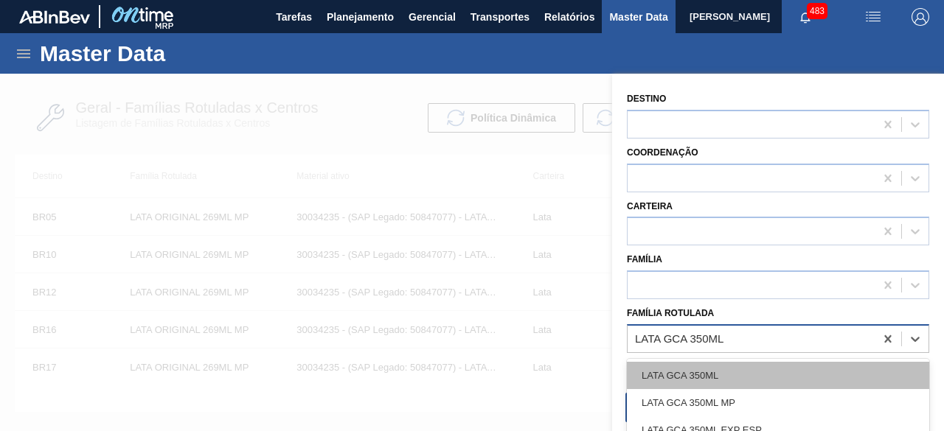
click at [734, 369] on div "LATA GCA 350ML" at bounding box center [778, 375] width 302 height 27
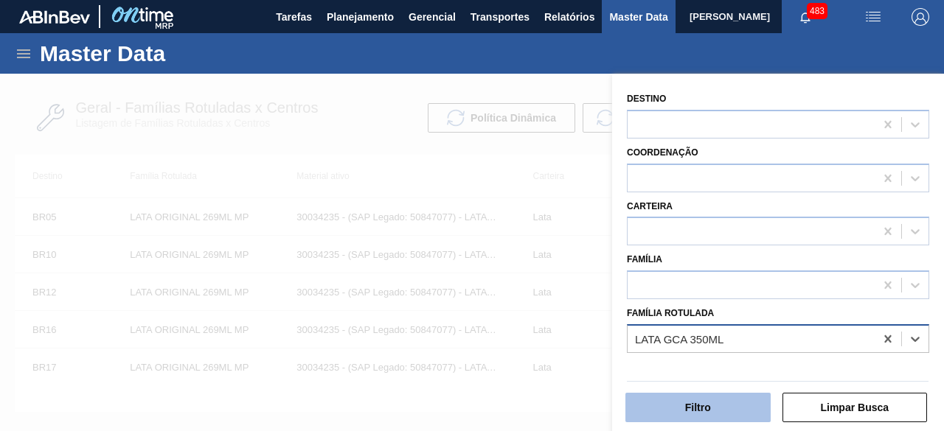
click at [706, 413] on button "Filtro" at bounding box center [697, 407] width 145 height 29
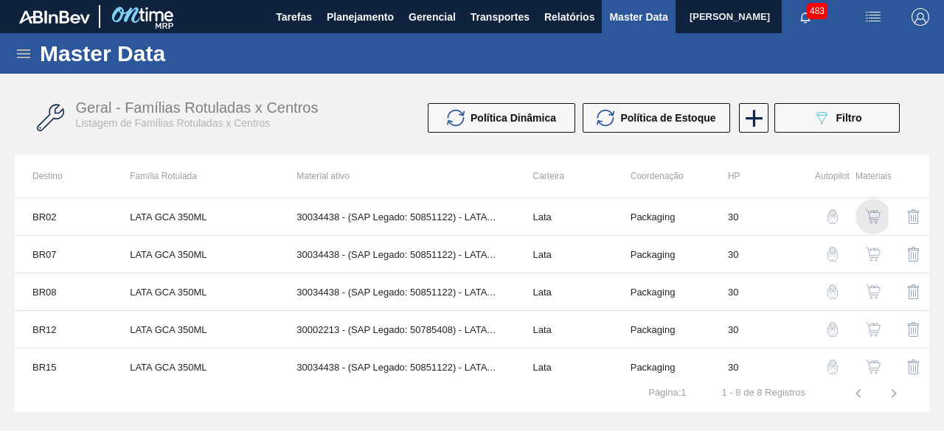
click at [876, 212] on img "button" at bounding box center [872, 216] width 15 height 15
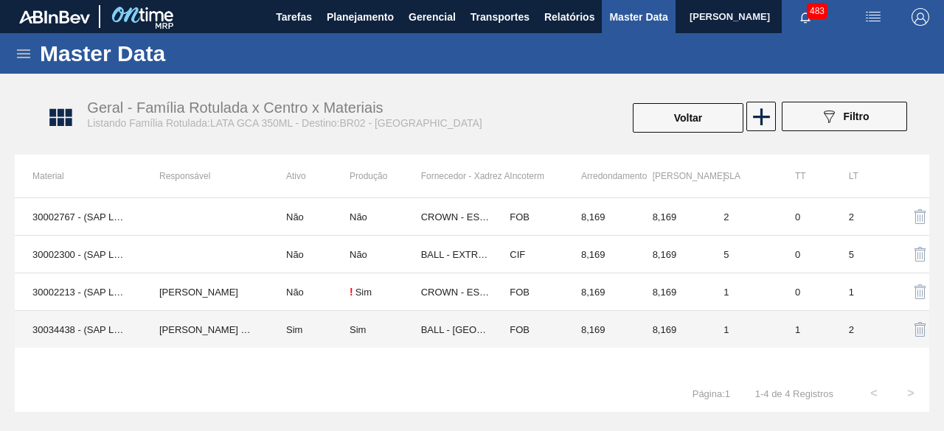
click at [65, 334] on td "30034438 - (SAP Legado: 50851122) - LATA AL 350ML GCA WANDINHA" at bounding box center [78, 330] width 127 height 38
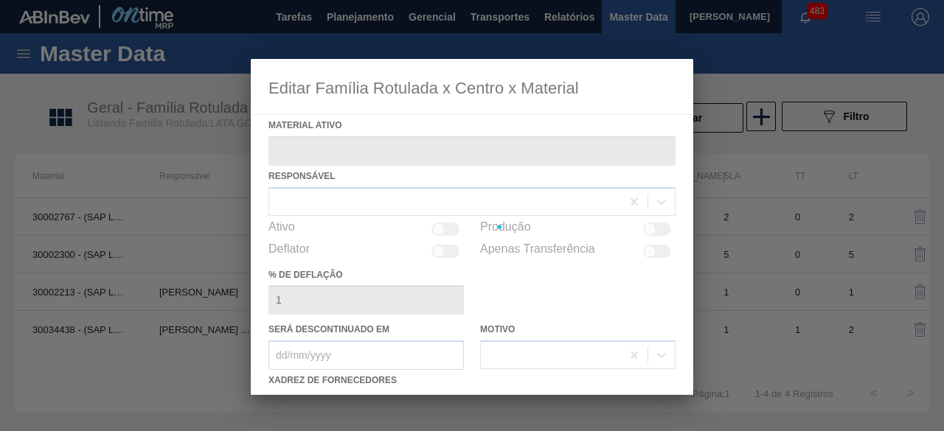
type ativo "30034438 - (SAP Legado: 50851122) - LATA AL 350ML GCA WANDINHA"
checkbox input "true"
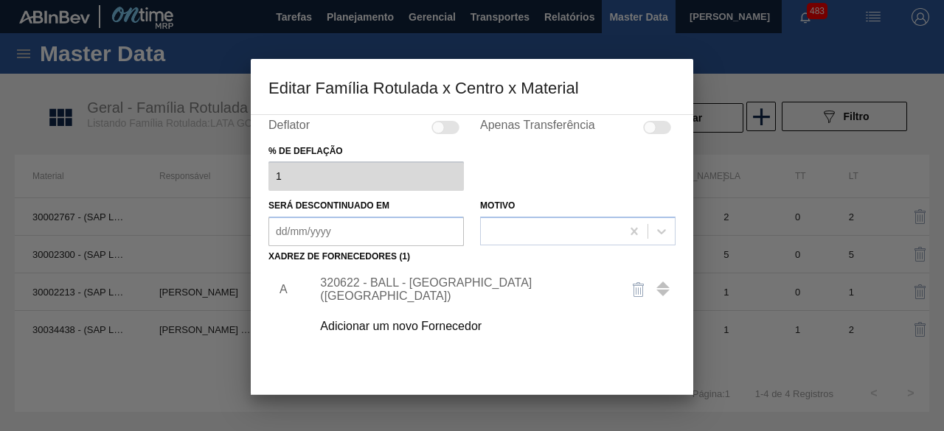
scroll to position [147, 0]
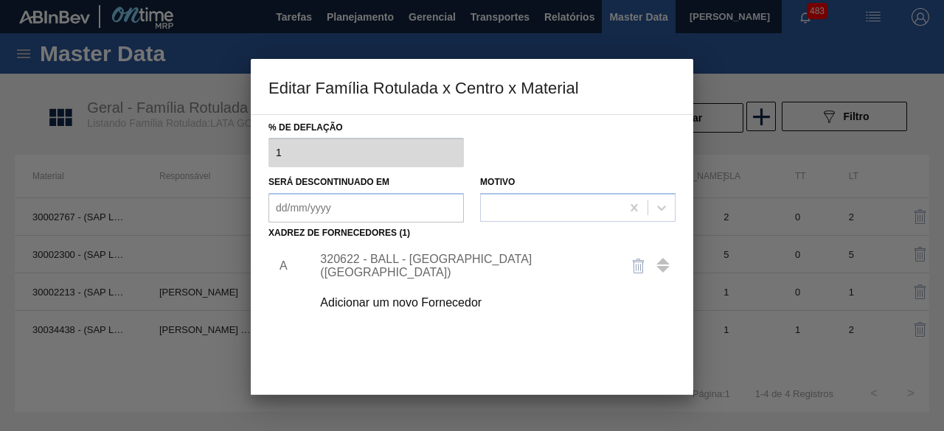
click at [473, 300] on div "Adicionar um novo Fornecedor" at bounding box center [464, 302] width 289 height 13
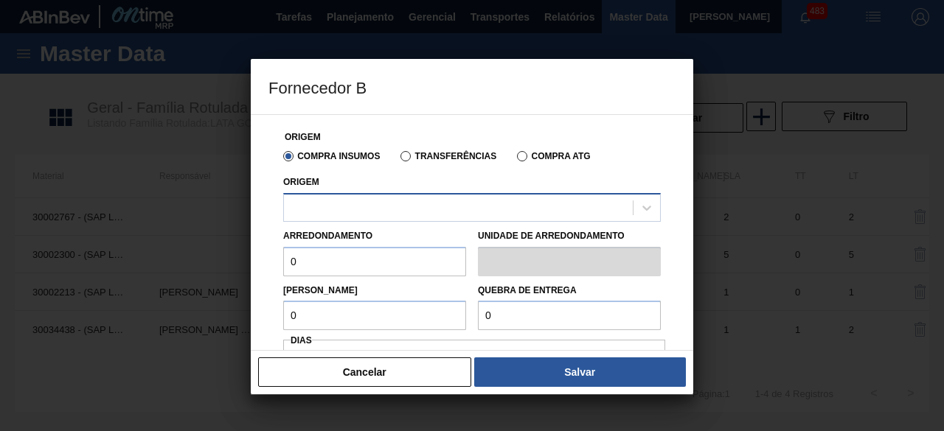
click at [501, 207] on div at bounding box center [458, 207] width 349 height 21
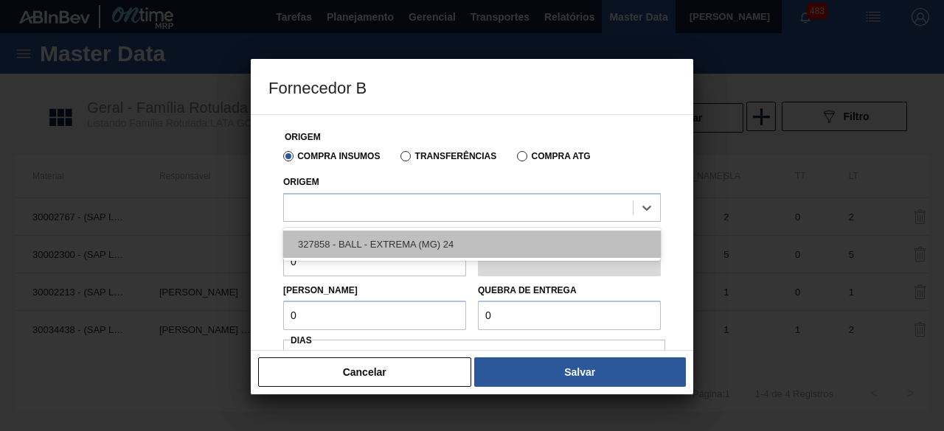
click at [476, 241] on div "327858 - BALL - EXTREMA (MG) 24" at bounding box center [471, 244] width 377 height 27
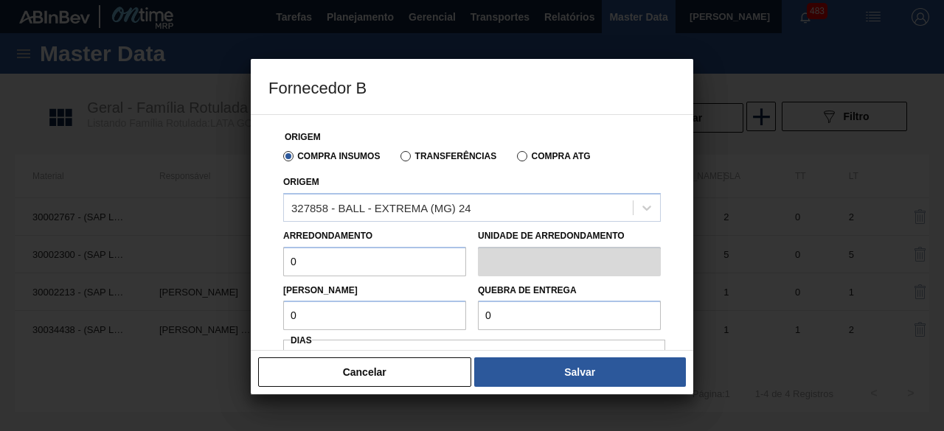
click at [537, 314] on input "0" at bounding box center [569, 315] width 183 height 29
paste input "163,38"
type input "163,38"
click at [422, 261] on input "0" at bounding box center [374, 261] width 183 height 29
type input "8,169"
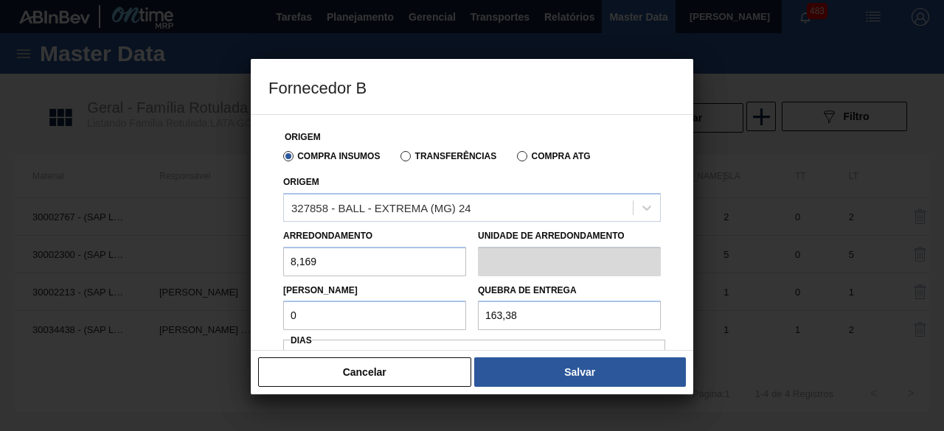
click at [383, 318] on input "0" at bounding box center [374, 315] width 183 height 29
type input "8,169"
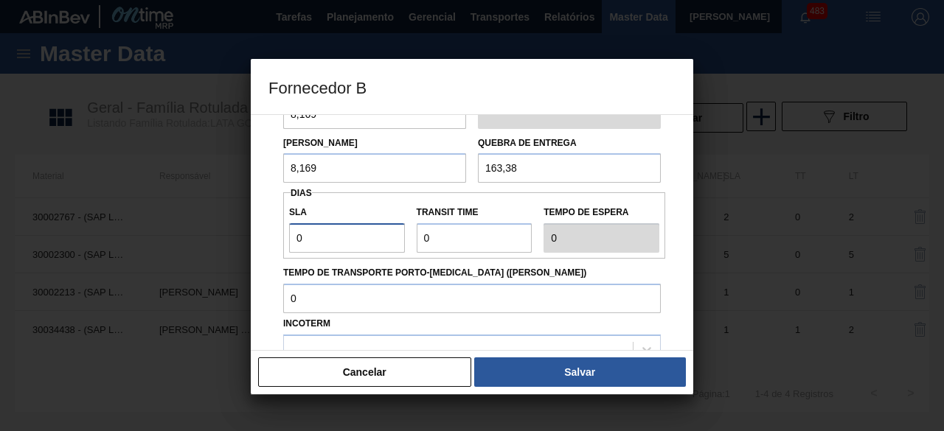
click at [375, 238] on input "0" at bounding box center [347, 237] width 116 height 29
type input "01"
type input "1"
click at [460, 234] on input "Transit Time" at bounding box center [475, 237] width 116 height 29
type input "01"
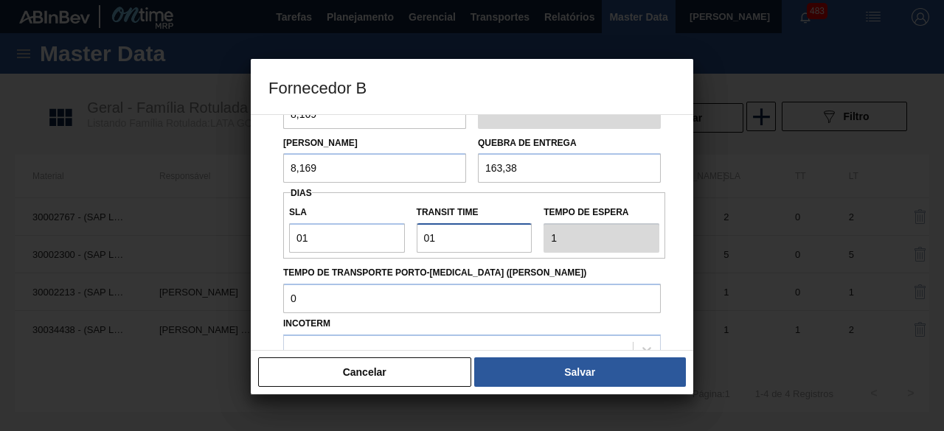
type input "2"
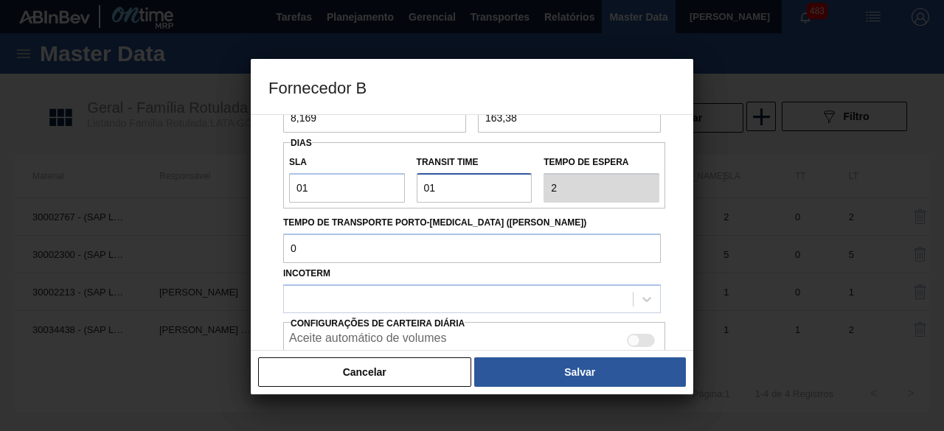
scroll to position [221, 0]
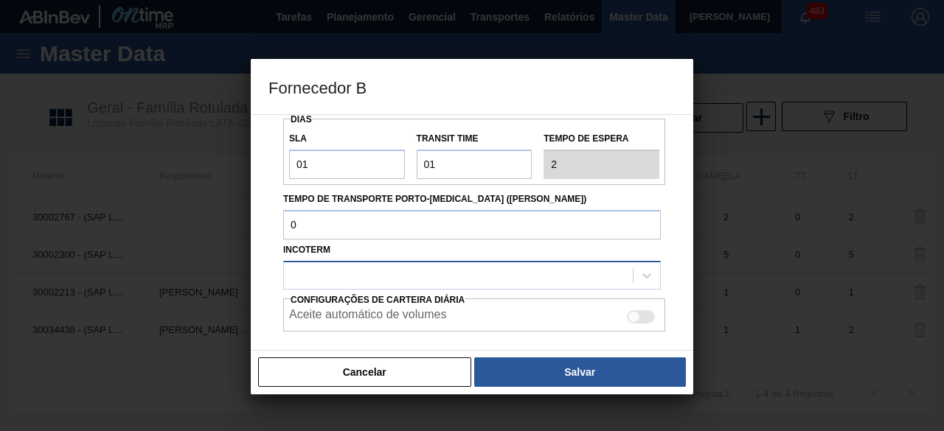
click at [467, 271] on div at bounding box center [458, 275] width 349 height 21
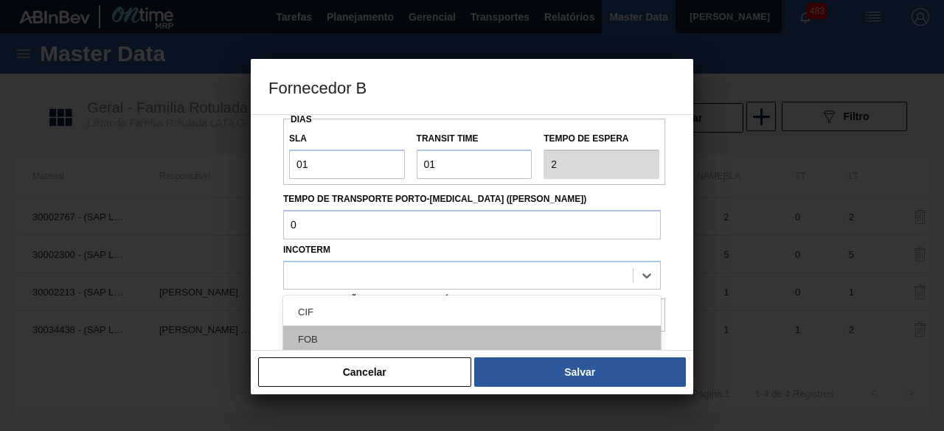
click at [420, 342] on div "FOB" at bounding box center [471, 339] width 377 height 27
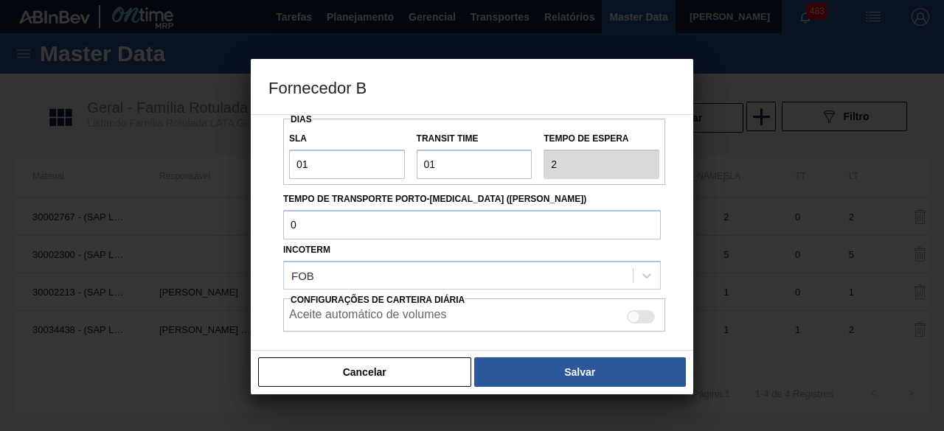
click at [640, 316] on div at bounding box center [641, 316] width 28 height 13
checkbox input "true"
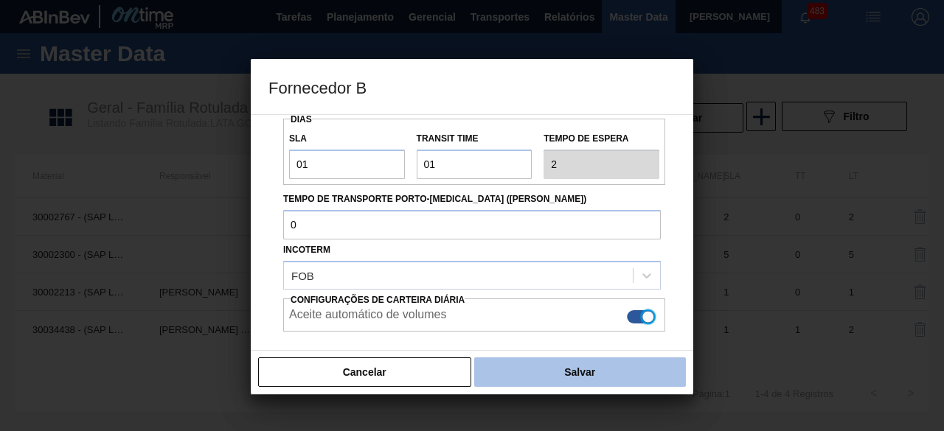
click at [621, 359] on button "Salvar" at bounding box center [580, 372] width 212 height 29
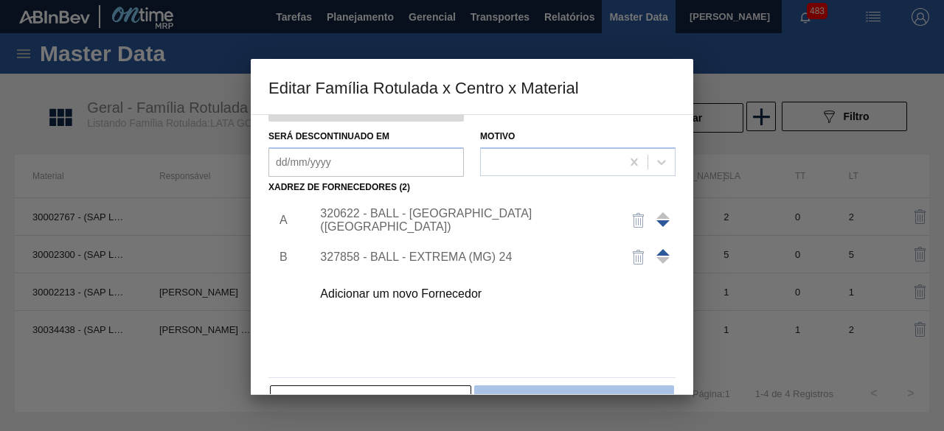
scroll to position [231, 0]
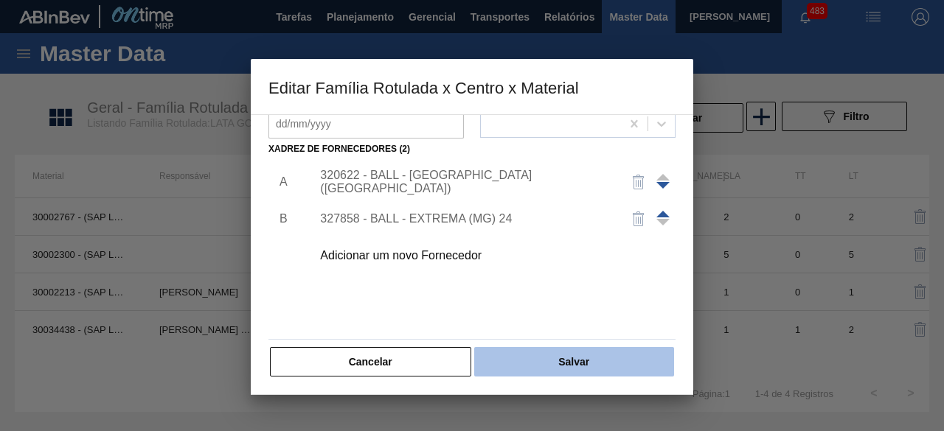
click at [604, 355] on button "Salvar" at bounding box center [574, 361] width 200 height 29
